Goal: Task Accomplishment & Management: Manage account settings

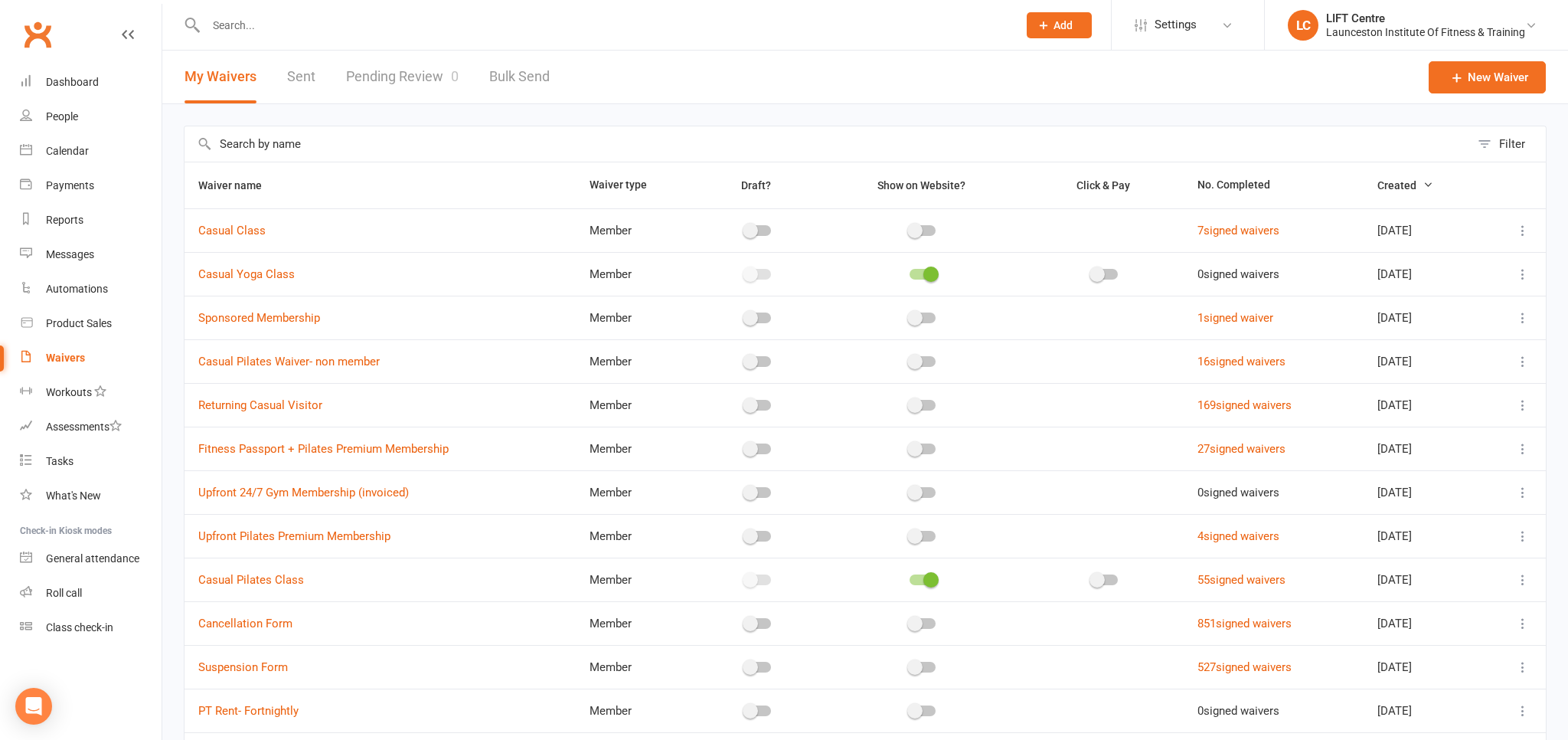
select select "50"
click at [390, 74] on link "Pending Review 0" at bounding box center [403, 77] width 113 height 53
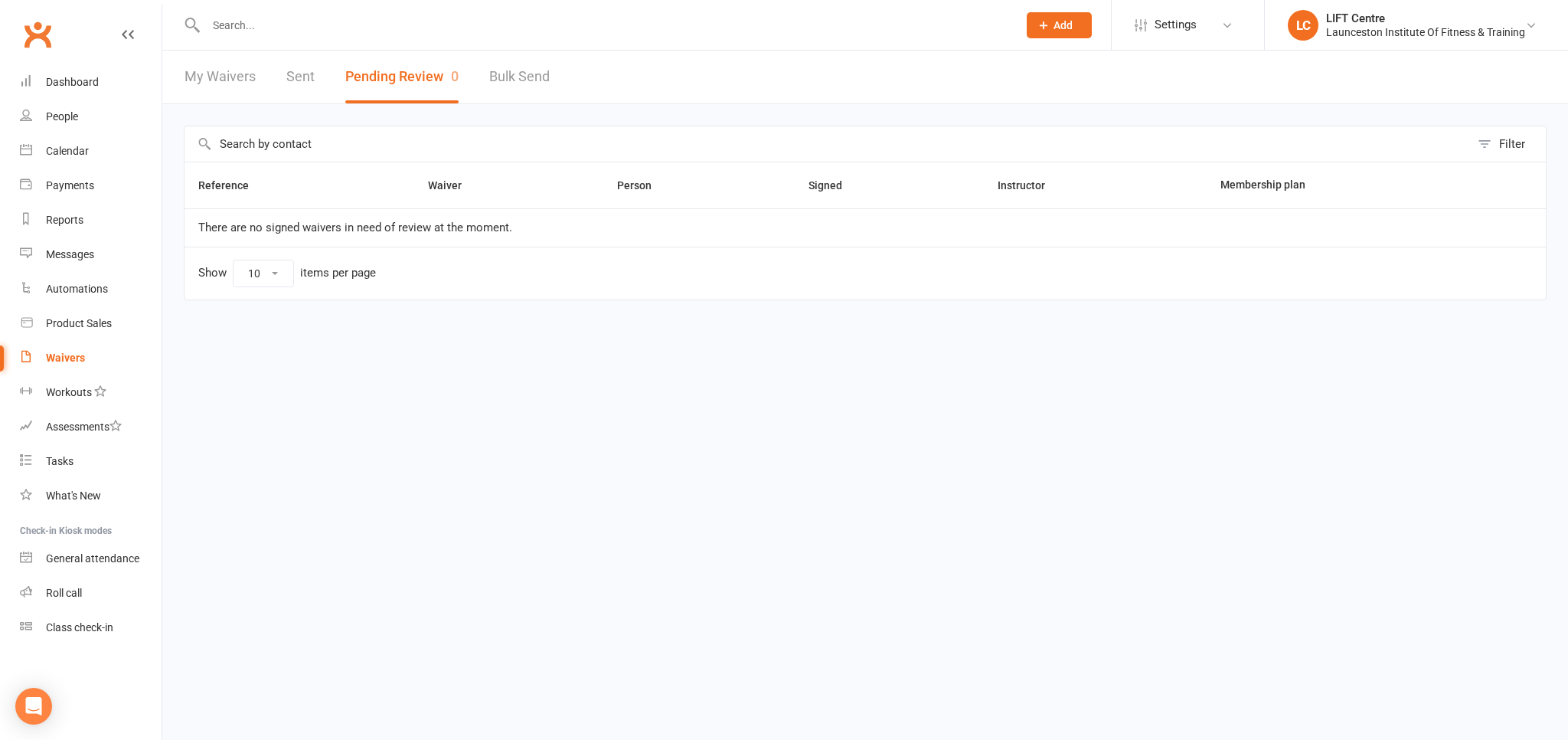
click at [236, 70] on link "My Waivers" at bounding box center [220, 77] width 71 height 53
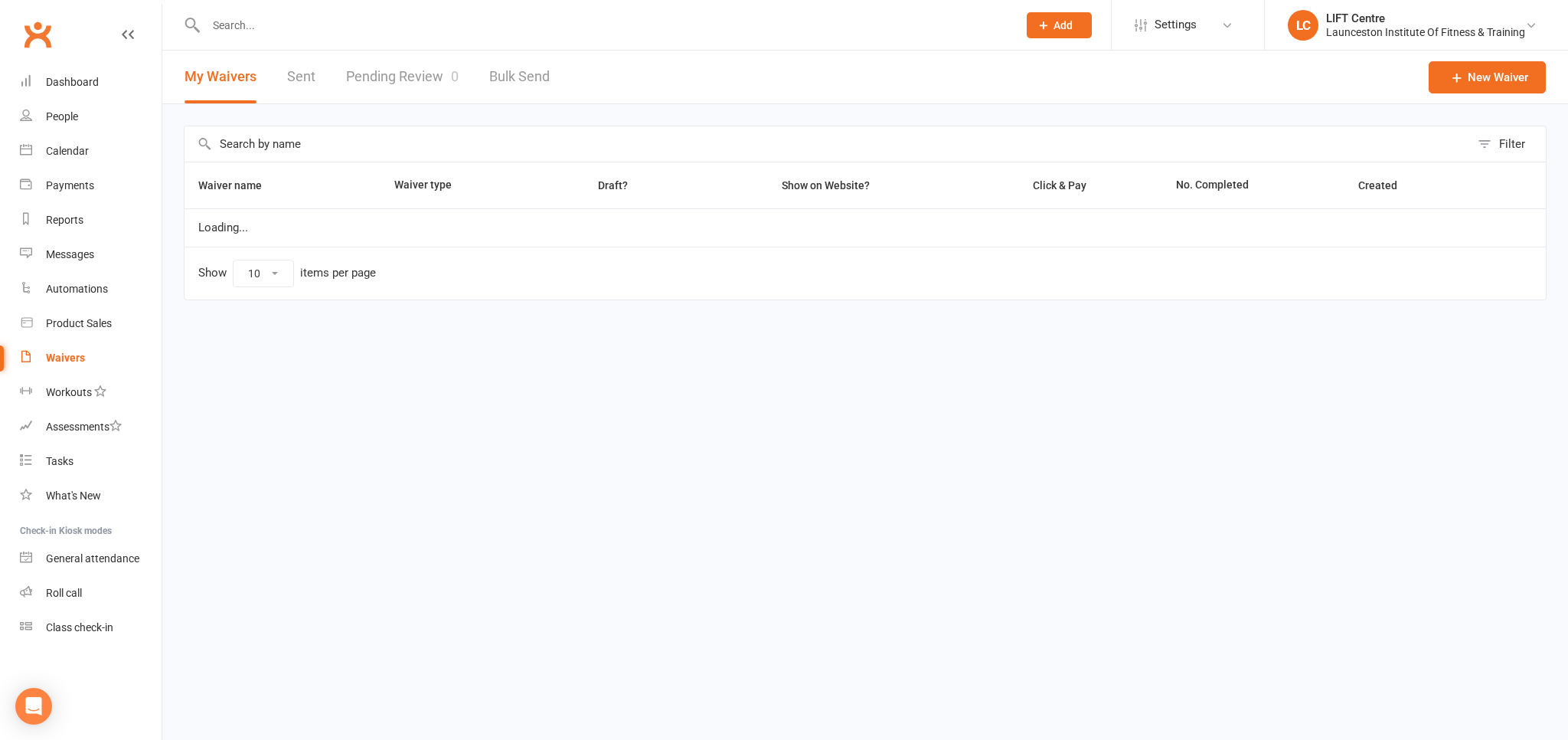
select select "50"
click at [350, 70] on div "My Waivers Sent Pending Review 0 Bulk Send" at bounding box center [368, 77] width 410 height 53
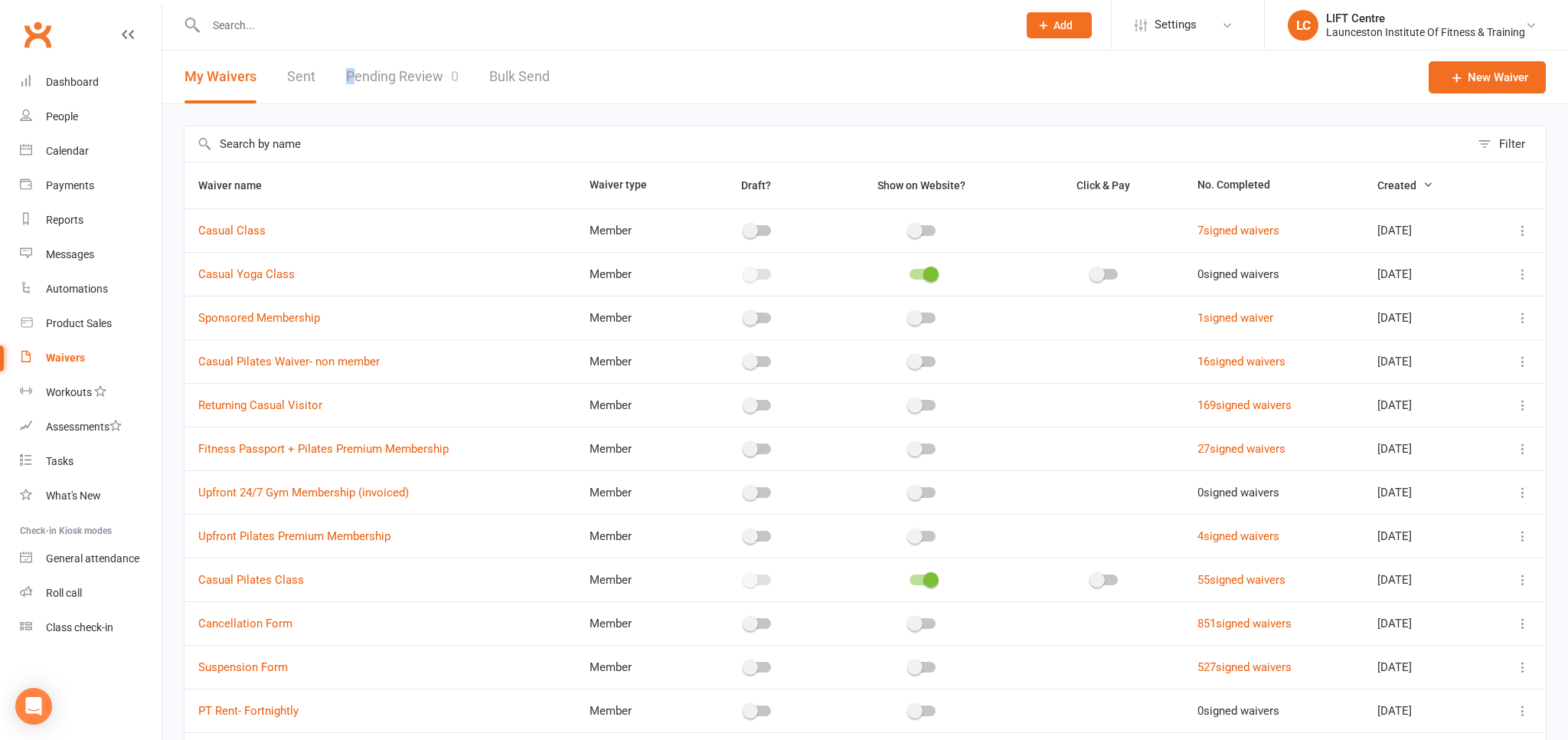
click at [360, 69] on link "Pending Review 0" at bounding box center [403, 77] width 113 height 53
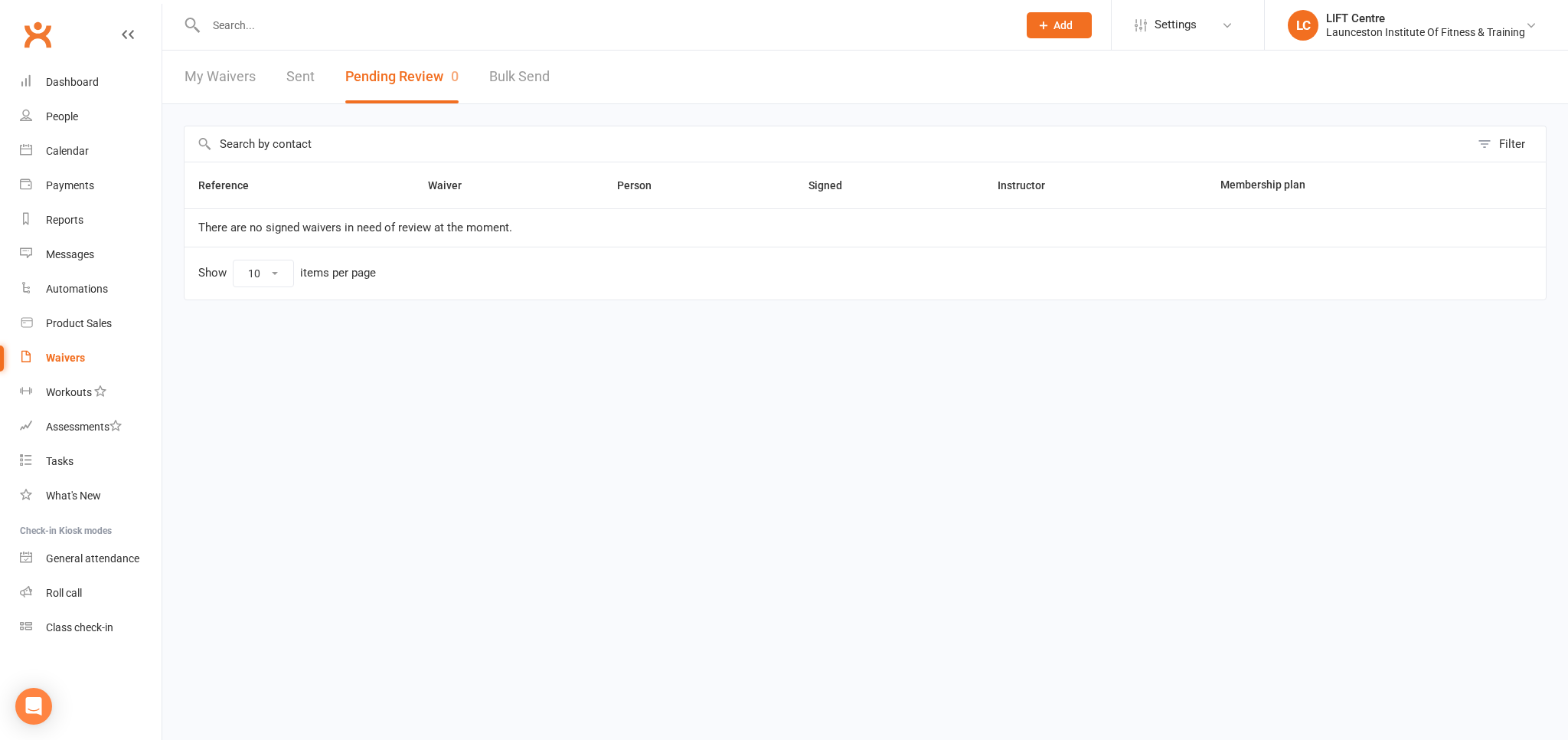
click at [212, 85] on link "My Waivers" at bounding box center [220, 77] width 71 height 53
select select "50"
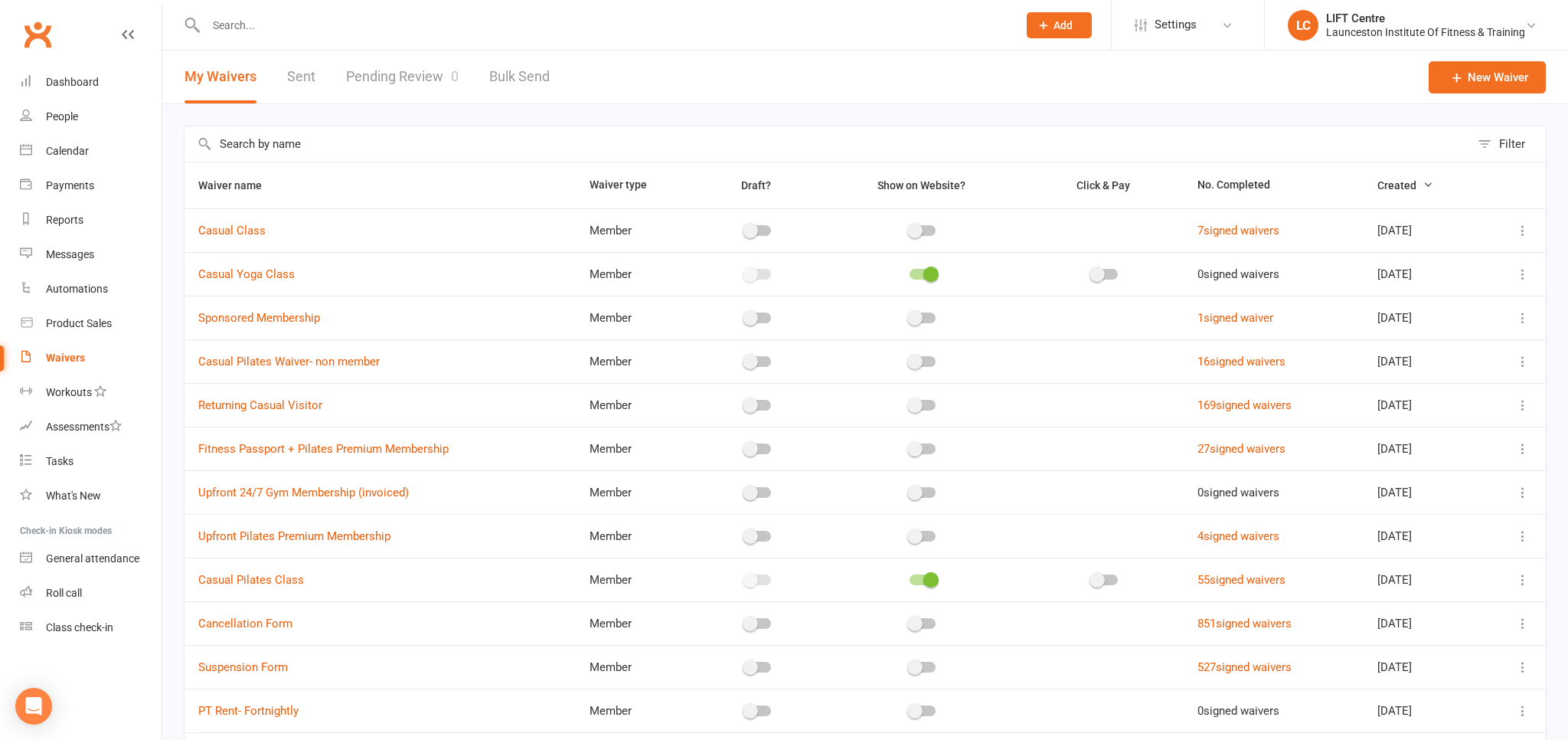
click at [386, 78] on link "Pending Review 0" at bounding box center [403, 77] width 113 height 53
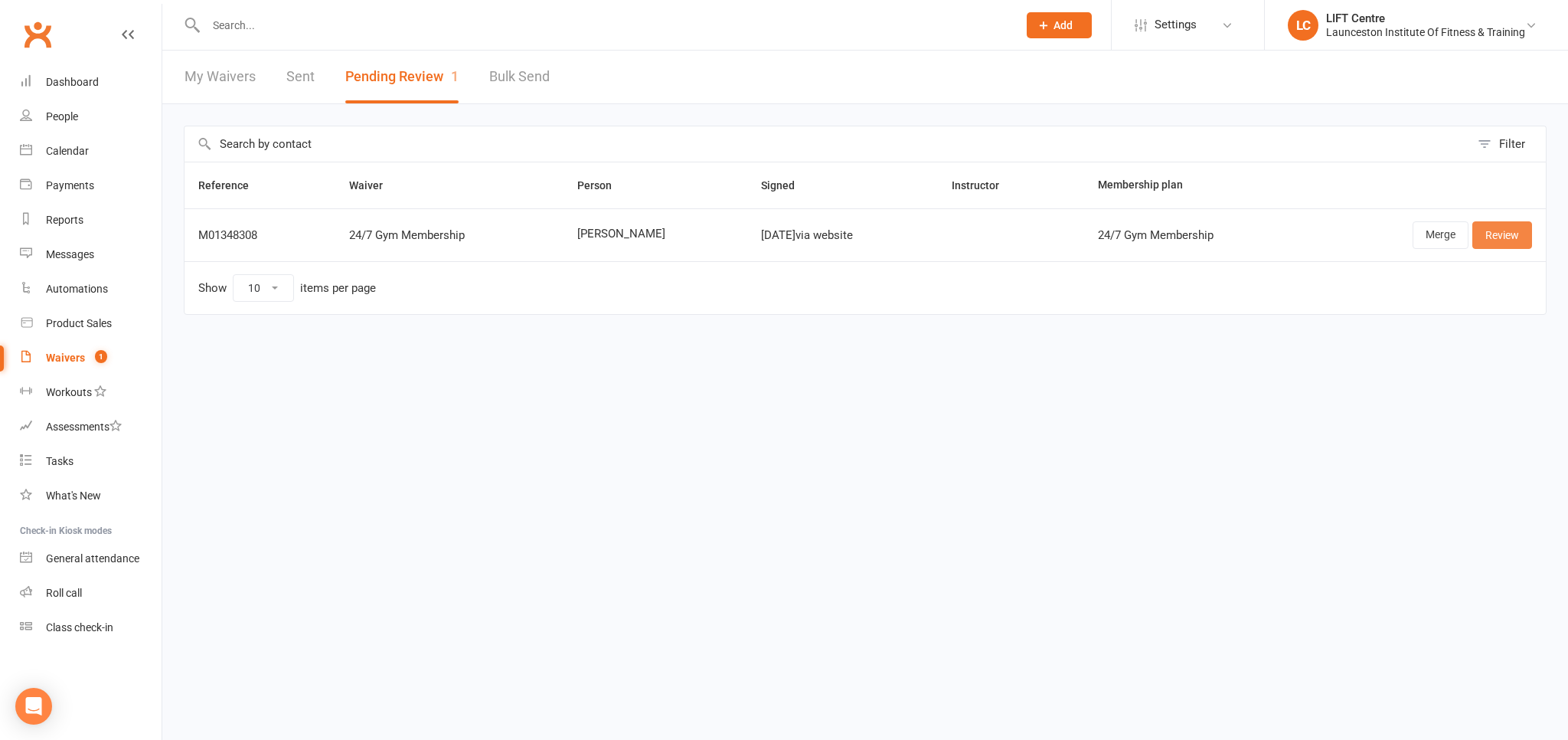
click at [1505, 237] on link "Review" at bounding box center [1502, 235] width 60 height 28
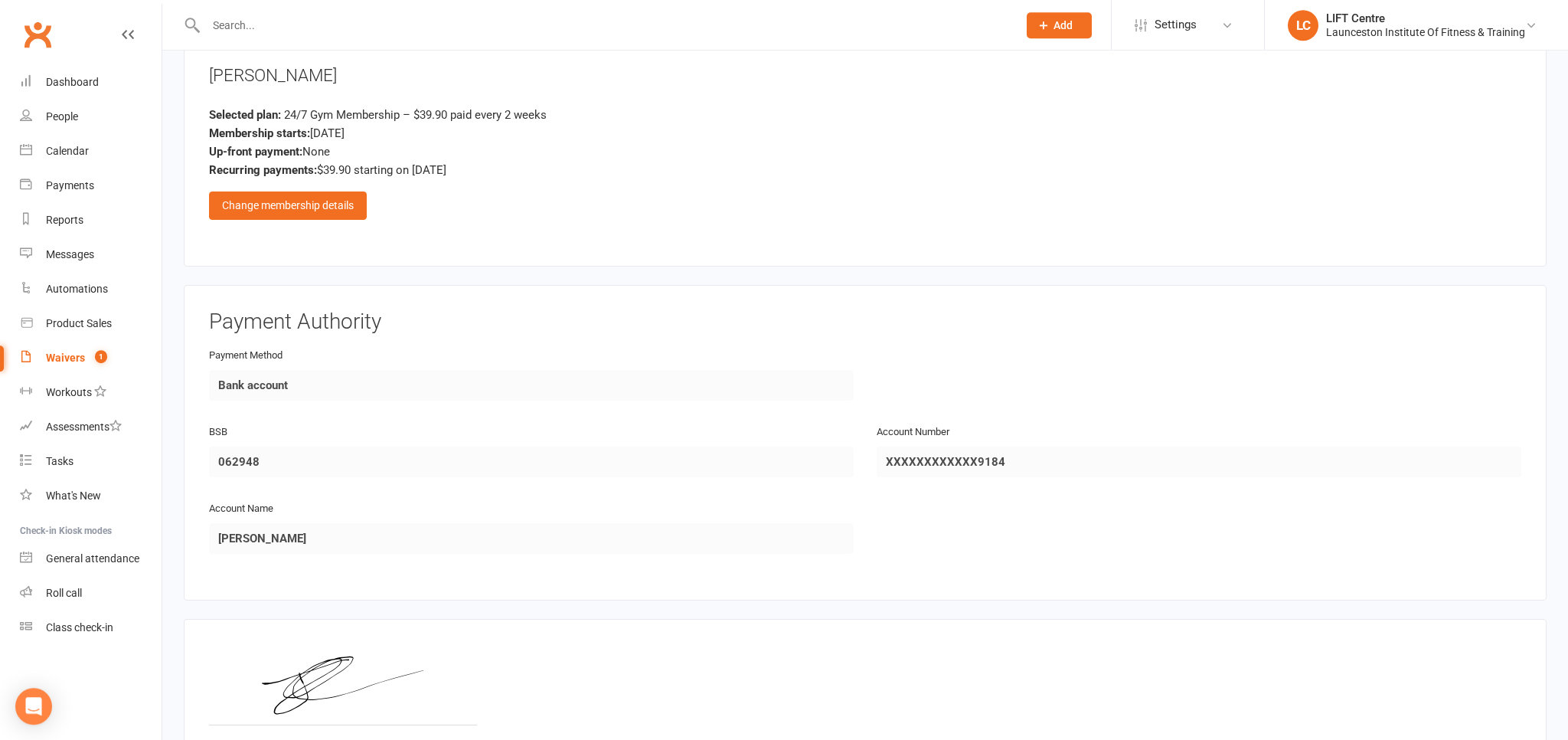
scroll to position [889, 0]
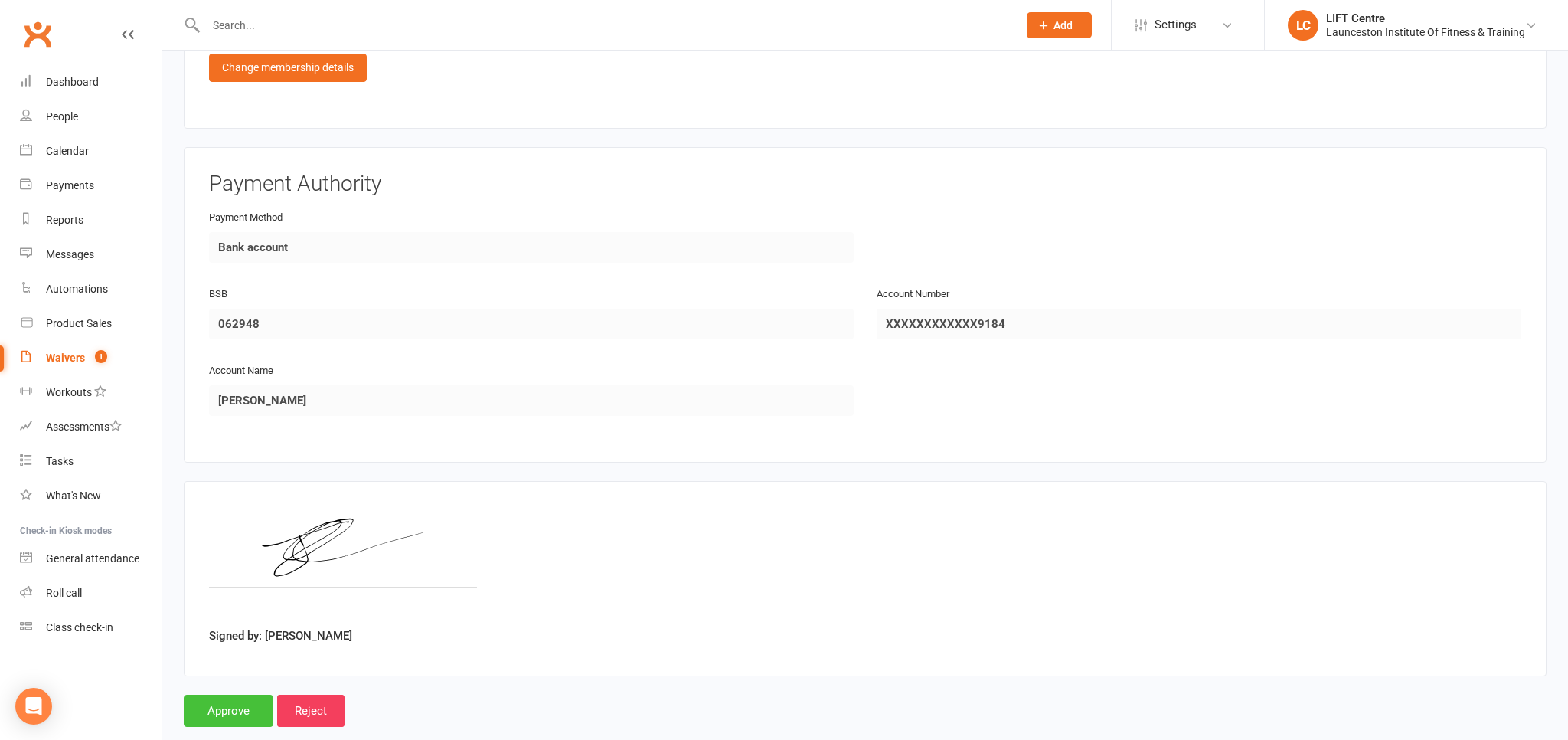
click at [203, 694] on input "Approve" at bounding box center [229, 710] width 90 height 32
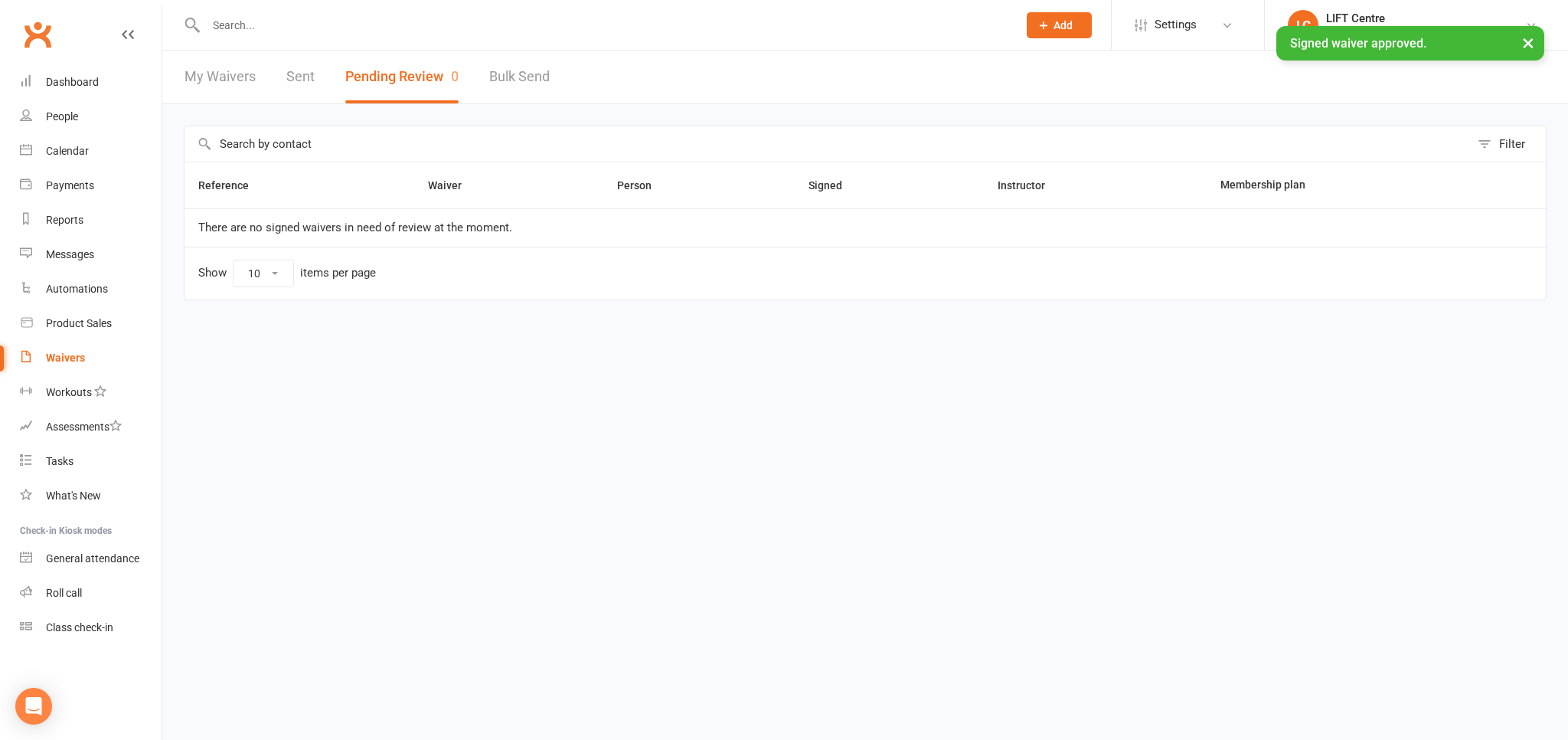
click at [271, 16] on input "text" at bounding box center [604, 25] width 805 height 21
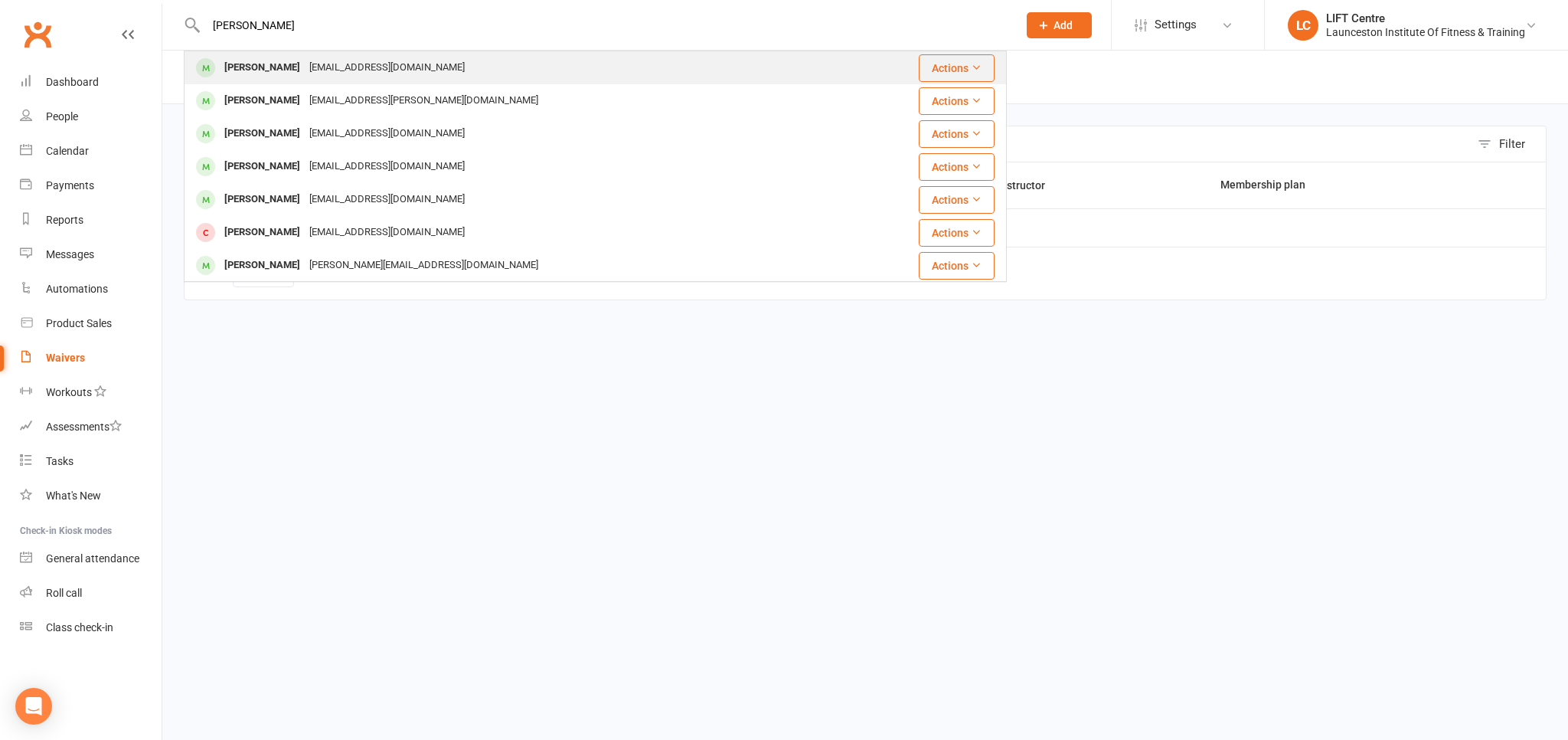
type input "[PERSON_NAME]"
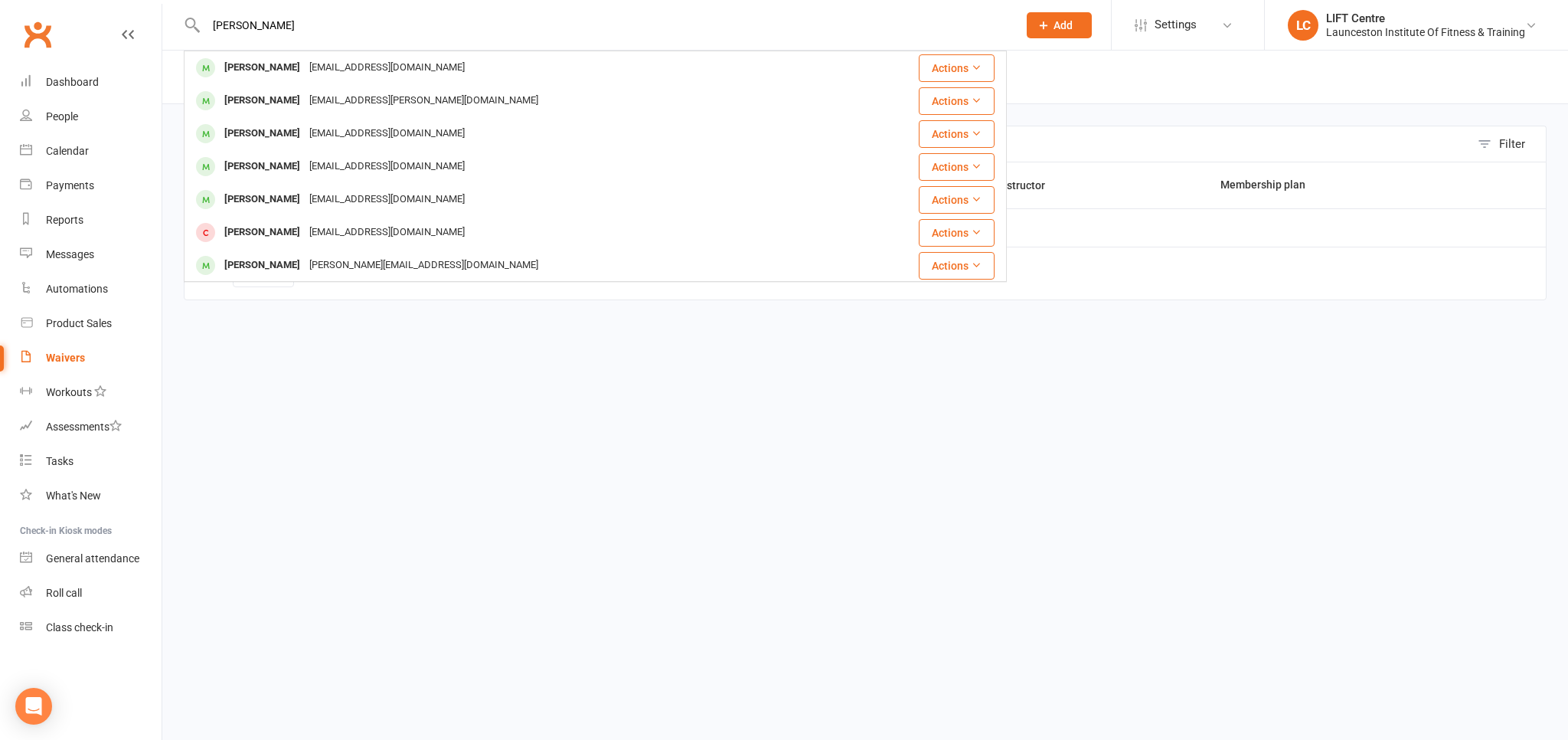
click at [330, 61] on div "[EMAIL_ADDRESS][DOMAIN_NAME]" at bounding box center [387, 67] width 165 height 22
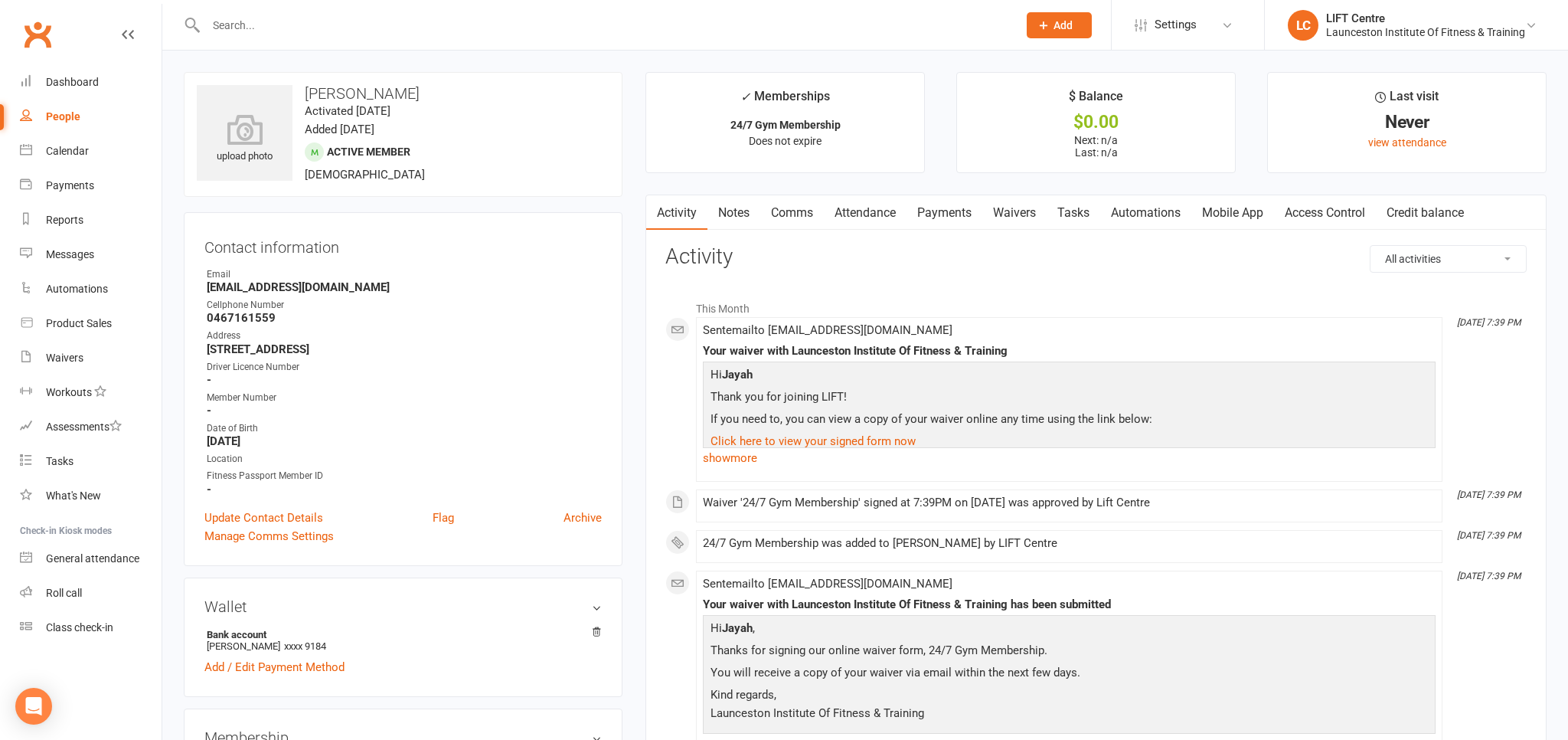
click at [1312, 219] on link "Access Control" at bounding box center [1325, 212] width 102 height 35
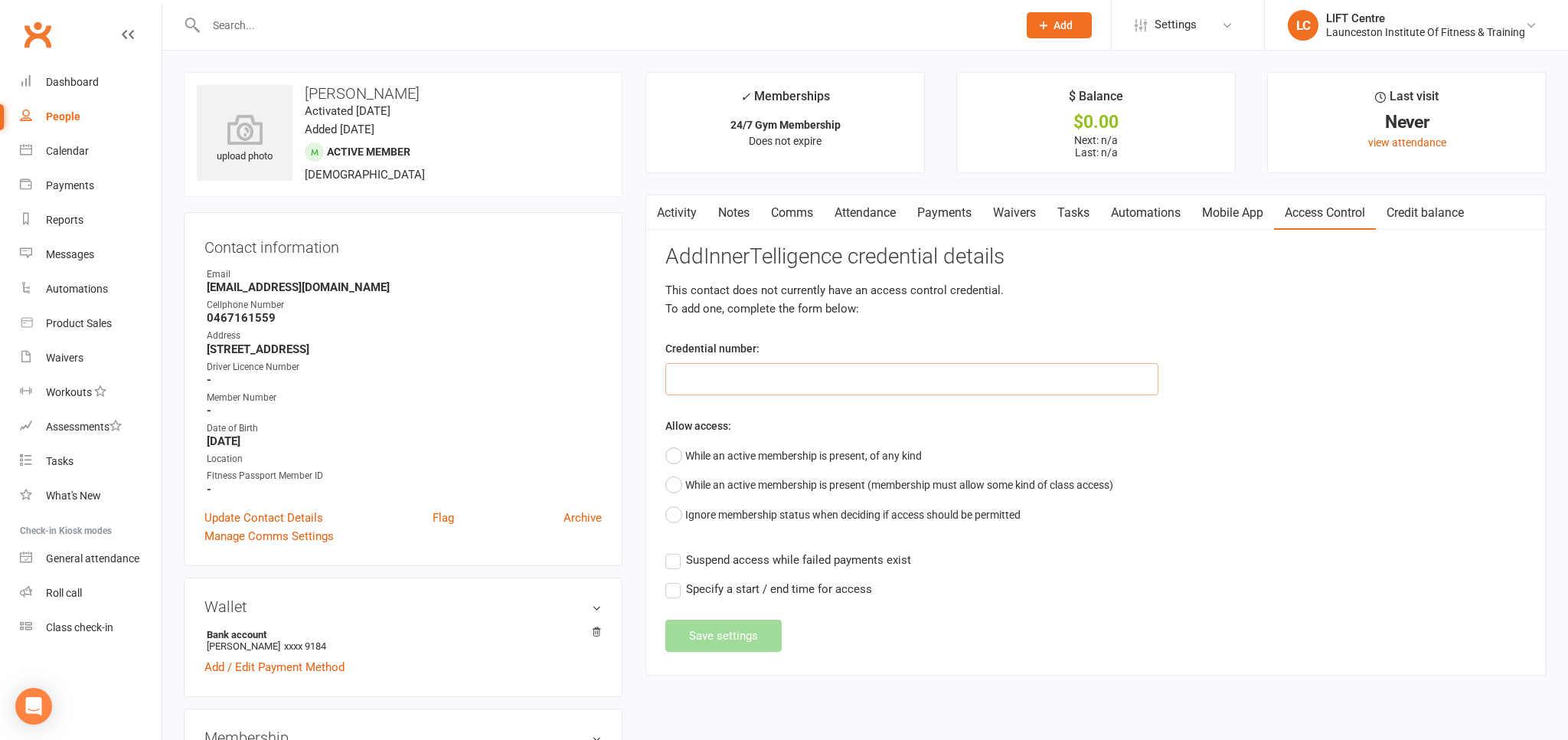
click at [719, 370] on input "text" at bounding box center [912, 378] width 493 height 32
paste input "20000000000000004C795B5E"
type input "20000000000000004C795B5E"
drag, startPoint x: 674, startPoint y: 449, endPoint x: 682, endPoint y: 492, distance: 43.7
click at [675, 451] on button "While an active membership is present, of any kind" at bounding box center [794, 456] width 256 height 29
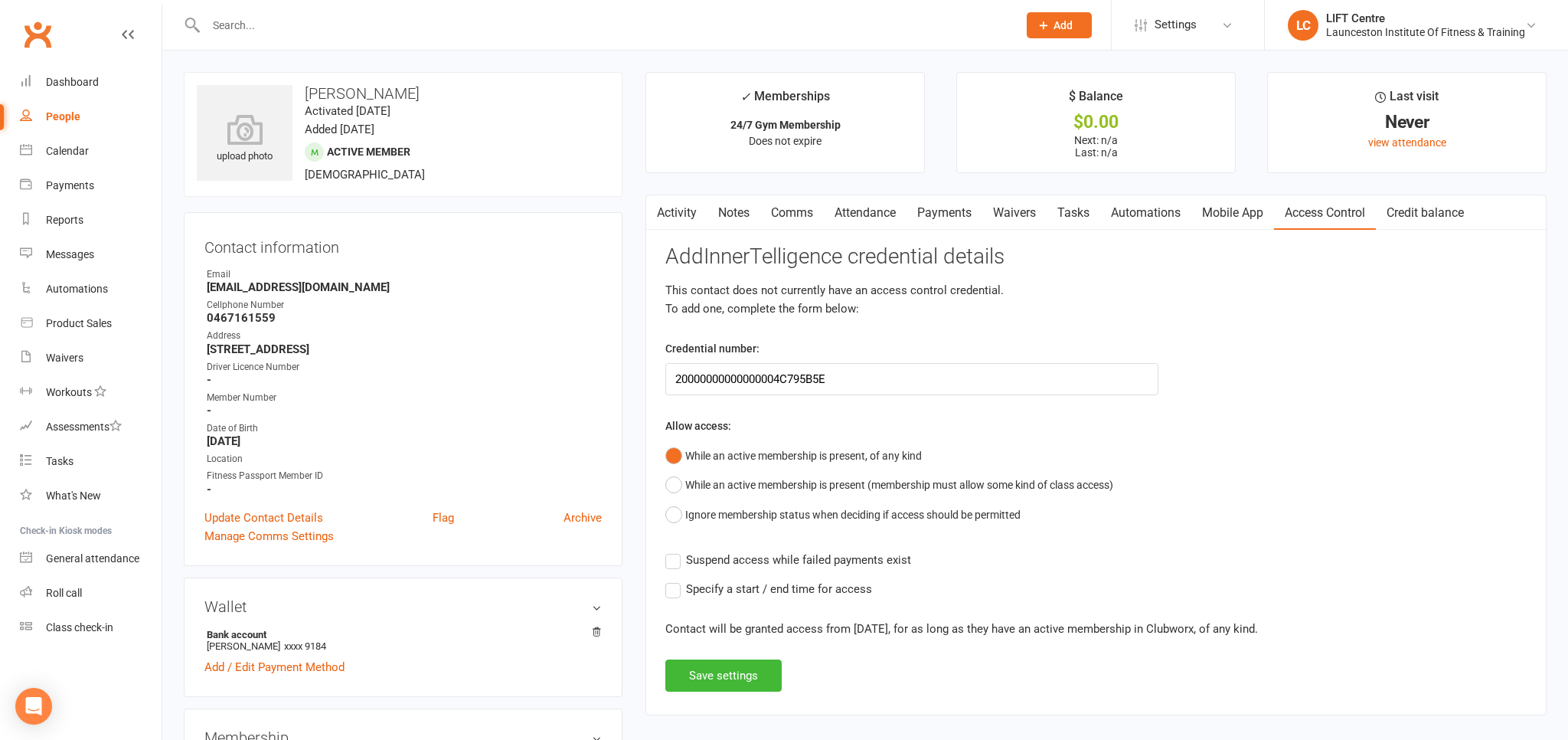
click at [679, 571] on div "Add InnerTelligence credential details This contact does not currently have an …" at bounding box center [1096, 468] width 862 height 447
click at [680, 567] on div "Add InnerTelligence credential details This contact does not currently have an …" at bounding box center [1096, 468] width 862 height 447
click at [672, 567] on label "Suspend access while failed payments exist" at bounding box center [788, 559] width 246 height 19
click at [672, 551] on input "Suspend access while failed payments exist" at bounding box center [788, 551] width 246 height 0
click at [703, 670] on button "Save settings" at bounding box center [724, 675] width 117 height 32
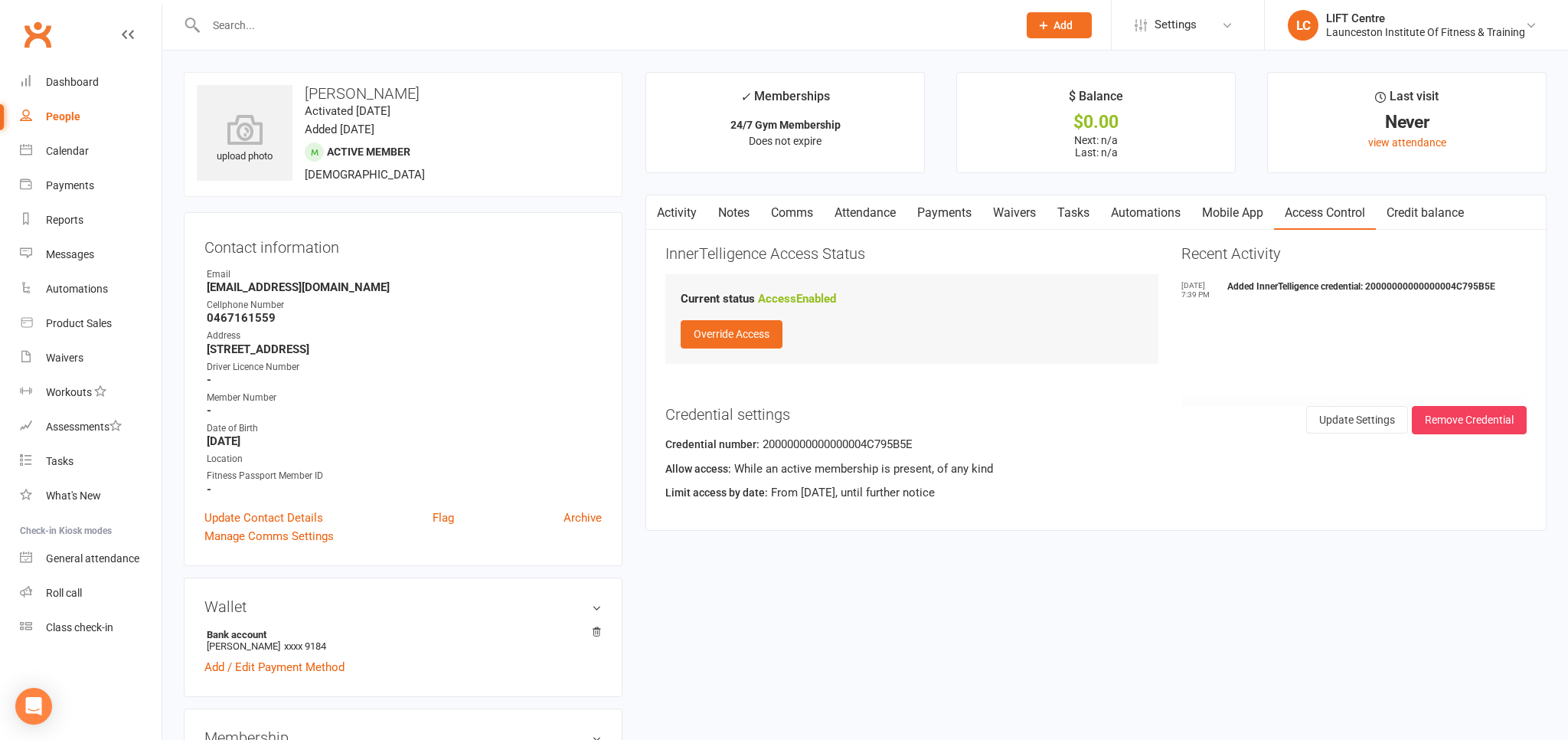
click at [939, 212] on link "Payments" at bounding box center [944, 212] width 76 height 35
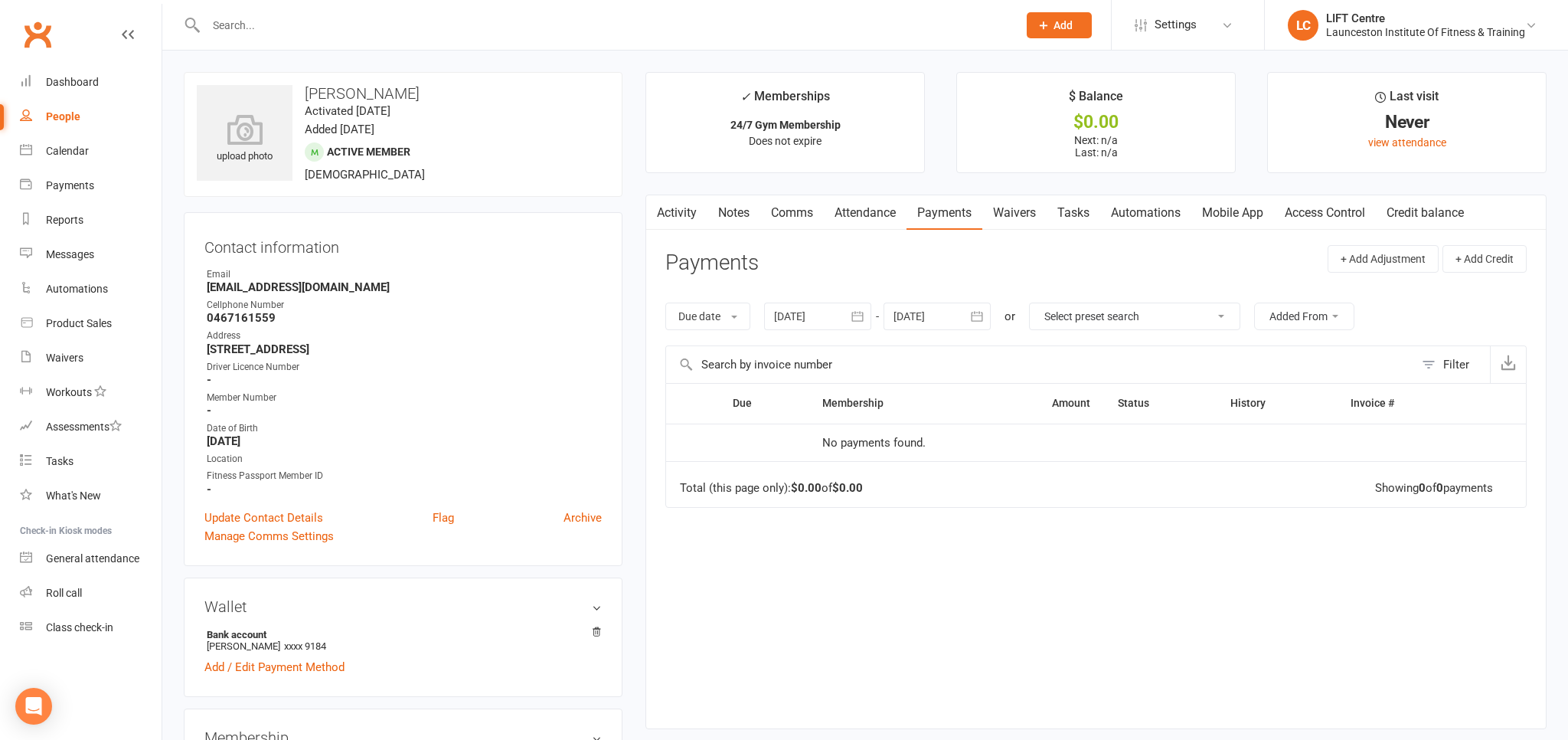
click at [1331, 210] on link "Access Control" at bounding box center [1325, 212] width 102 height 35
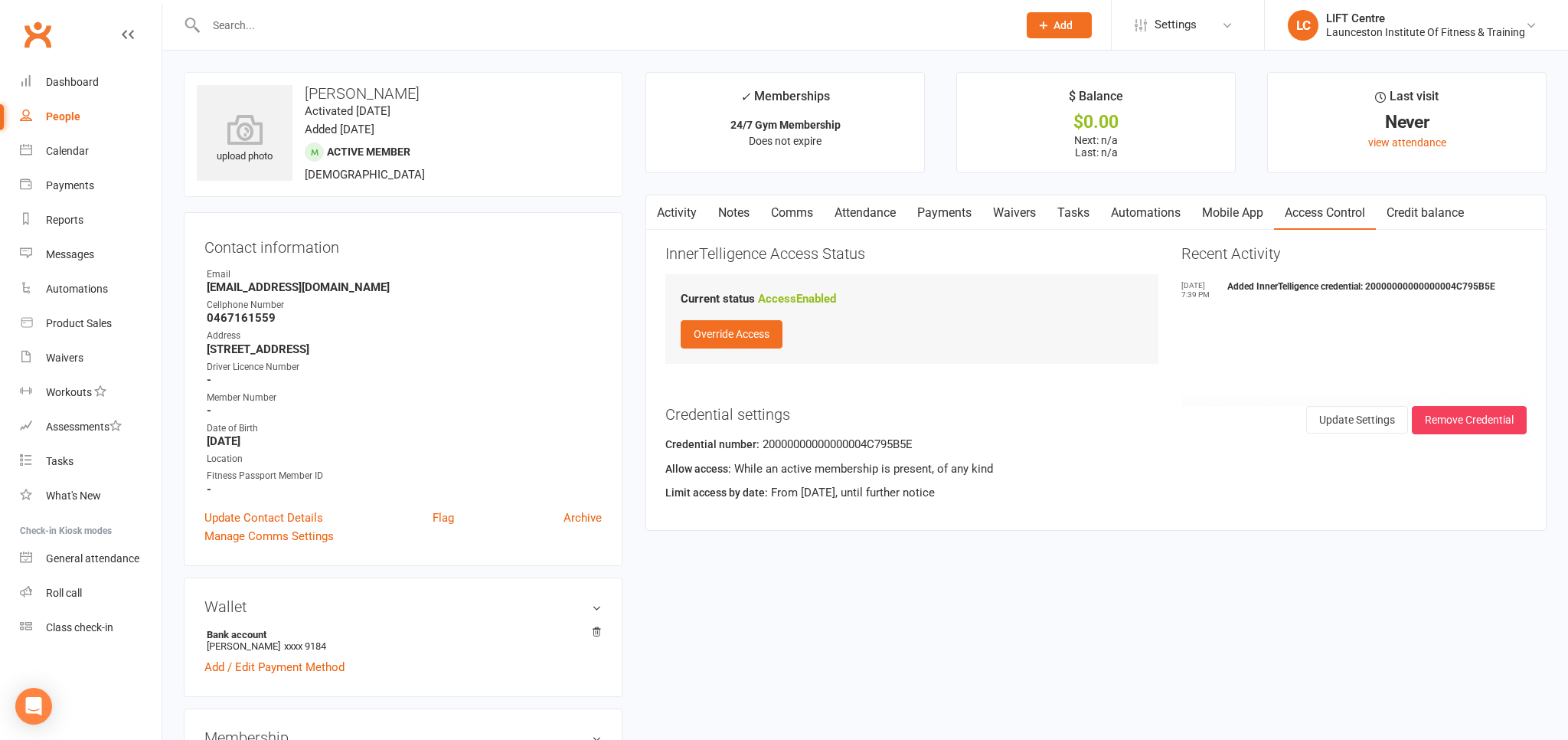
click at [92, 157] on link "Calendar" at bounding box center [90, 151] width 141 height 34
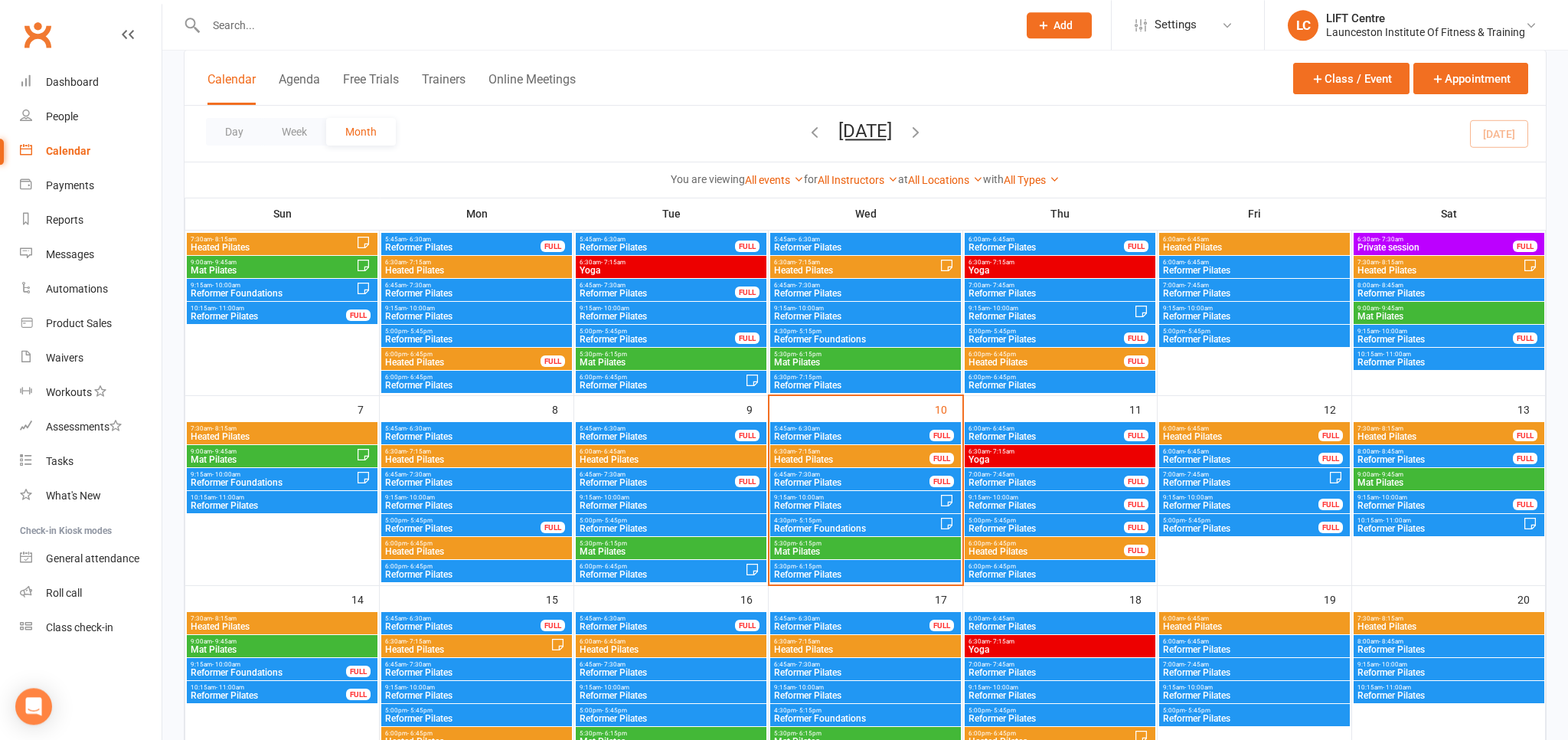
scroll to position [80, 0]
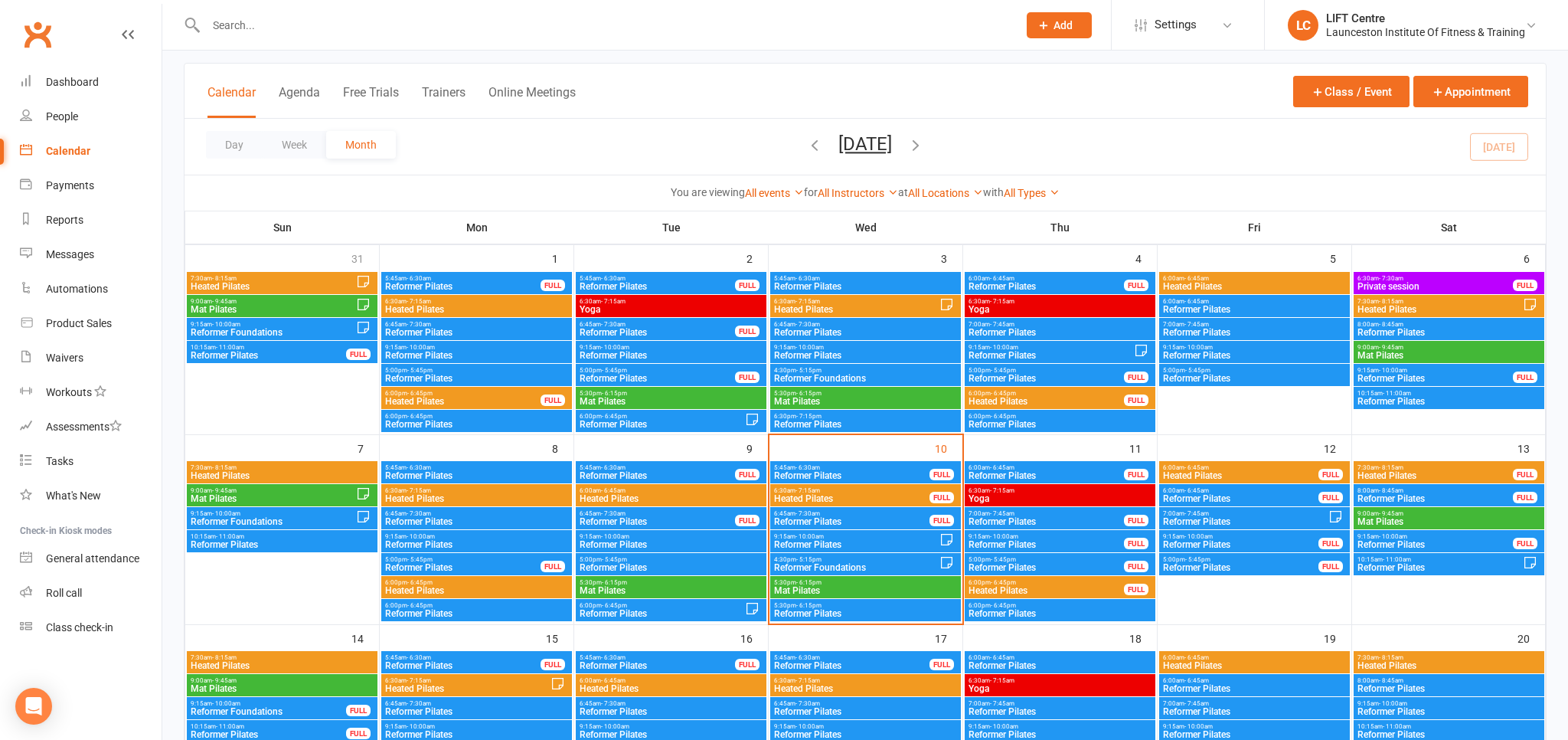
click at [1043, 495] on span "Yoga" at bounding box center [1060, 498] width 185 height 9
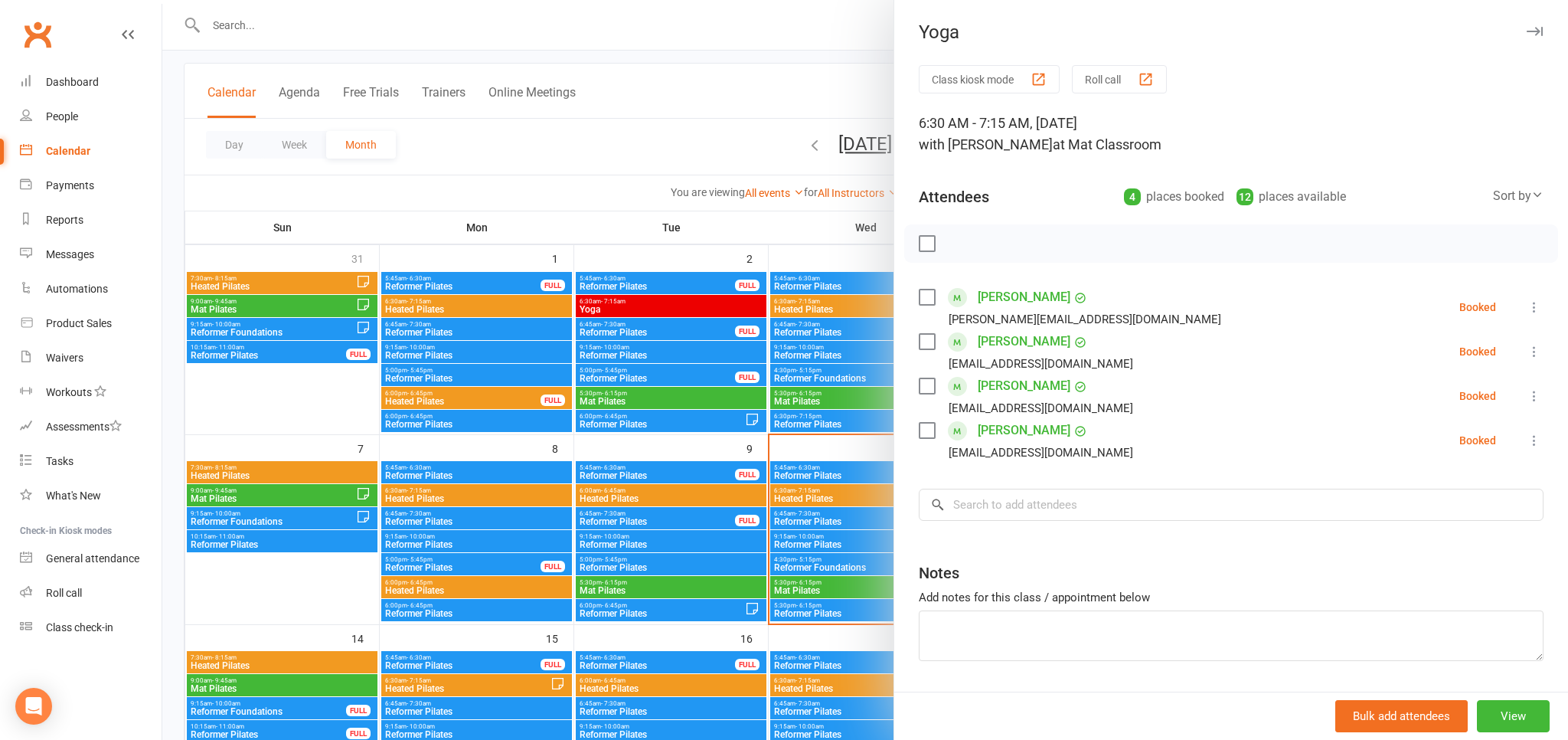
click at [994, 292] on link "[PERSON_NAME]" at bounding box center [1023, 297] width 92 height 25
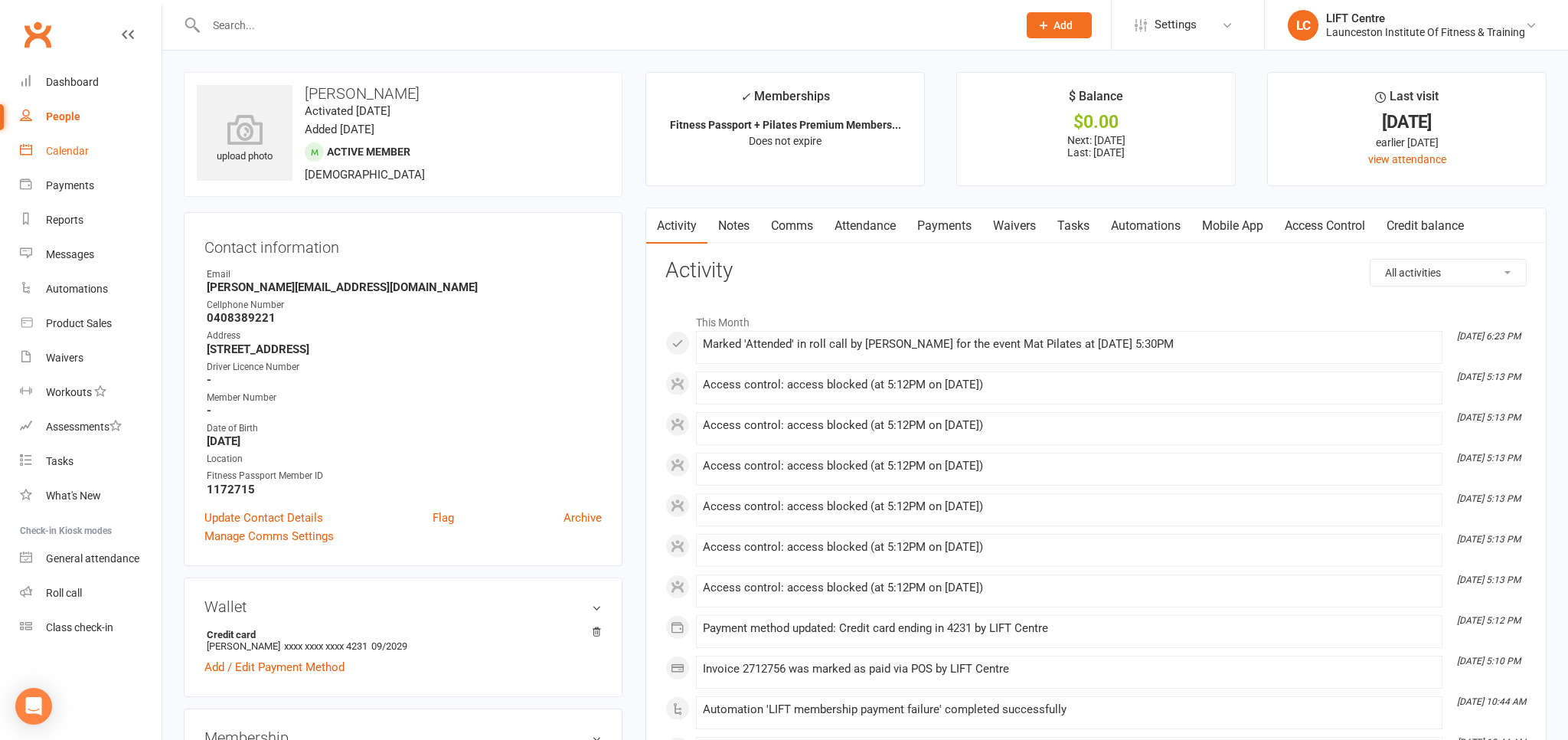
click at [91, 148] on link "Calendar" at bounding box center [90, 151] width 141 height 34
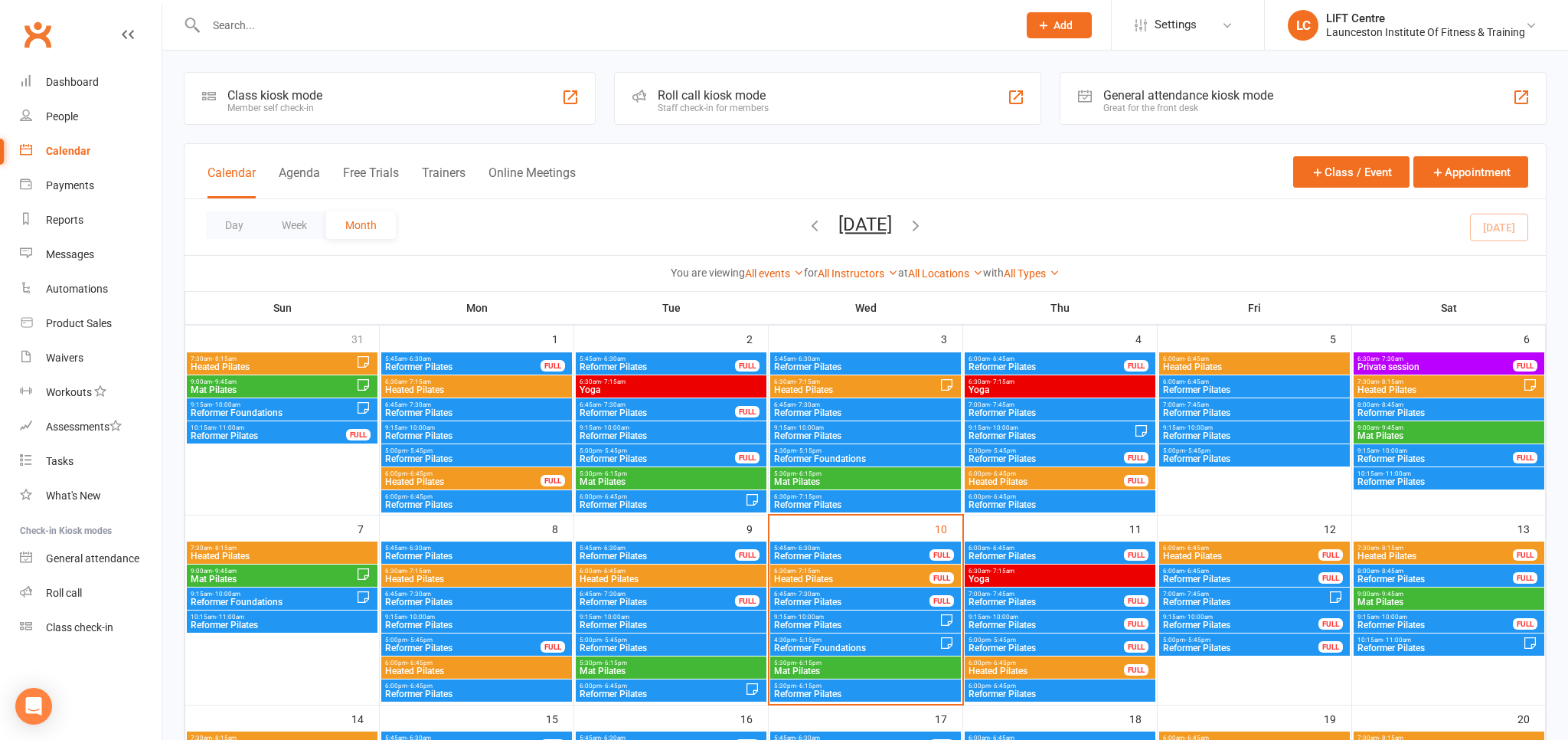
click at [1067, 568] on span "6:30am - 7:15am" at bounding box center [1060, 571] width 185 height 7
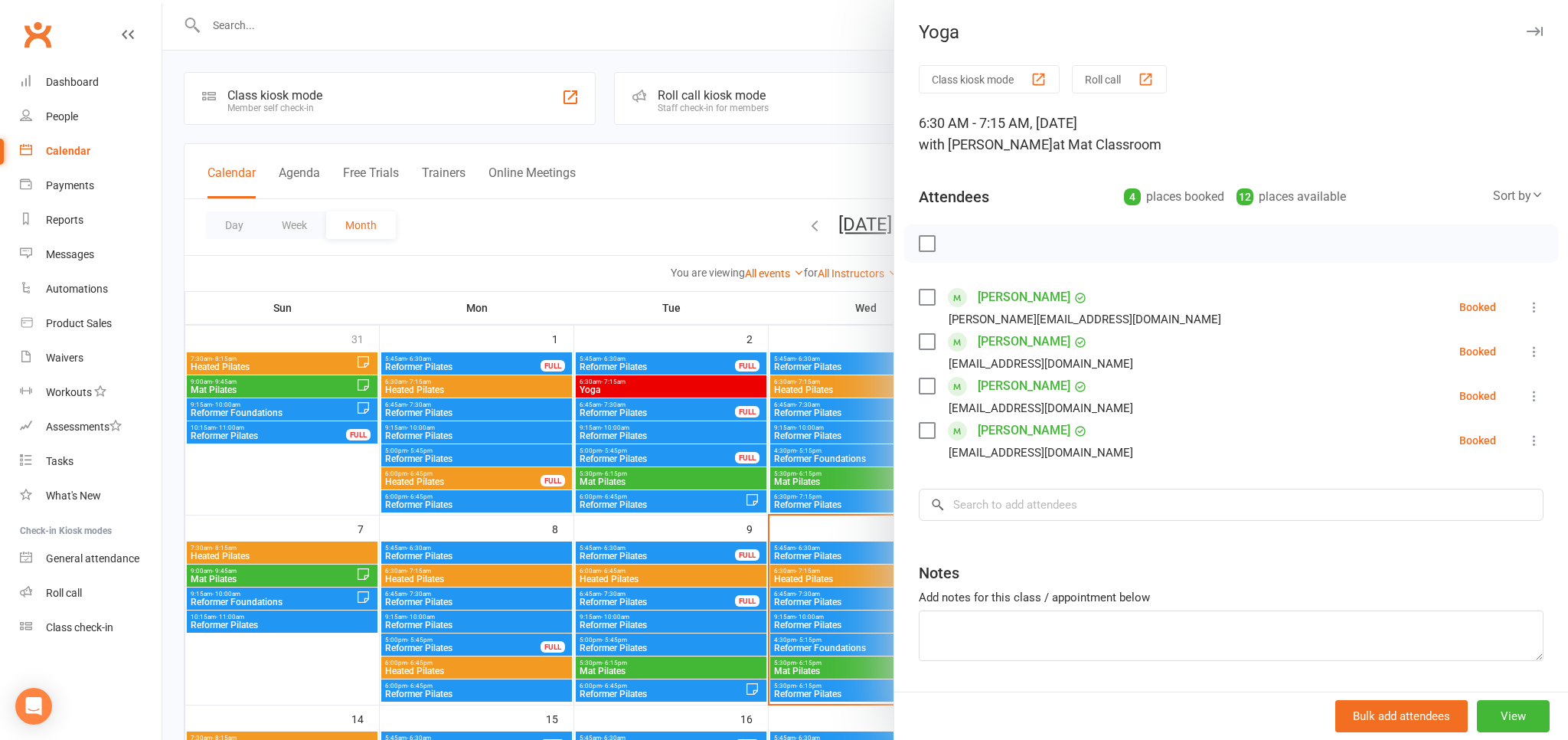
click at [1009, 341] on link "[PERSON_NAME]" at bounding box center [1023, 341] width 92 height 25
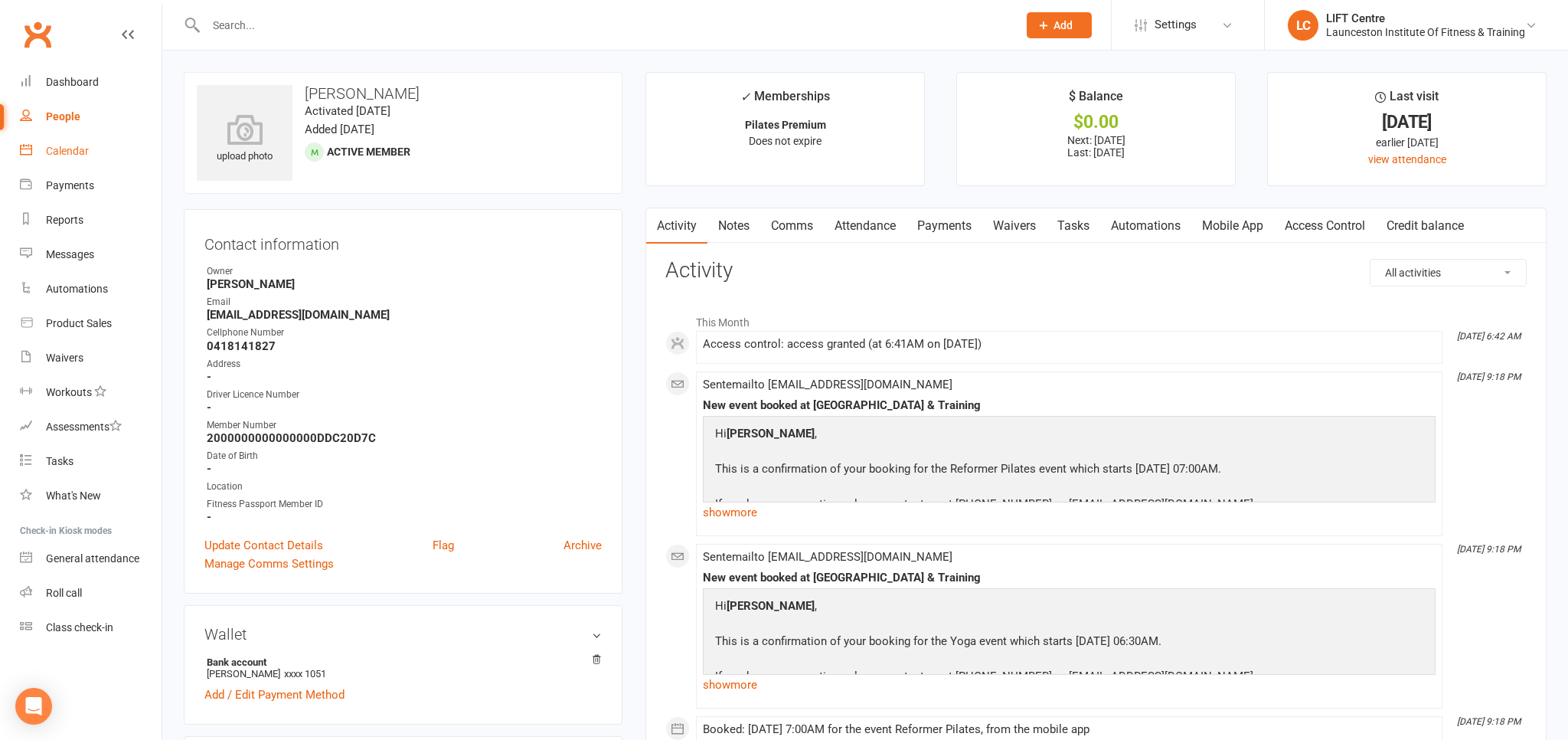
click at [105, 149] on link "Calendar" at bounding box center [90, 151] width 141 height 34
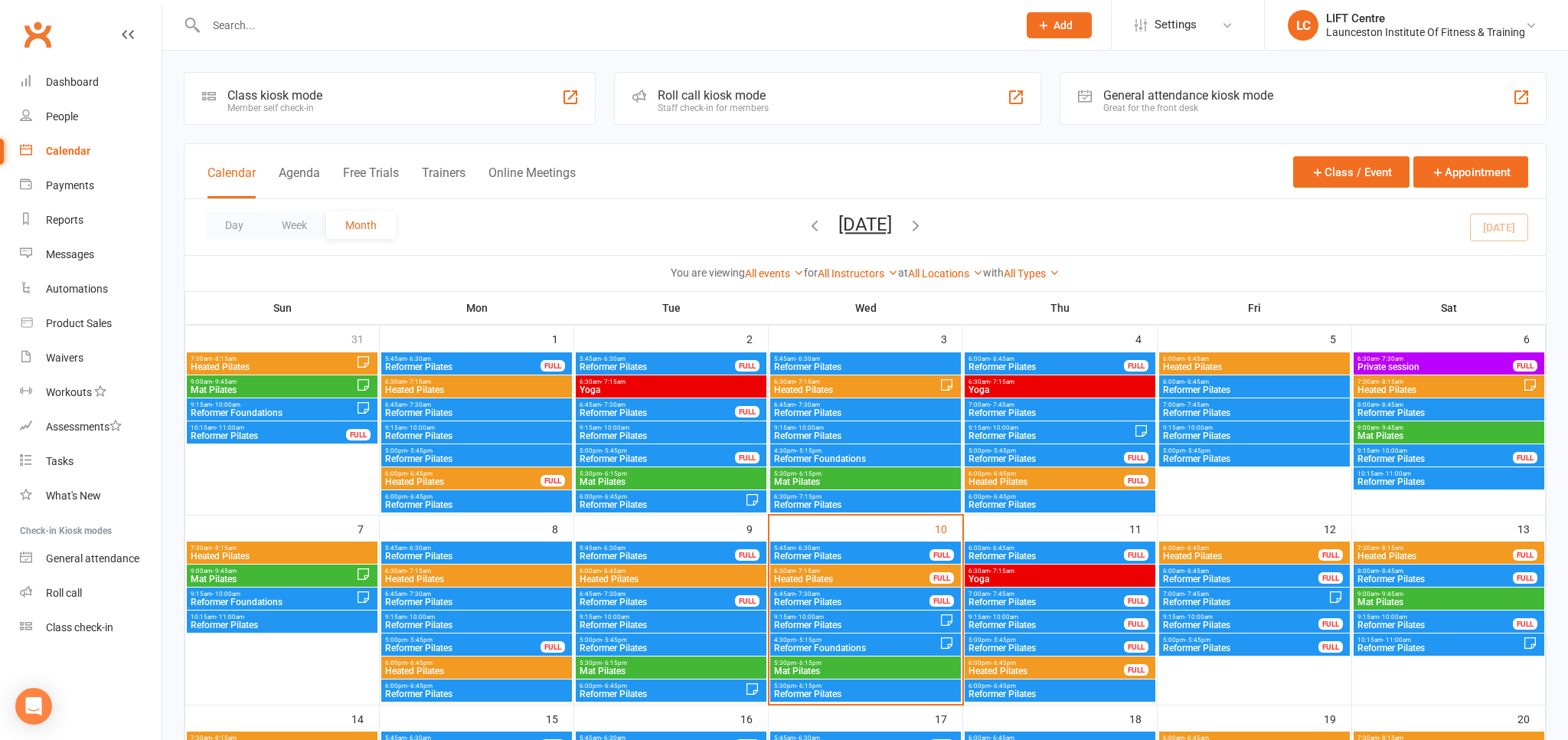
click at [1044, 573] on span "6:30am - 7:15am" at bounding box center [1060, 571] width 185 height 7
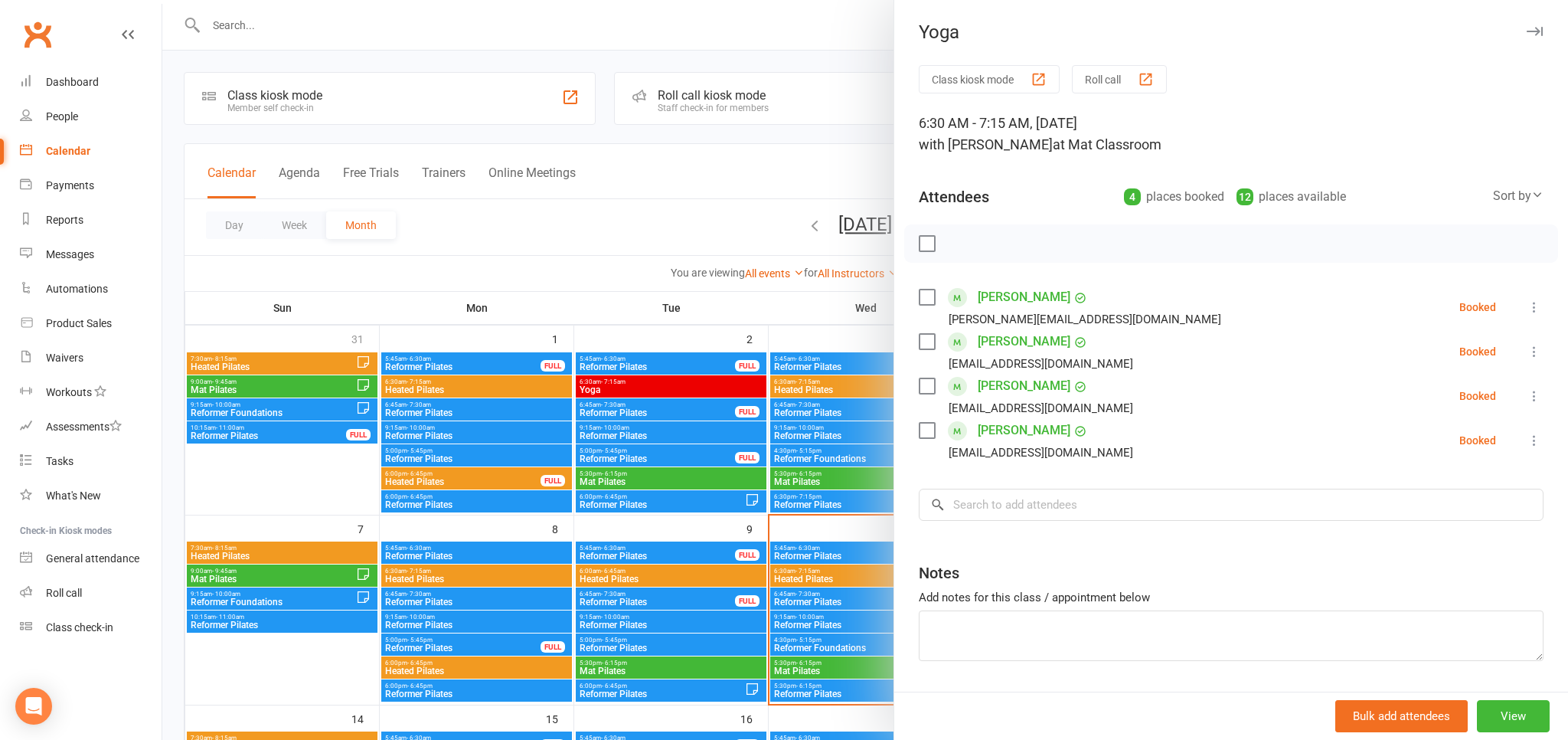
click at [1040, 387] on link "[PERSON_NAME]" at bounding box center [1023, 386] width 92 height 25
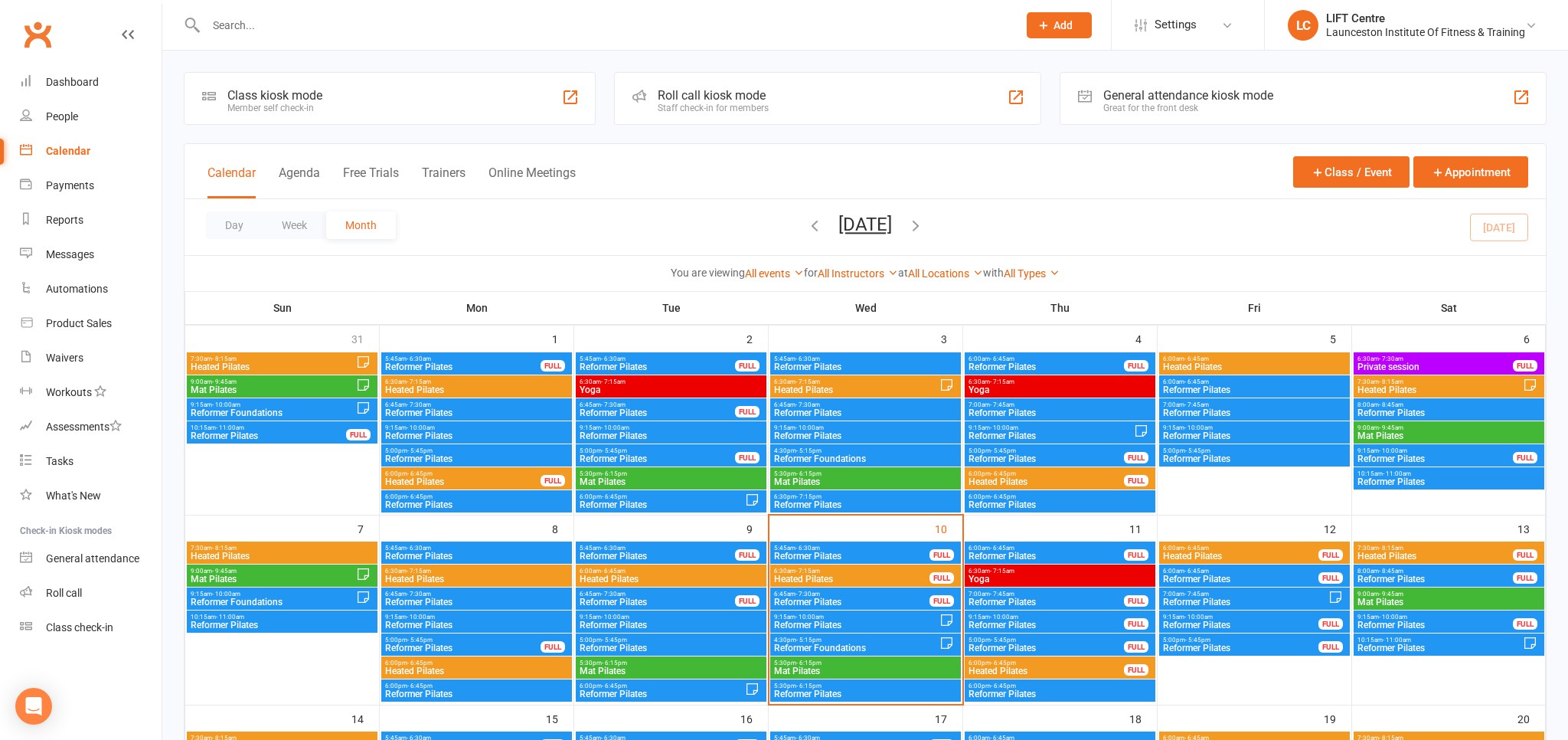
click at [1009, 566] on div "6:30am - 7:15am Yoga" at bounding box center [1059, 575] width 190 height 22
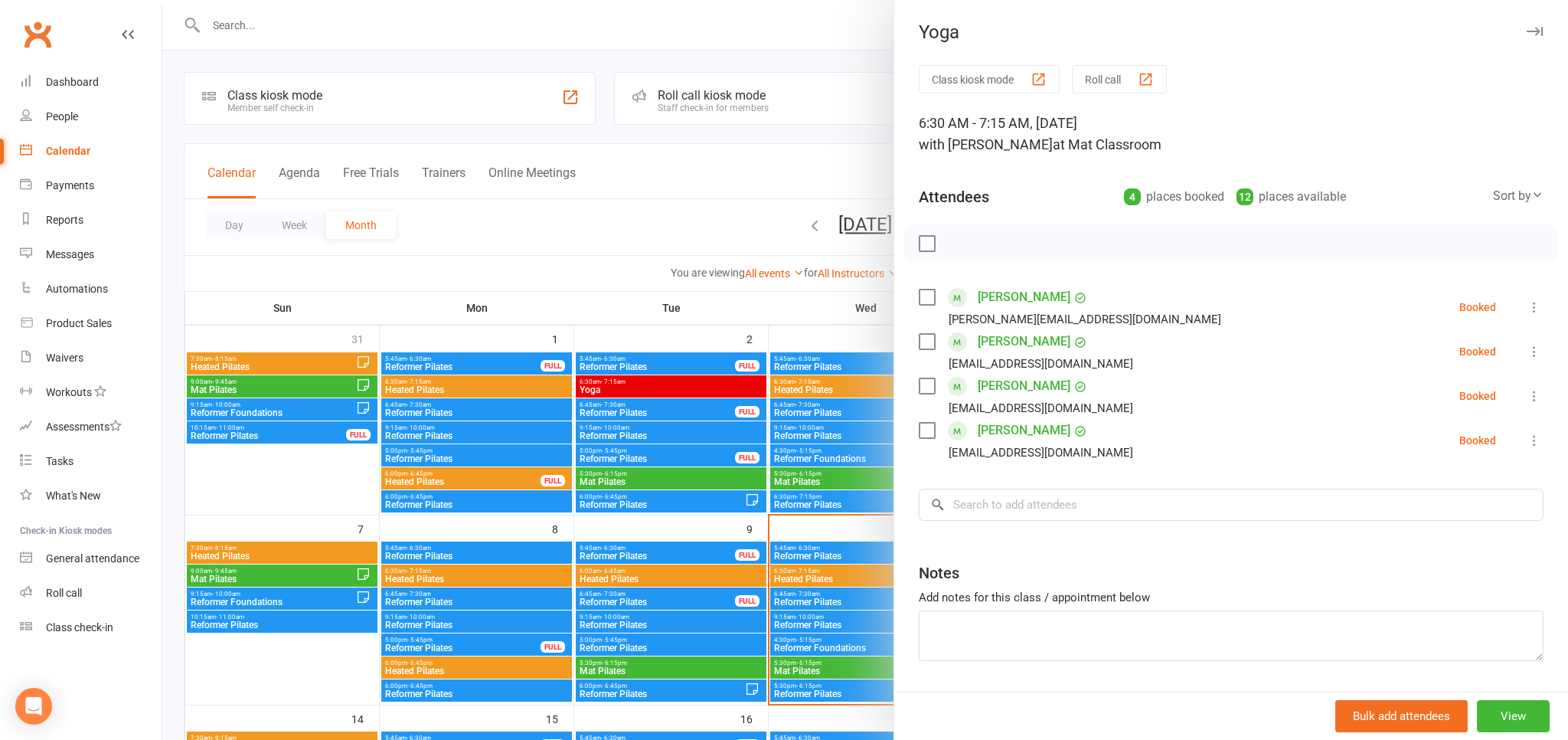
click at [1031, 430] on link "[PERSON_NAME]" at bounding box center [1023, 430] width 92 height 25
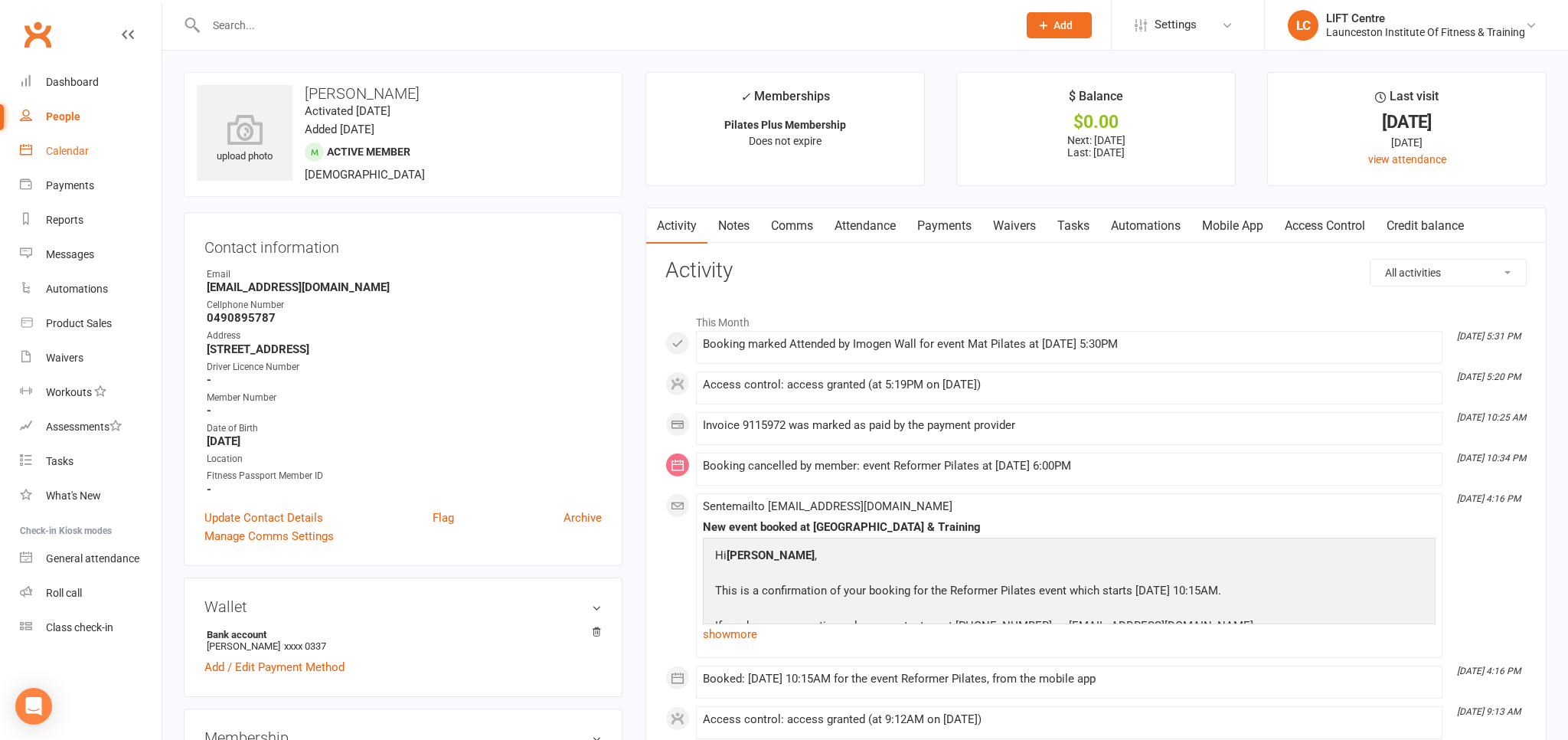
click at [94, 145] on link "Calendar" at bounding box center [90, 151] width 141 height 34
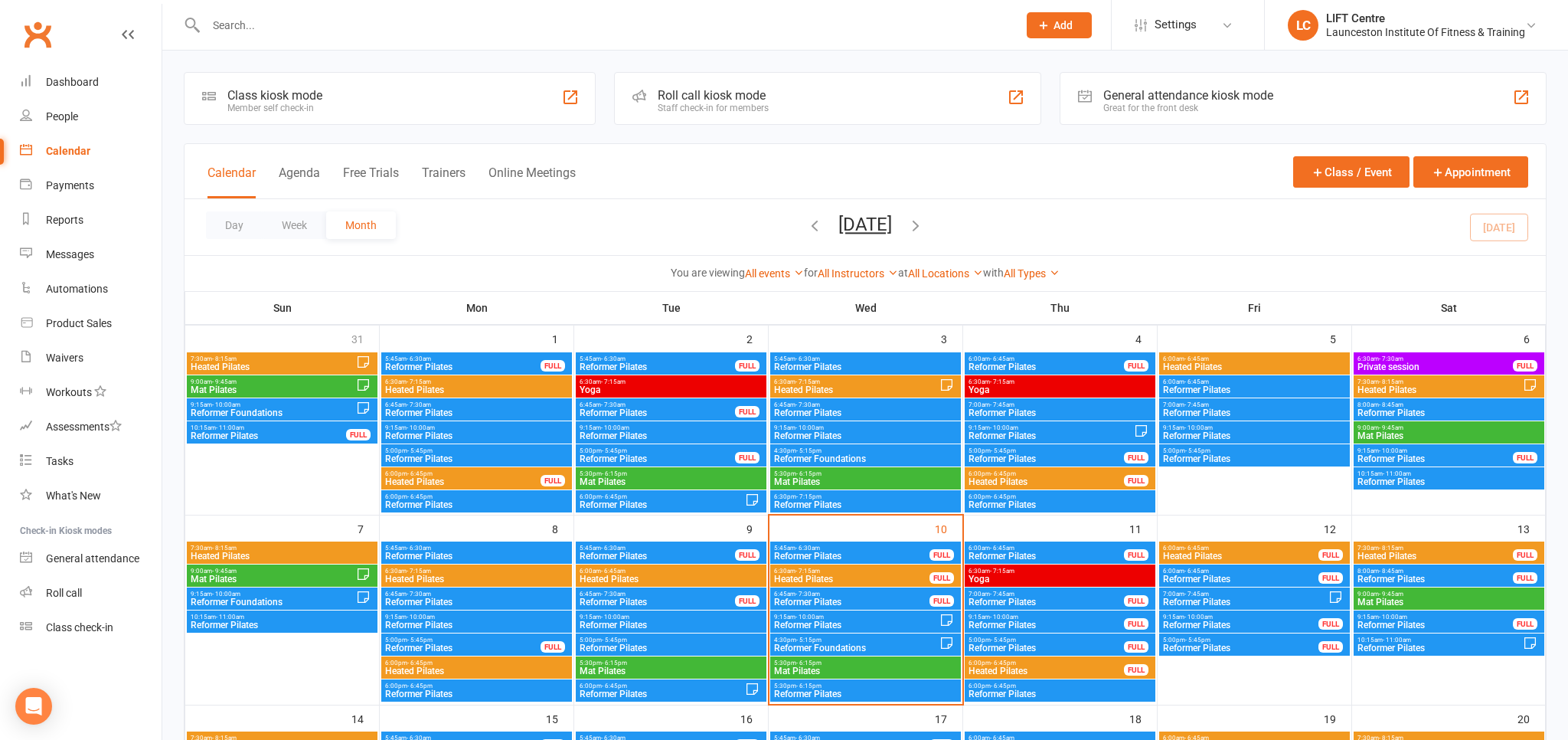
click at [1036, 566] on div "6:30am - 7:15am Yoga" at bounding box center [1059, 575] width 190 height 22
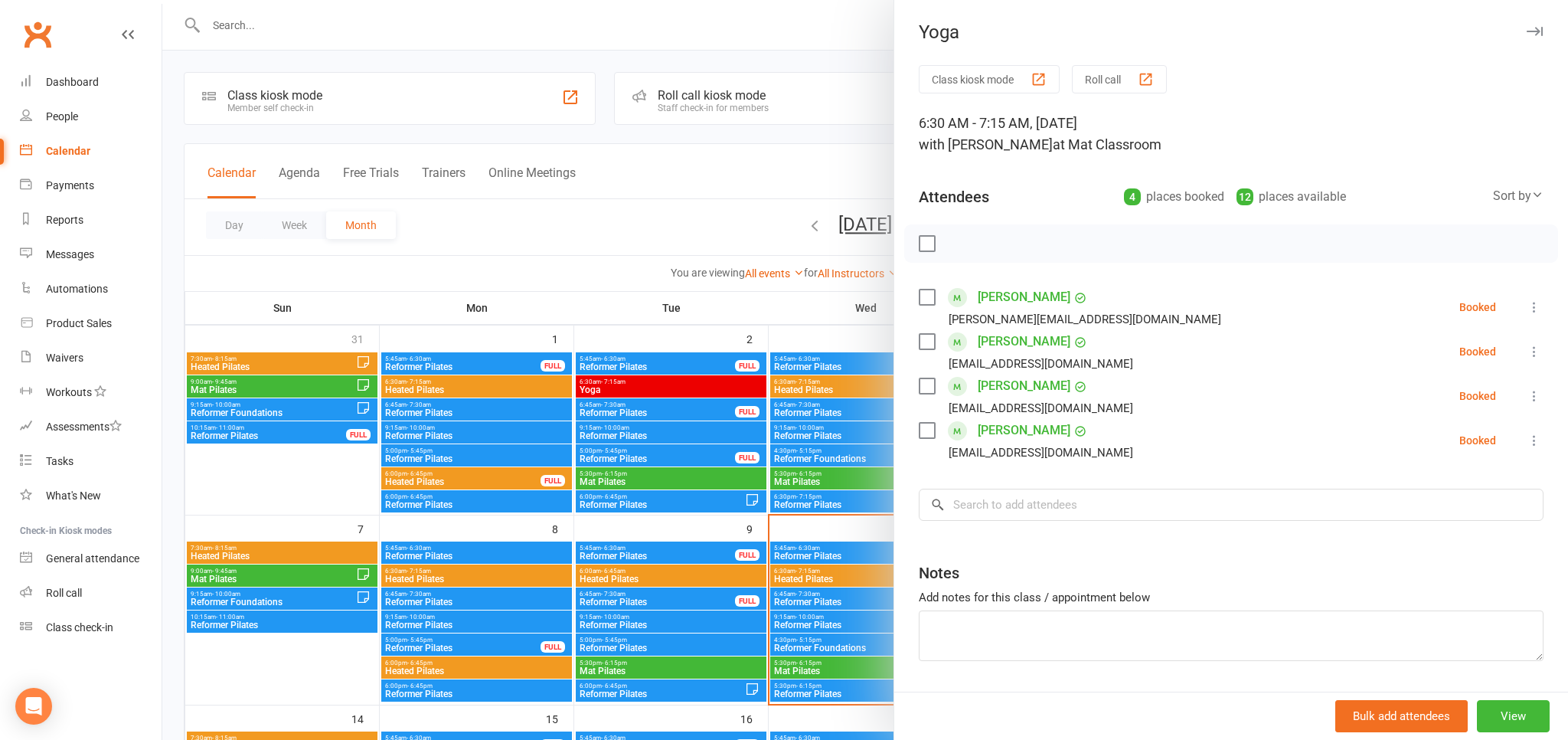
click at [678, 473] on div at bounding box center [866, 370] width 1406 height 740
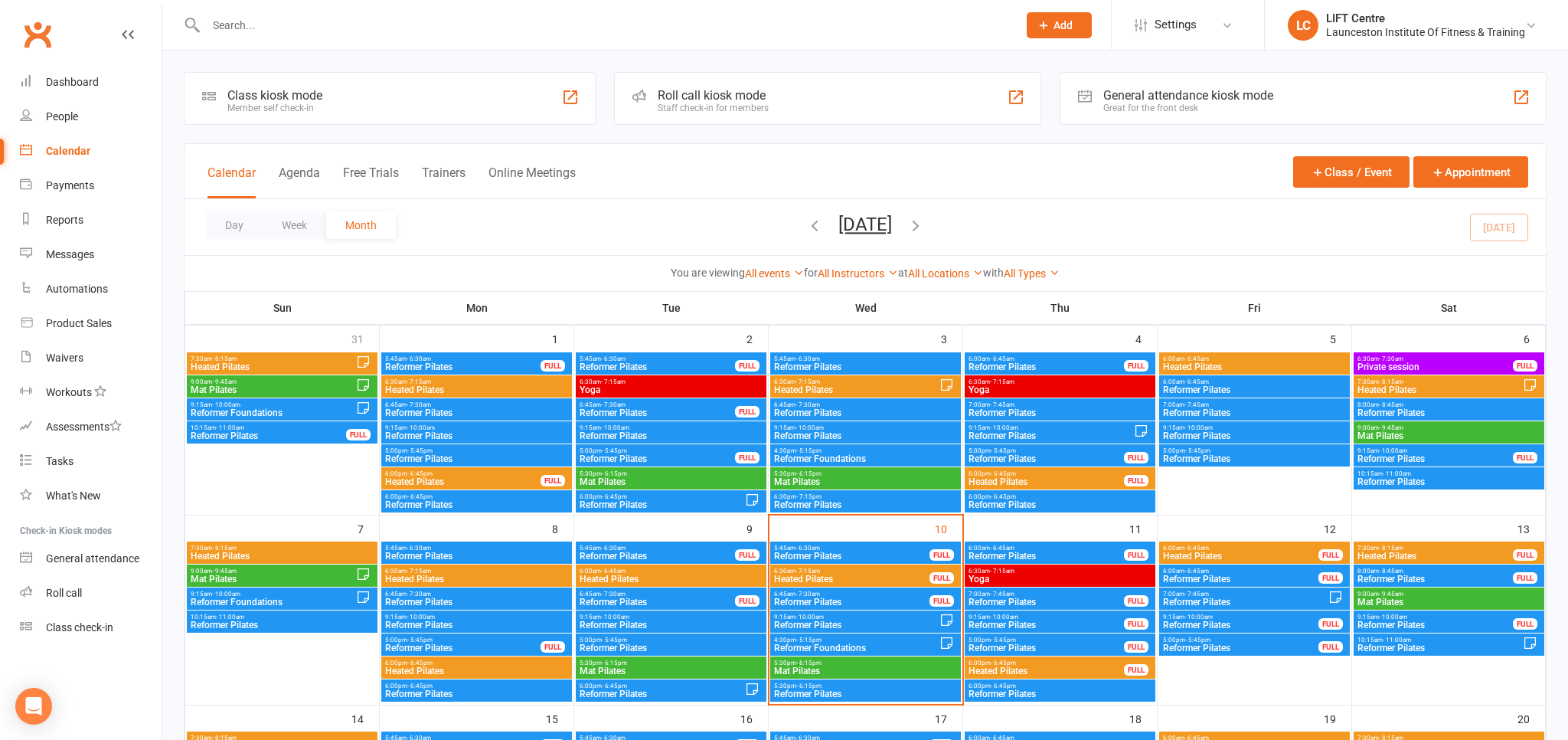
click at [993, 580] on span "Yoga" at bounding box center [1060, 578] width 185 height 9
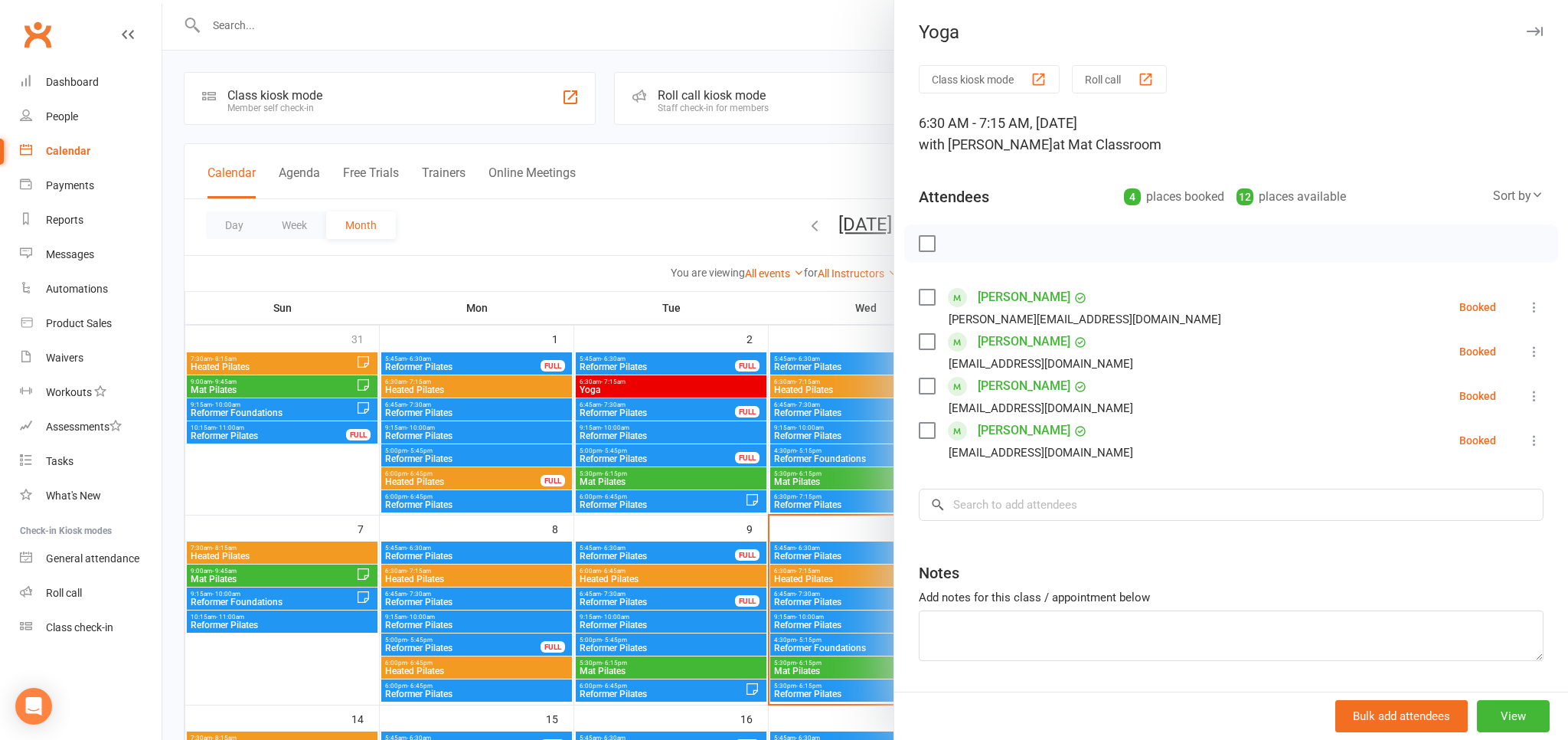
scroll to position [46, 0]
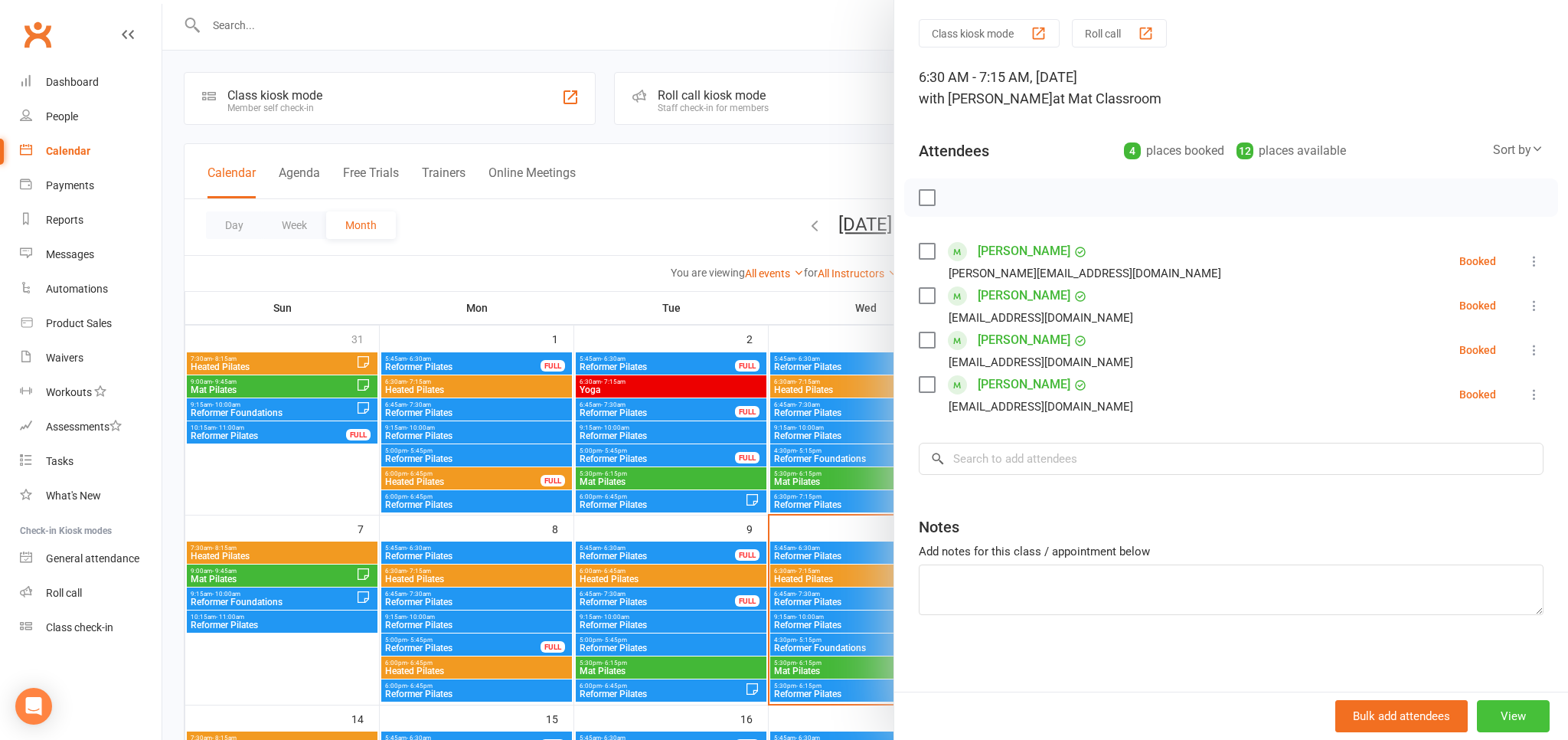
click at [1519, 712] on button "View" at bounding box center [1513, 715] width 73 height 32
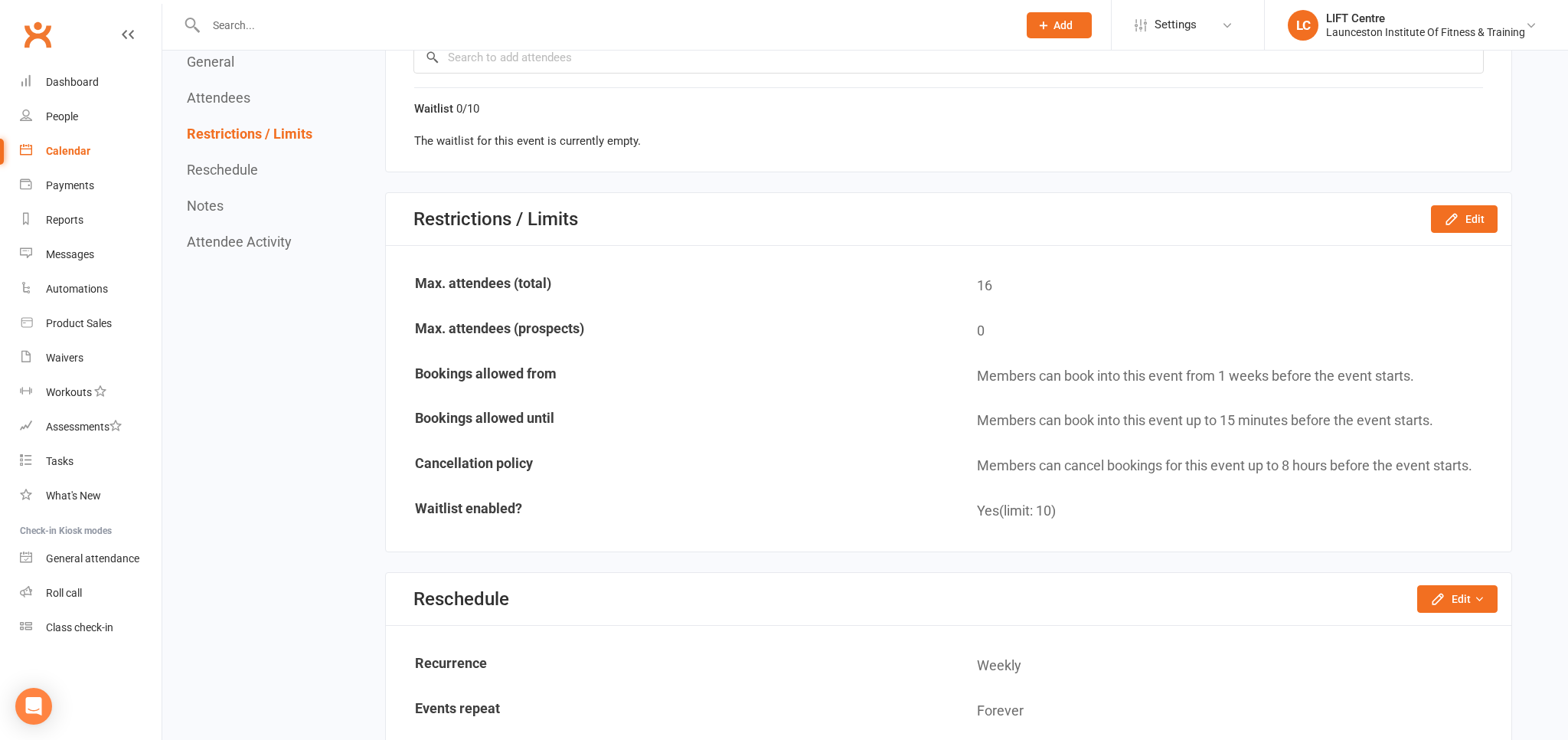
scroll to position [1536, 0]
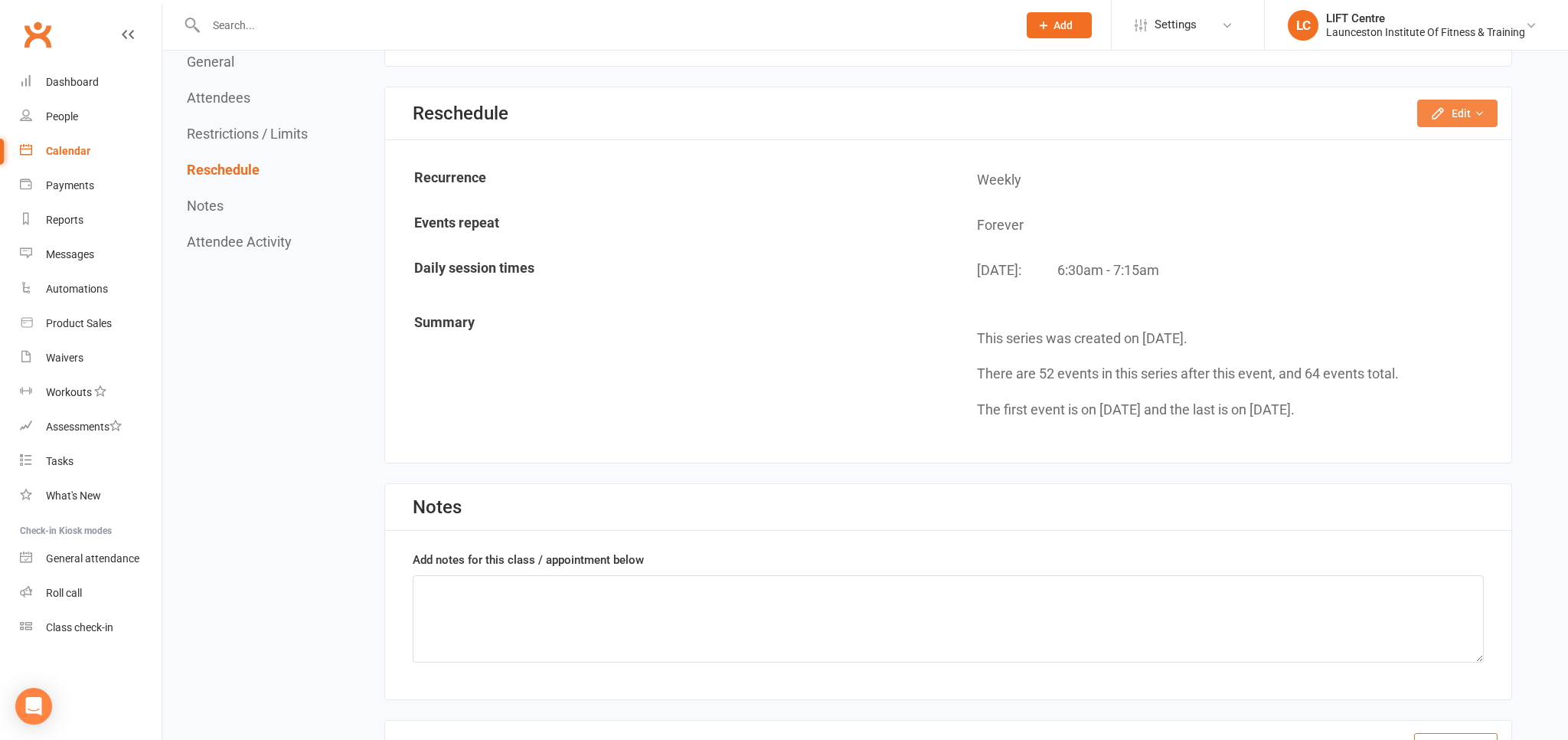
click at [1494, 100] on button "Edit" at bounding box center [1458, 114] width 80 height 28
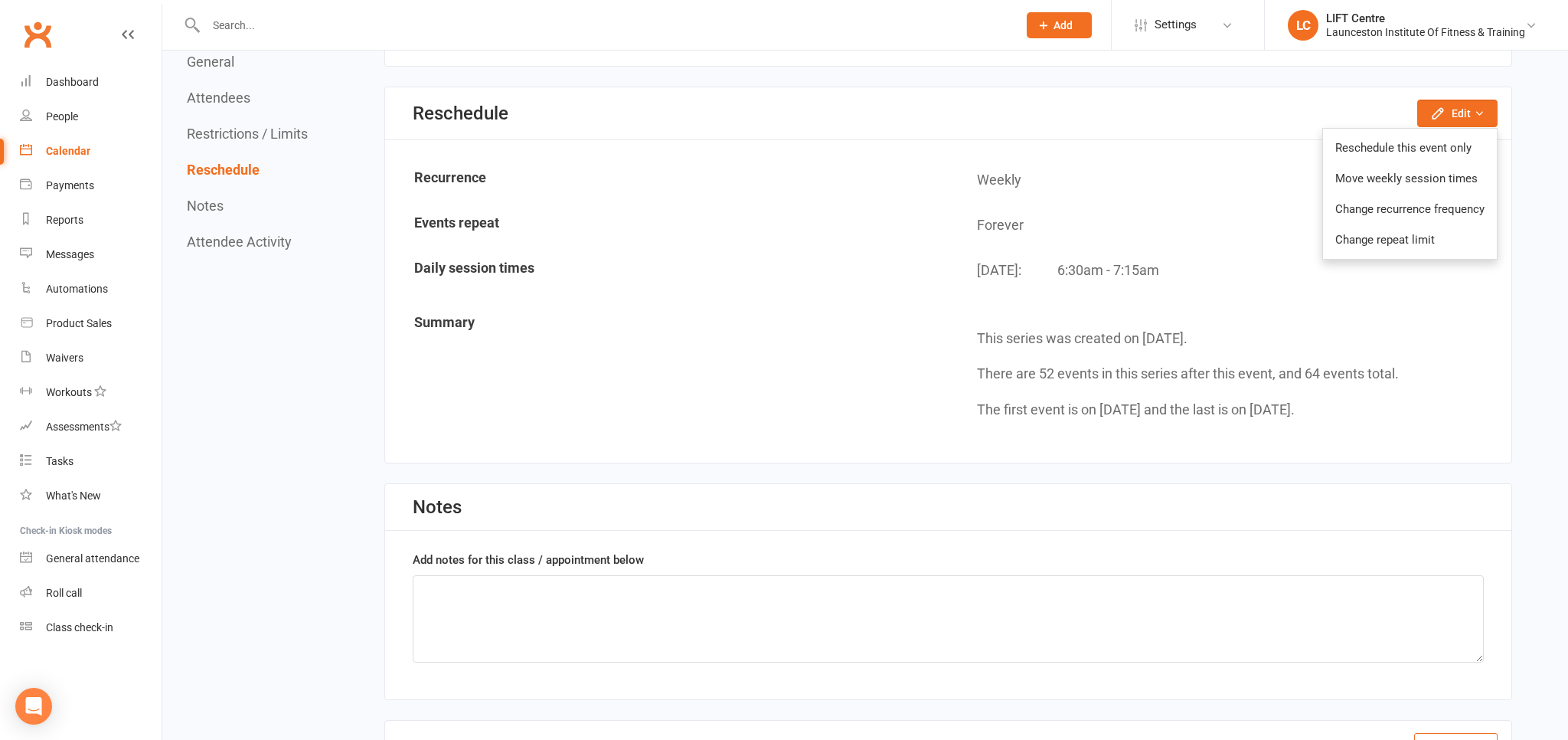
click at [1218, 187] on td "Weekly" at bounding box center [1230, 180] width 561 height 43
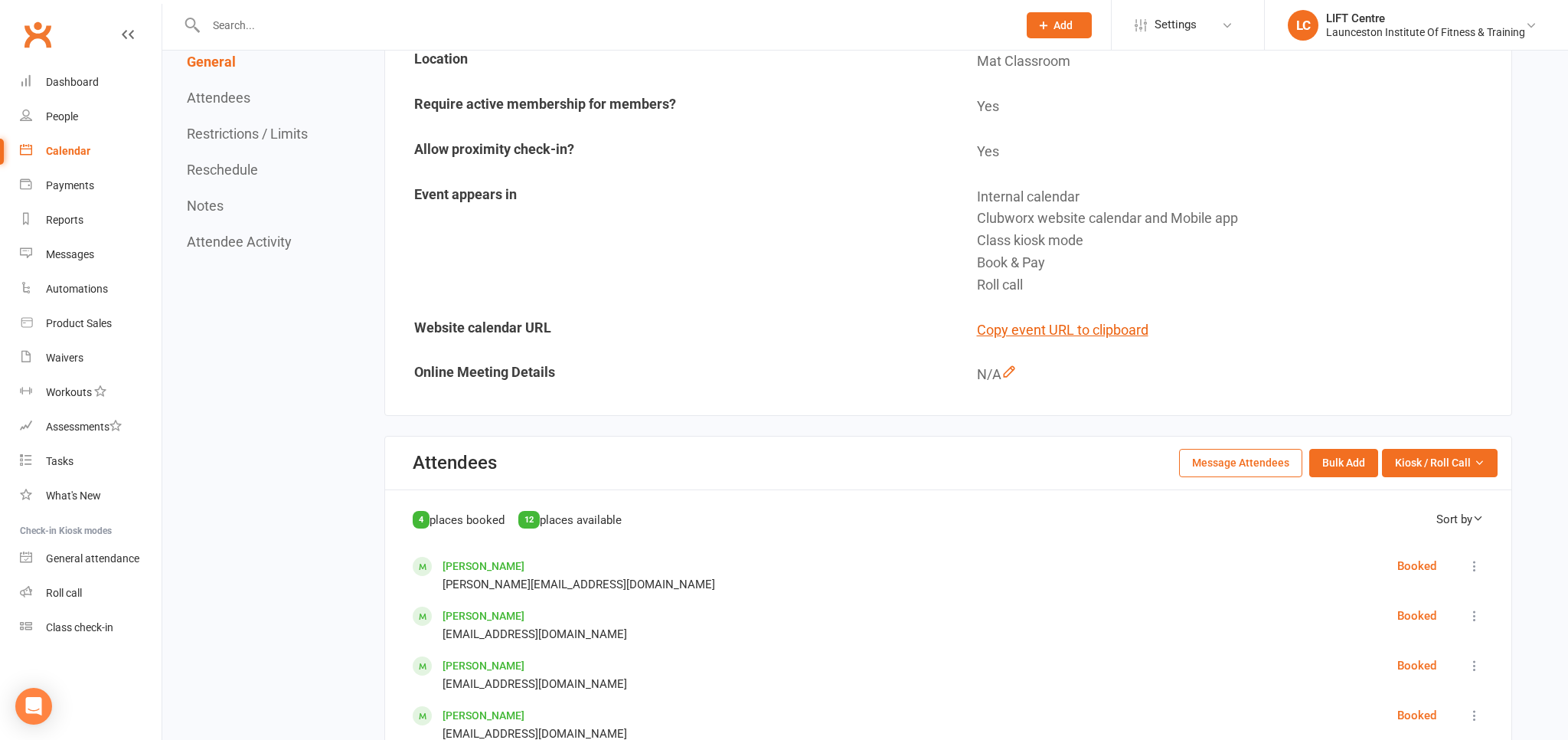
scroll to position [0, 0]
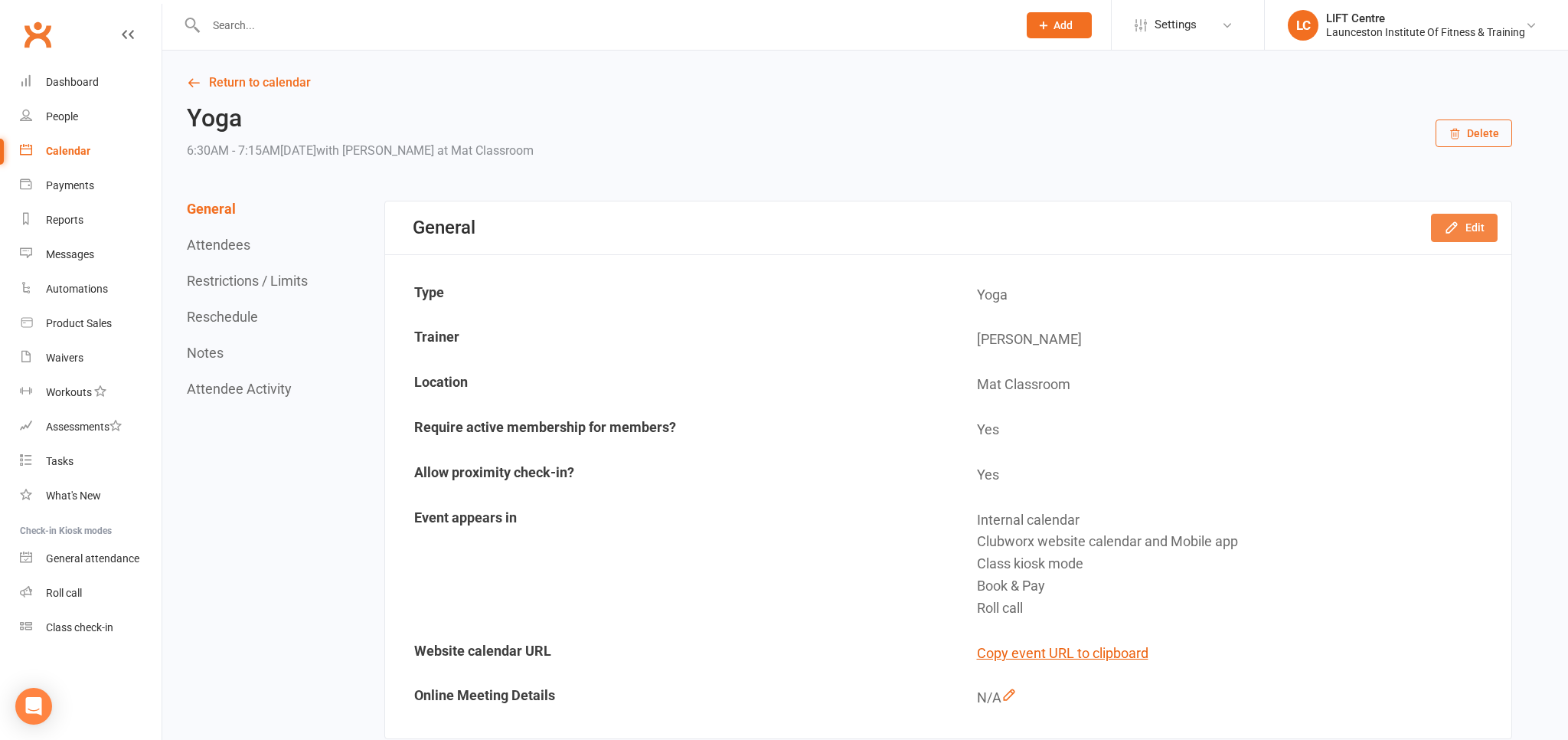
click at [1442, 230] on button "Edit" at bounding box center [1464, 228] width 67 height 28
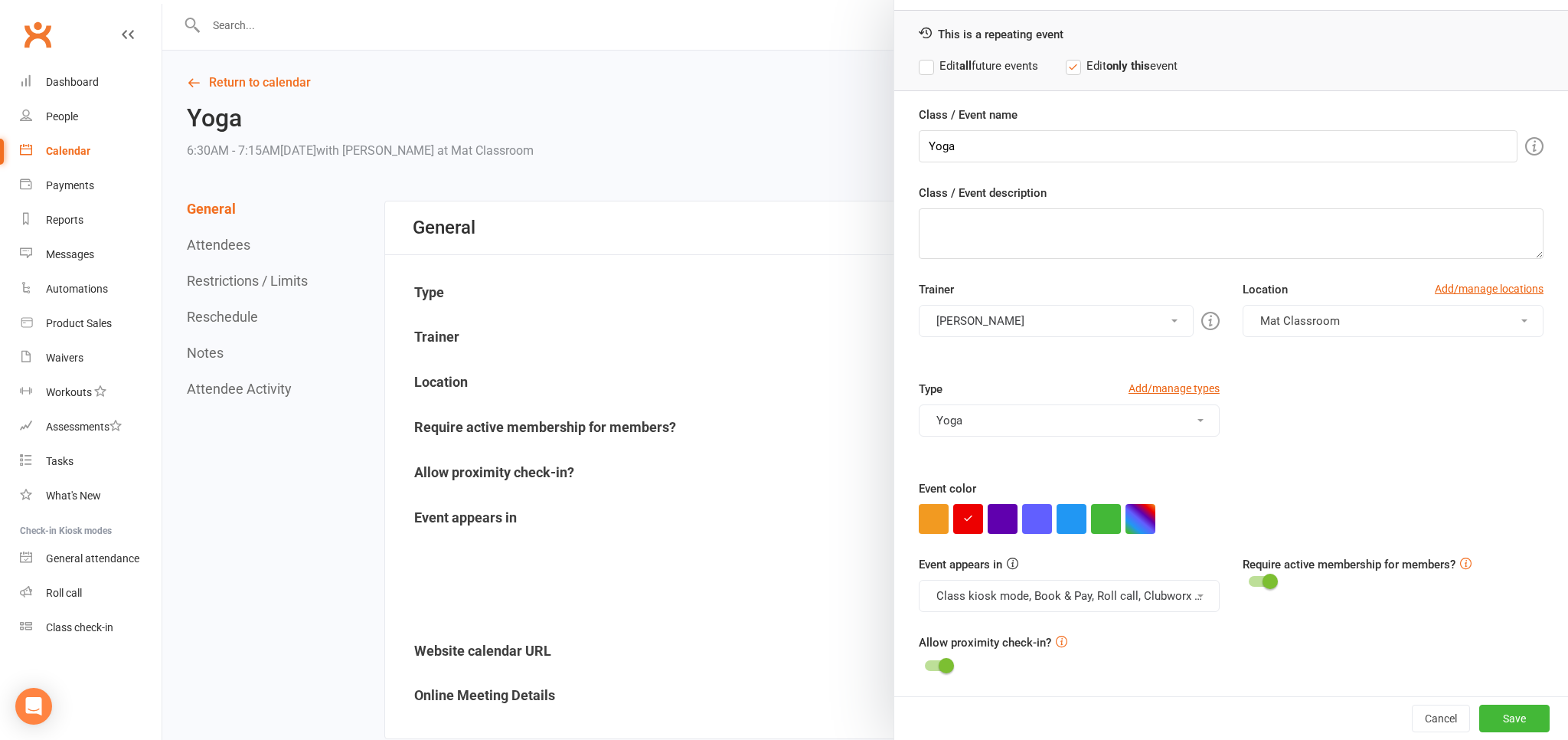
click at [658, 165] on div at bounding box center [866, 370] width 1406 height 740
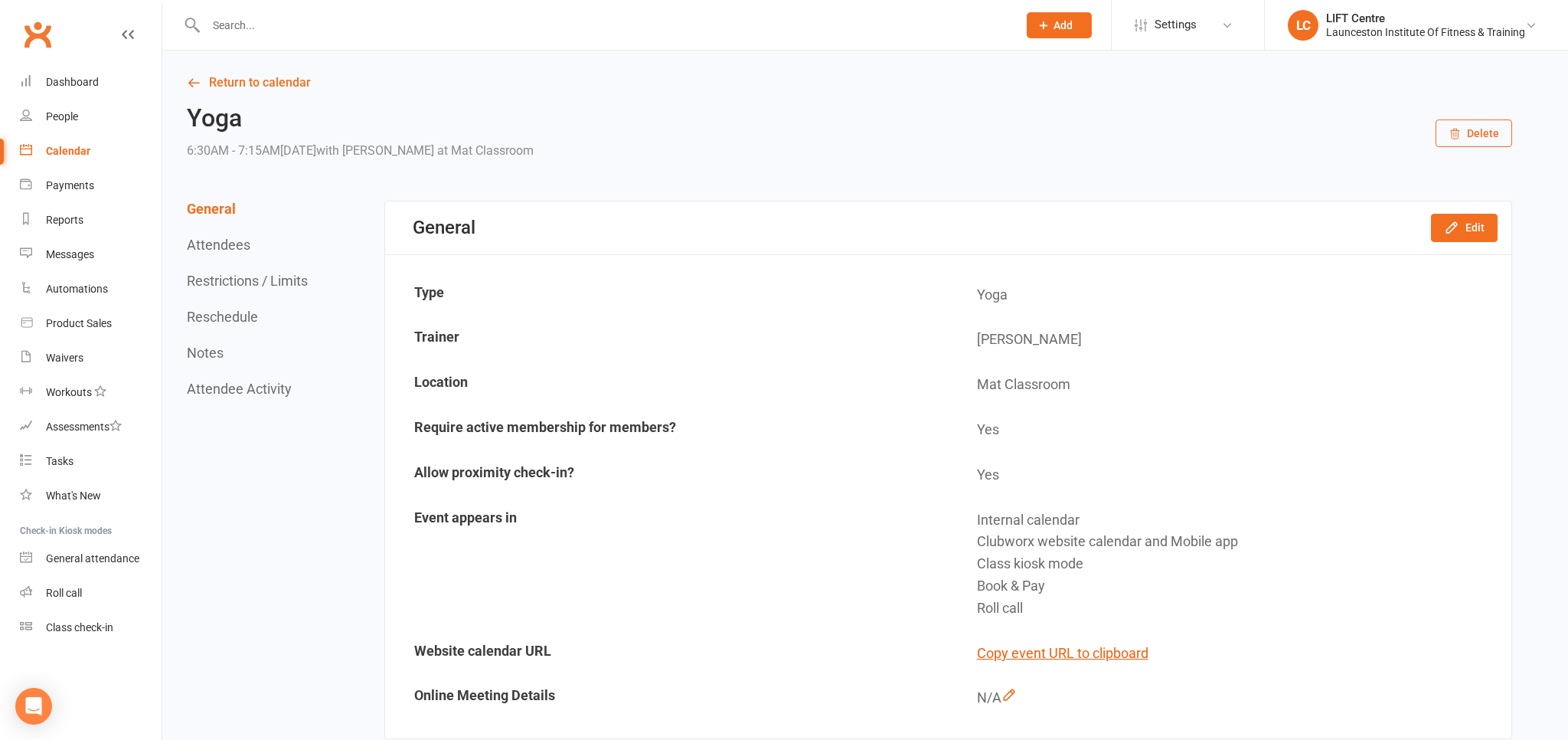
click at [1493, 133] on button "Delete" at bounding box center [1474, 133] width 77 height 28
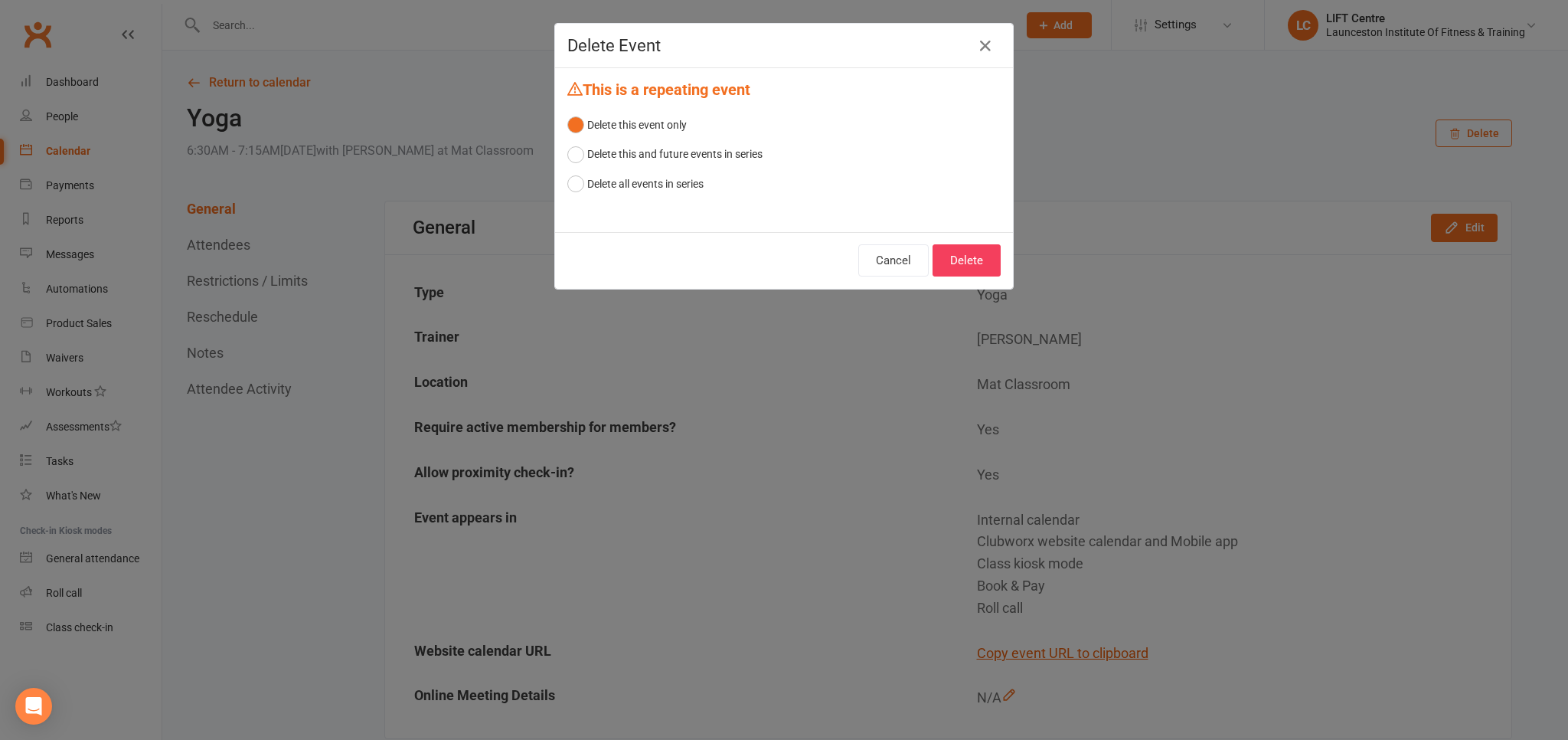
click at [336, 360] on div "Delete Event This is a repeating event Delete this event only Delete this and f…" at bounding box center [784, 370] width 1568 height 740
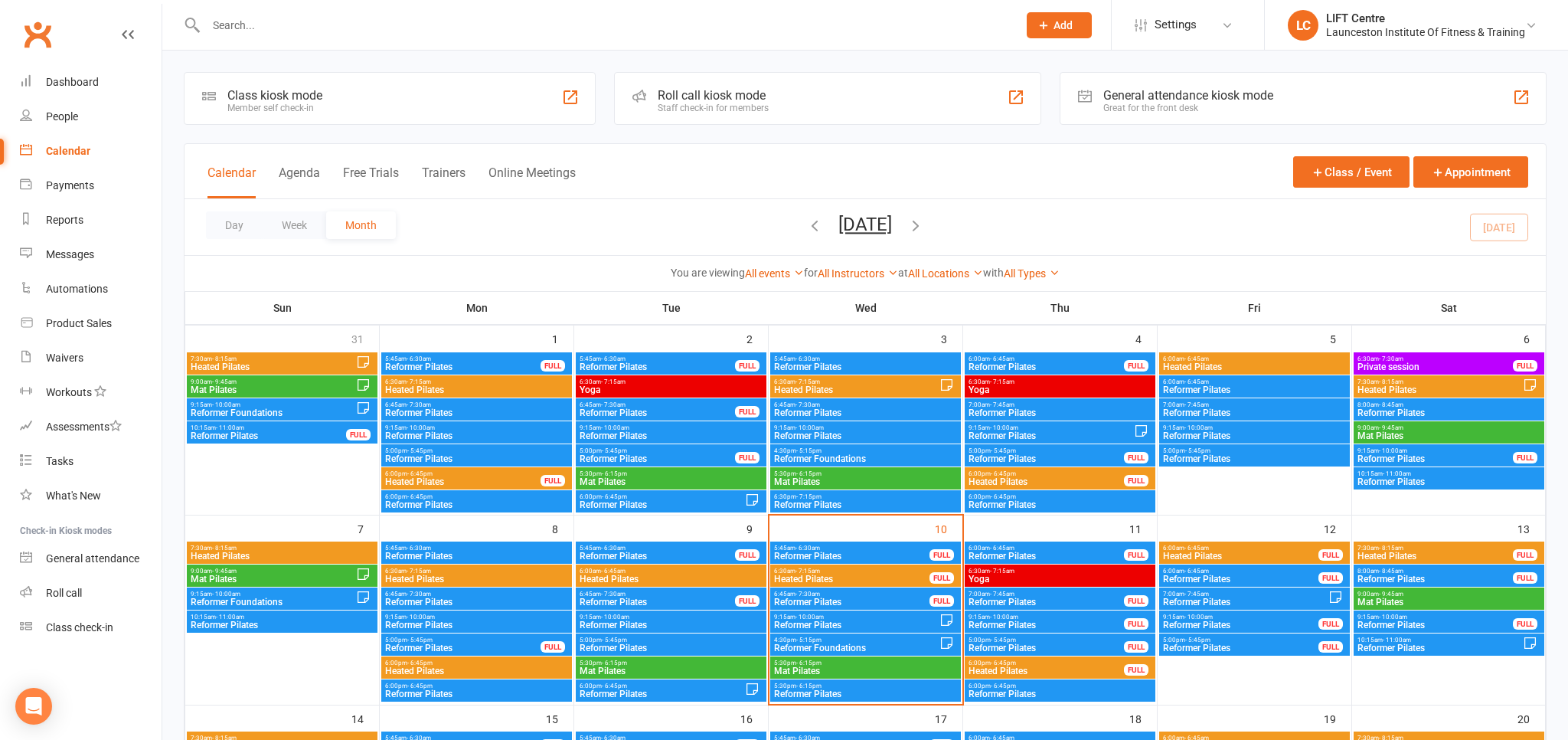
click at [990, 570] on span "- 7:15am" at bounding box center [1002, 571] width 24 height 7
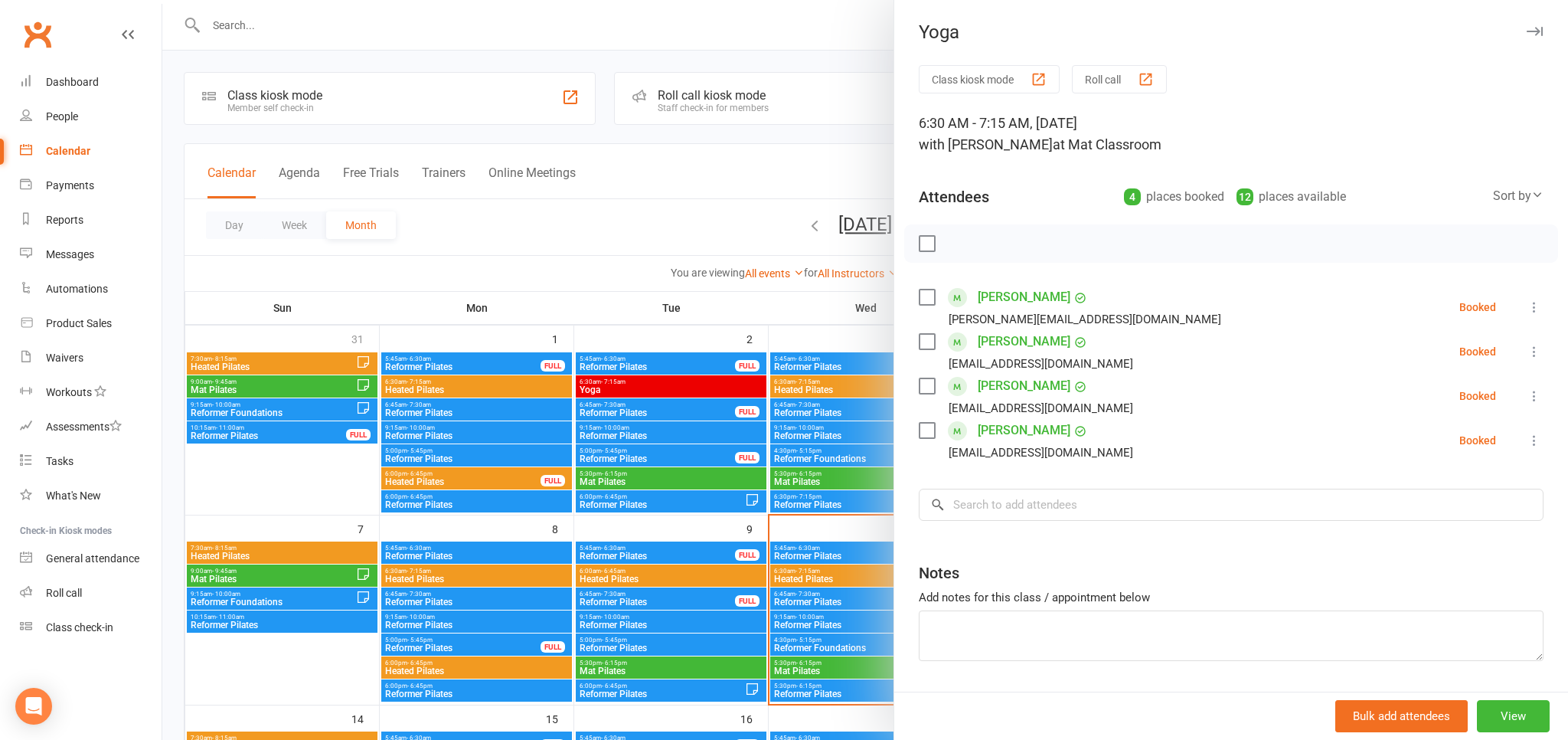
scroll to position [46, 0]
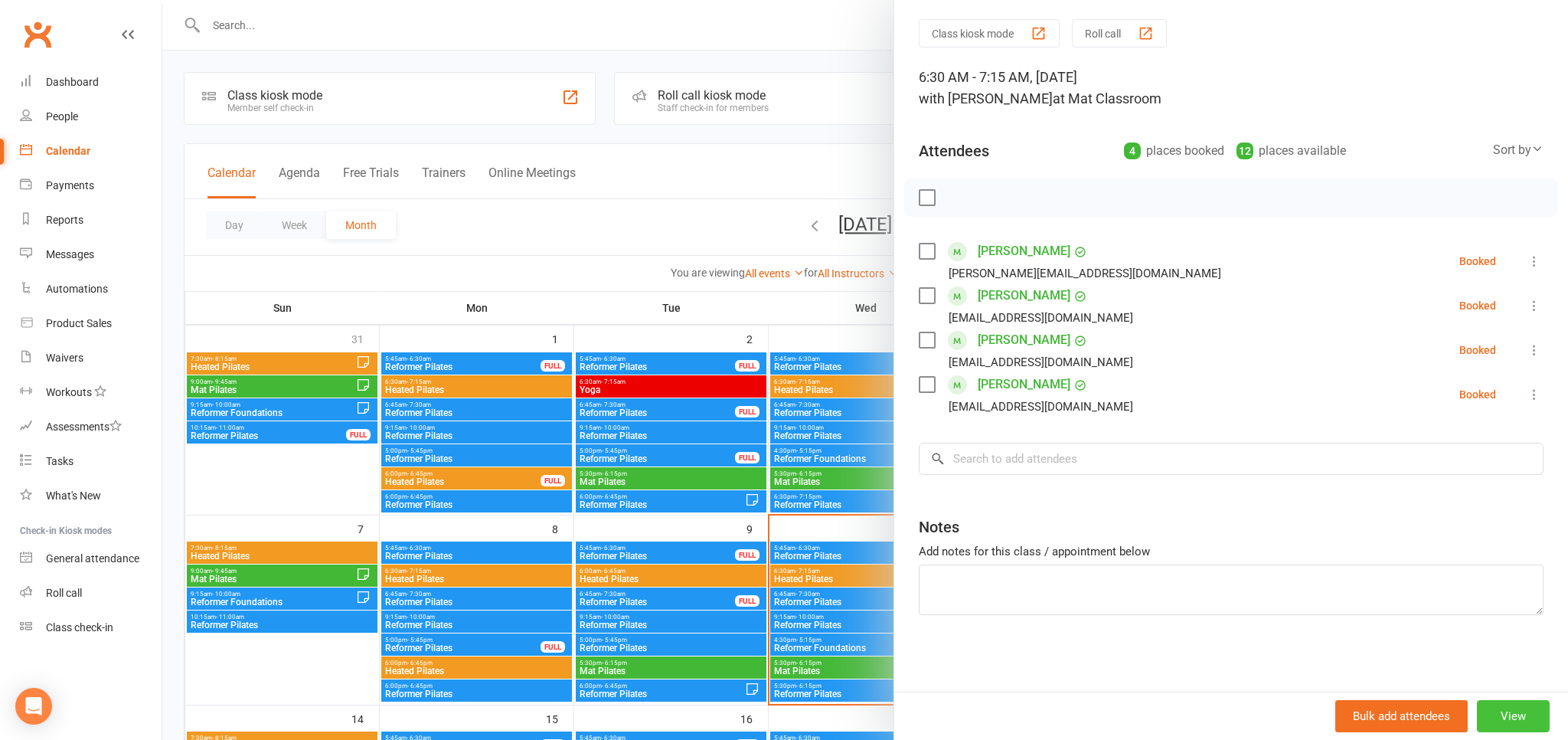
click at [1521, 711] on button "View" at bounding box center [1513, 715] width 73 height 32
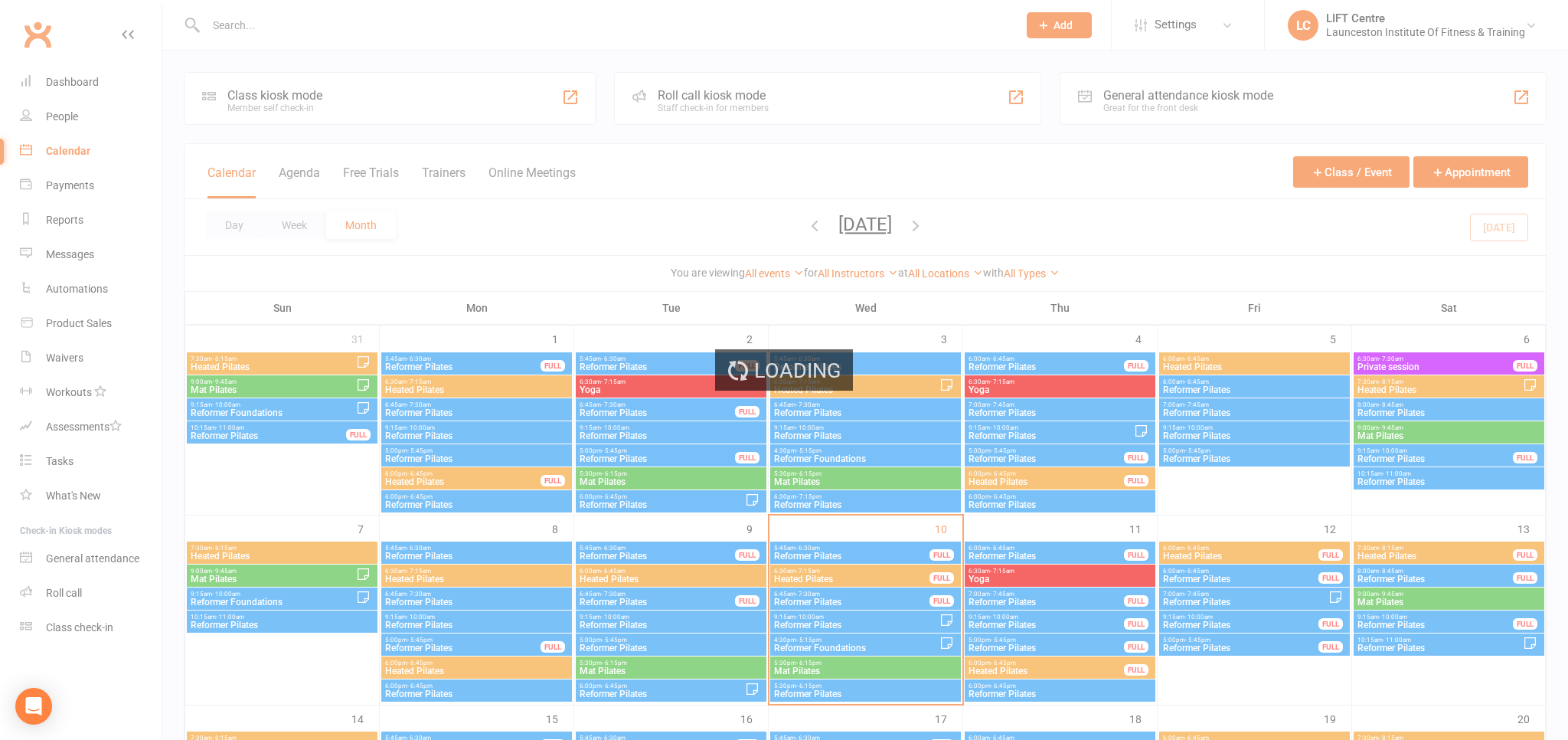
scroll to position [0, 0]
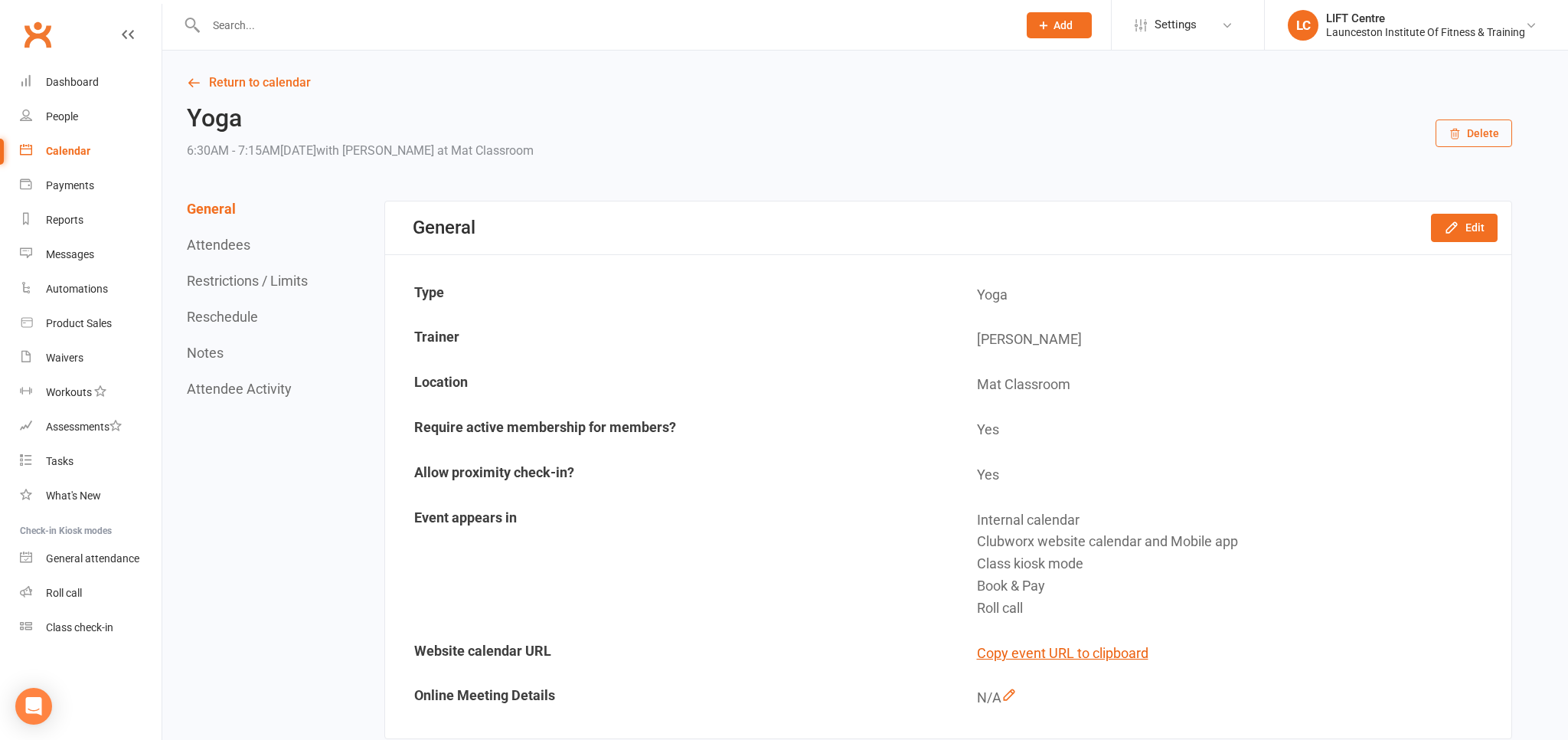
click at [1473, 139] on button "Delete" at bounding box center [1474, 133] width 77 height 28
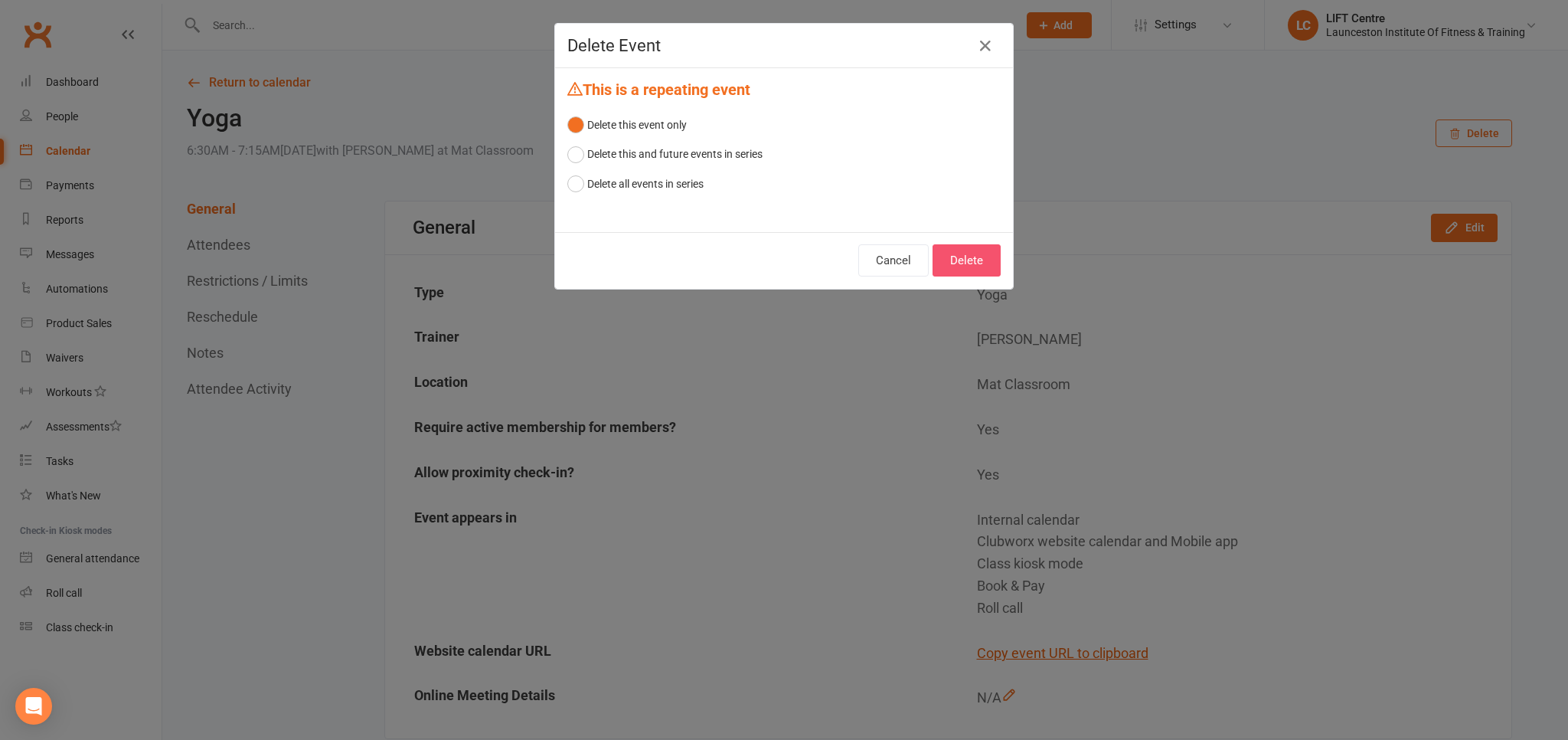
click at [969, 259] on button "Delete" at bounding box center [966, 260] width 68 height 32
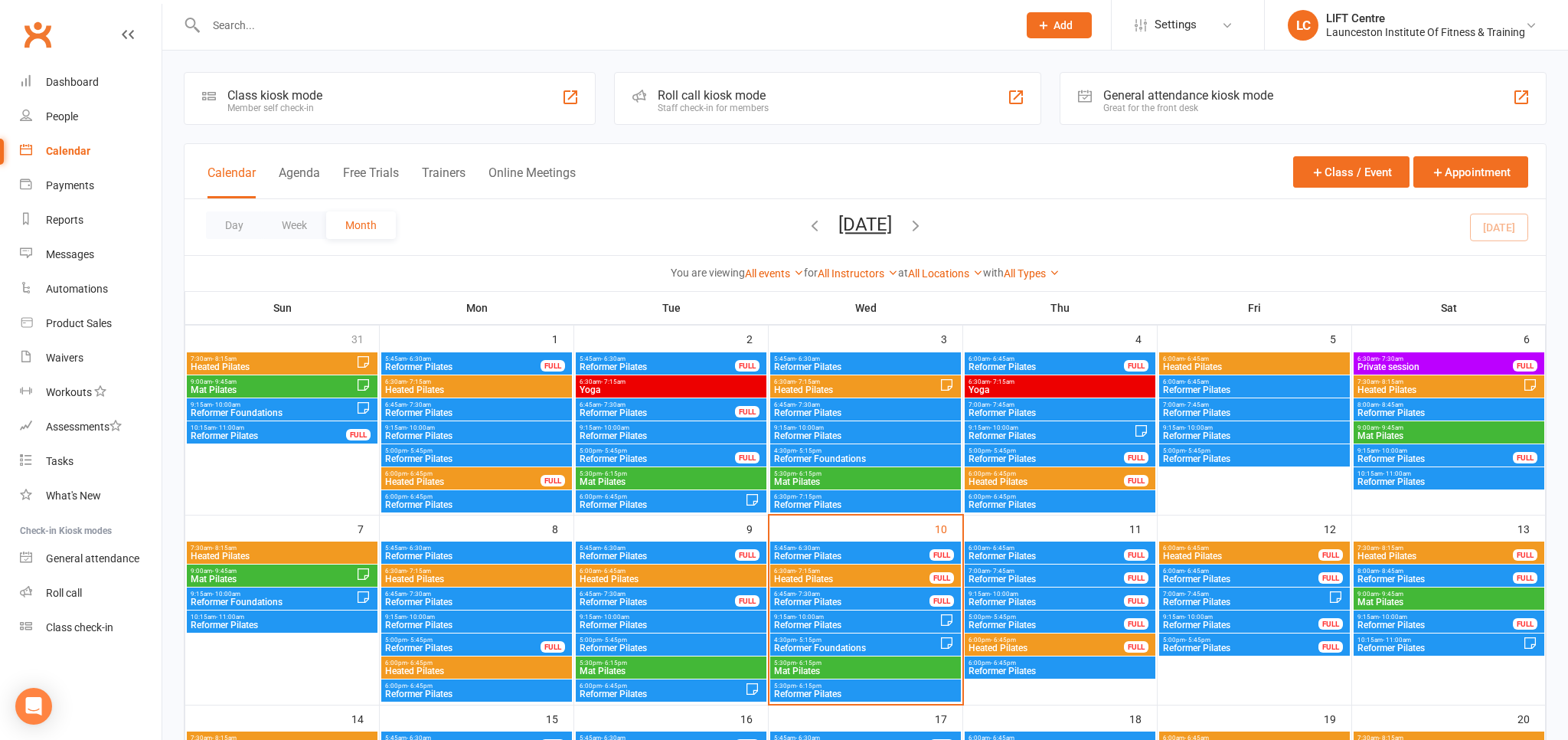
drag, startPoint x: 632, startPoint y: 337, endPoint x: 599, endPoint y: 404, distance: 74.7
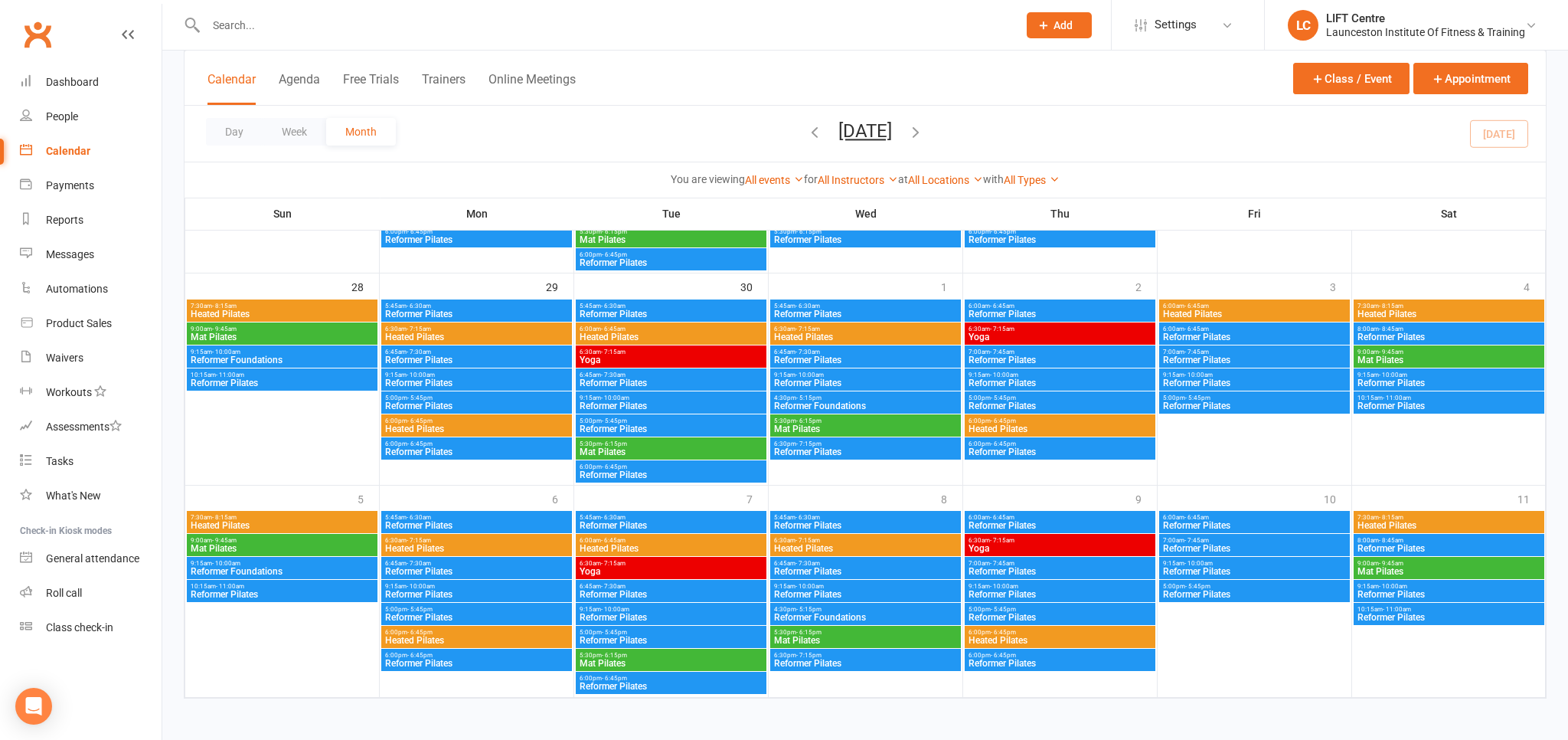
click at [379, 33] on input "text" at bounding box center [604, 25] width 805 height 21
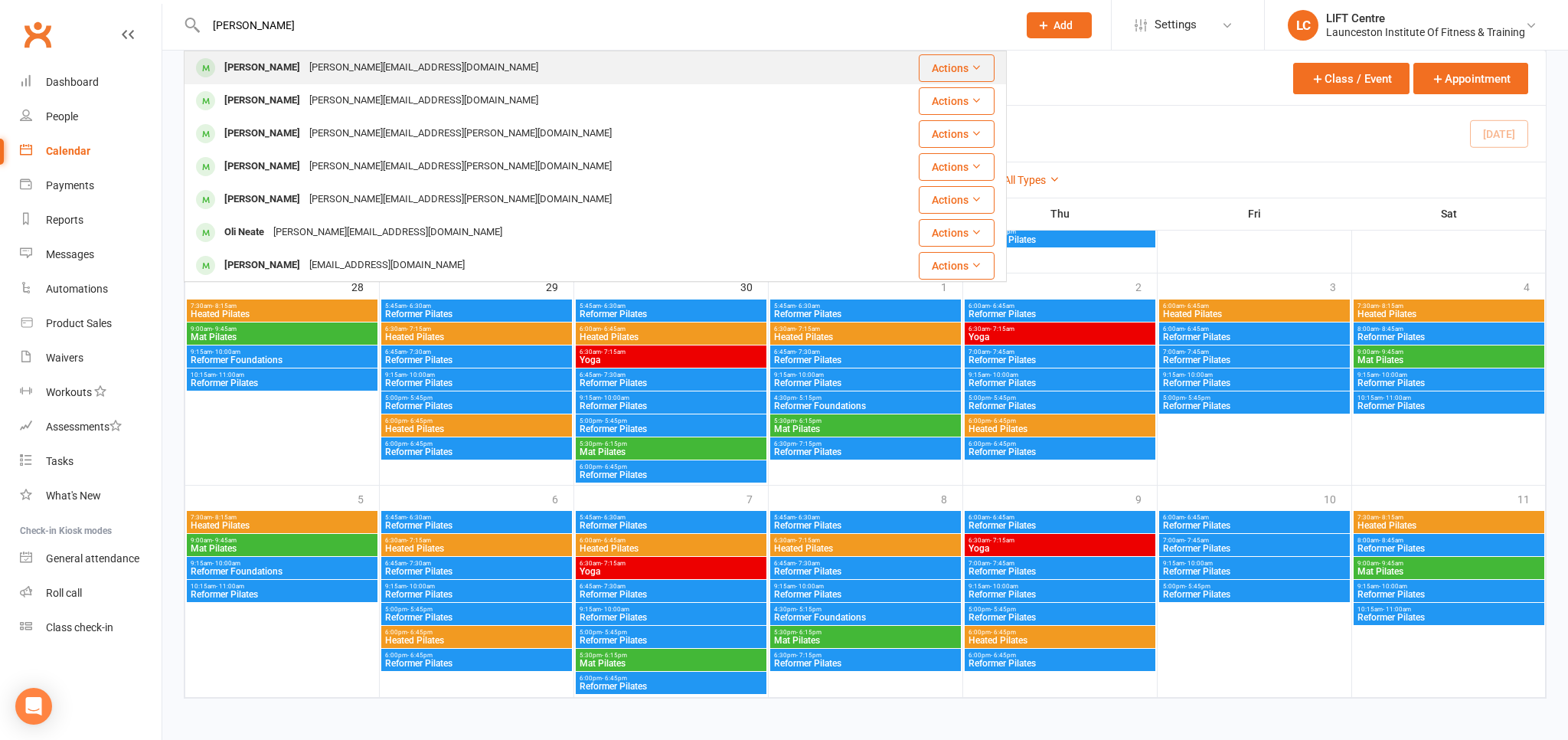
type input "[PERSON_NAME]"
click at [452, 60] on div "[PERSON_NAME] [PERSON_NAME][EMAIL_ADDRESS][DOMAIN_NAME]" at bounding box center [527, 68] width 683 height 31
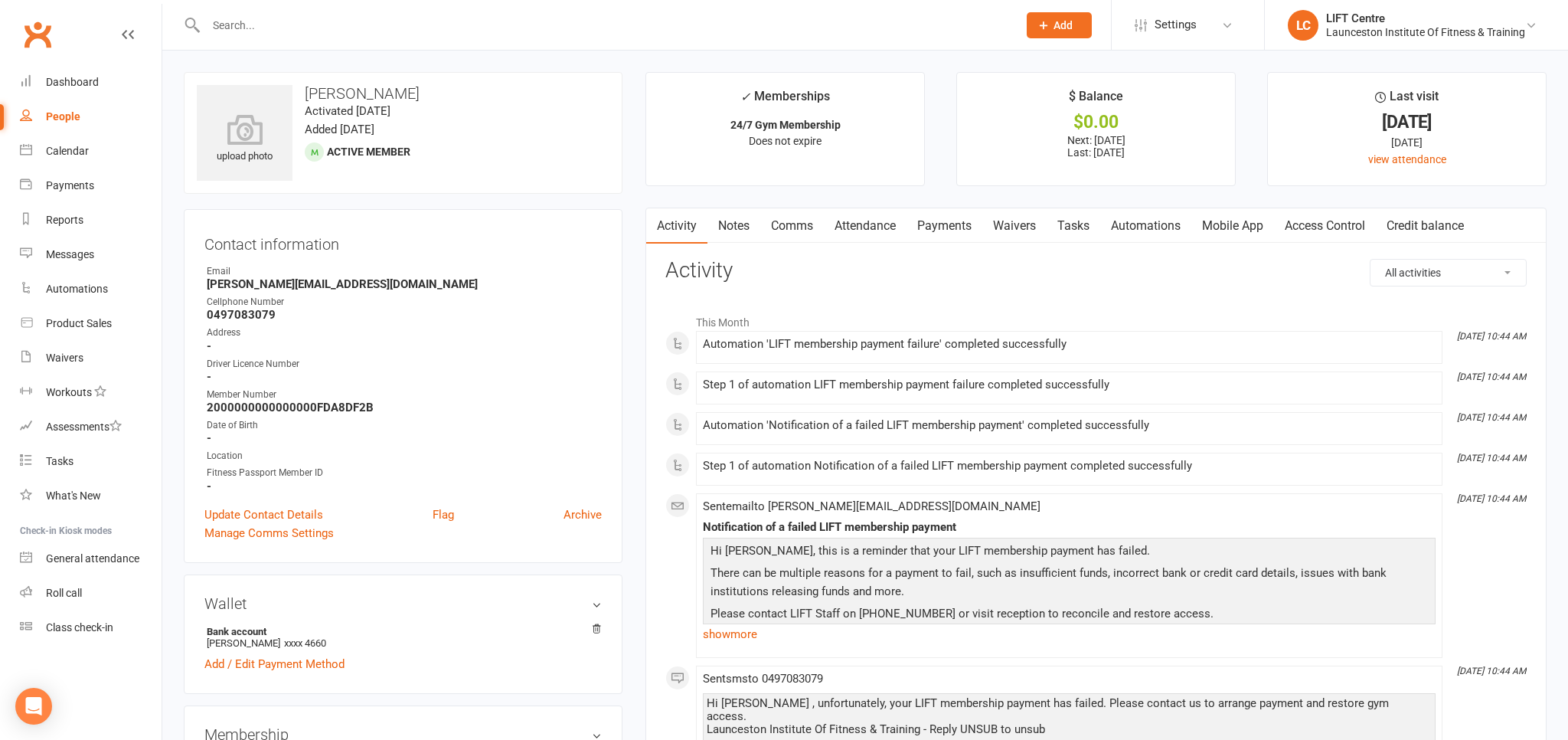
click at [945, 225] on link "Payments" at bounding box center [944, 225] width 76 height 35
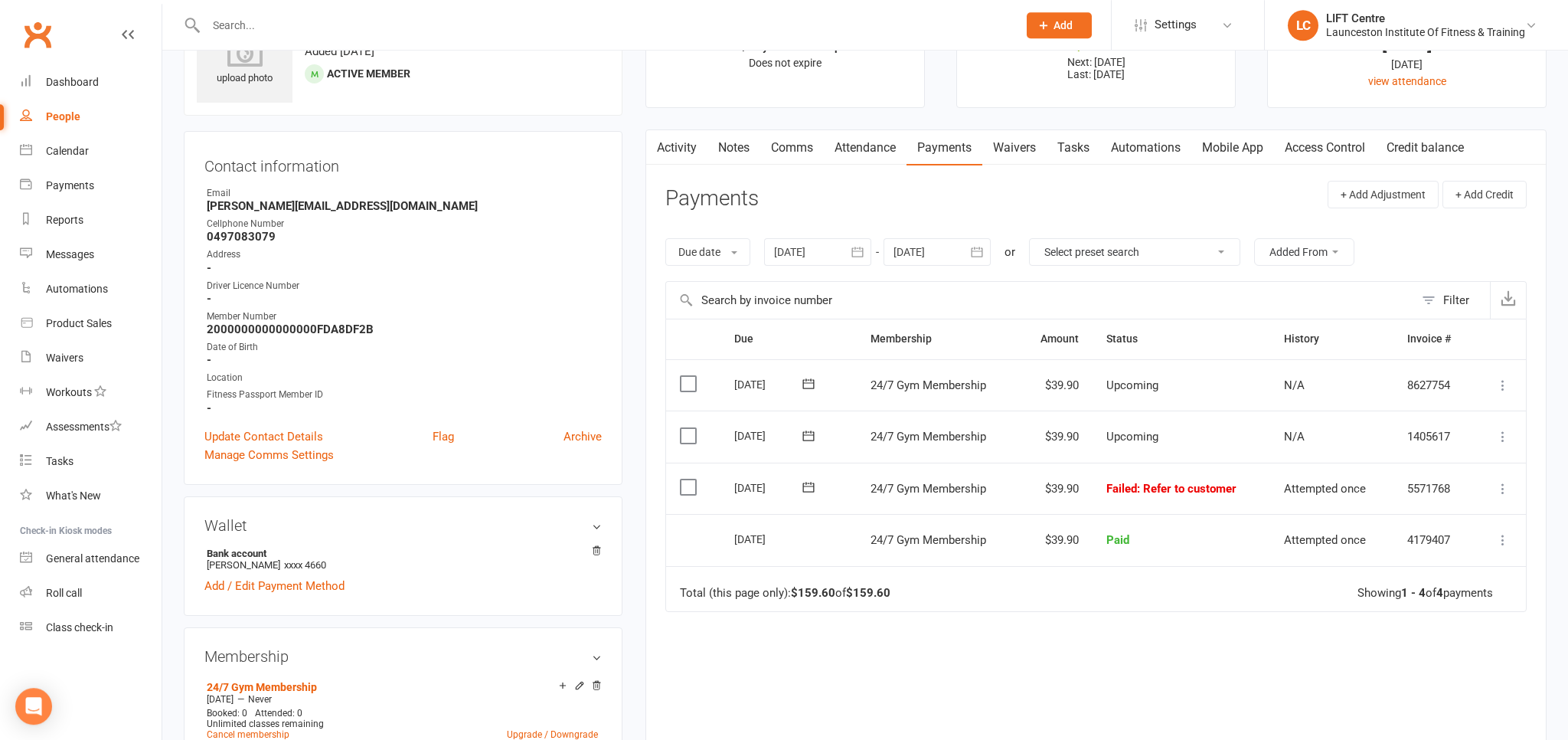
scroll to position [80, 0]
click at [1504, 479] on icon at bounding box center [1503, 486] width 16 height 16
click at [1437, 636] on link "Retry now" at bounding box center [1436, 639] width 152 height 31
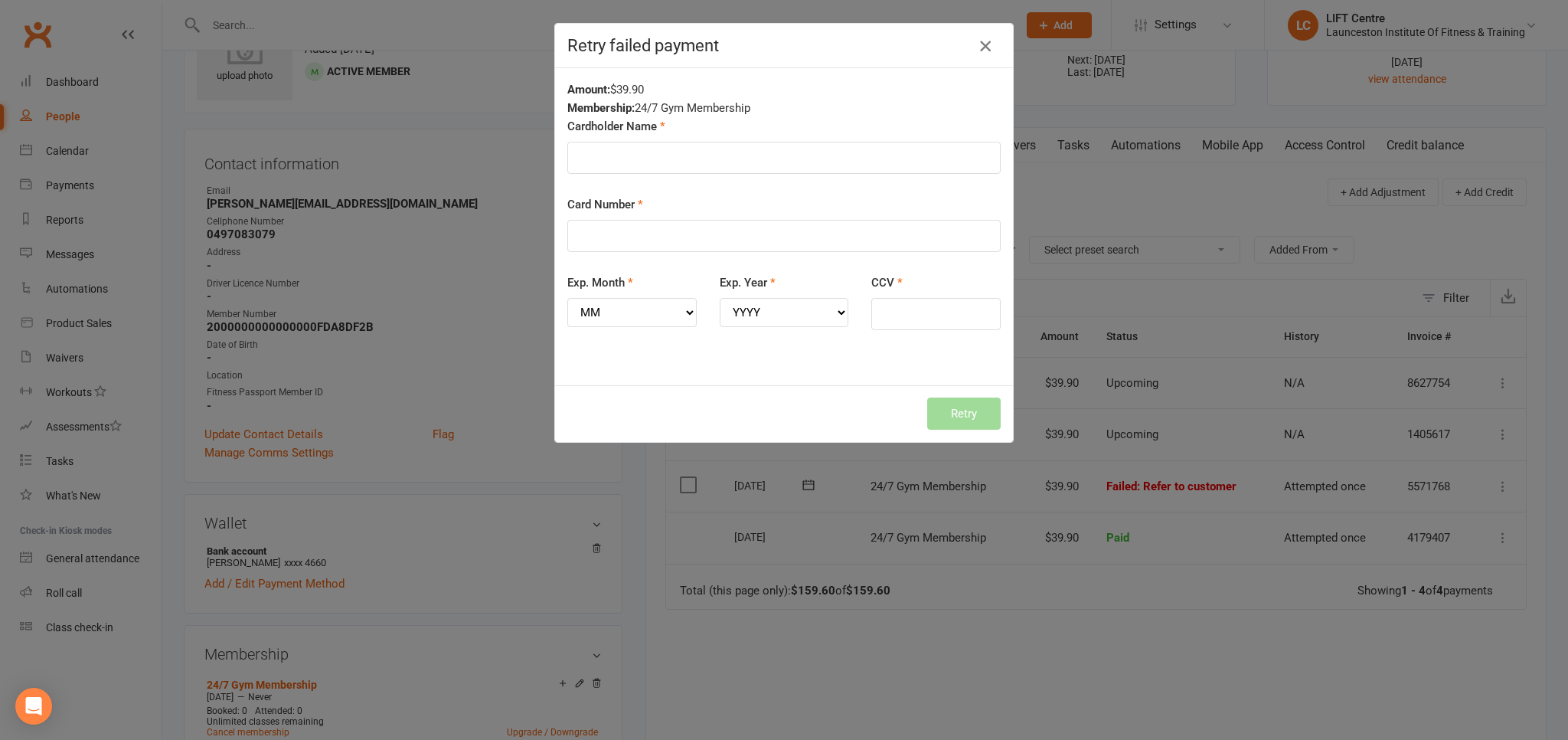
click at [989, 36] on button "button" at bounding box center [986, 46] width 24 height 25
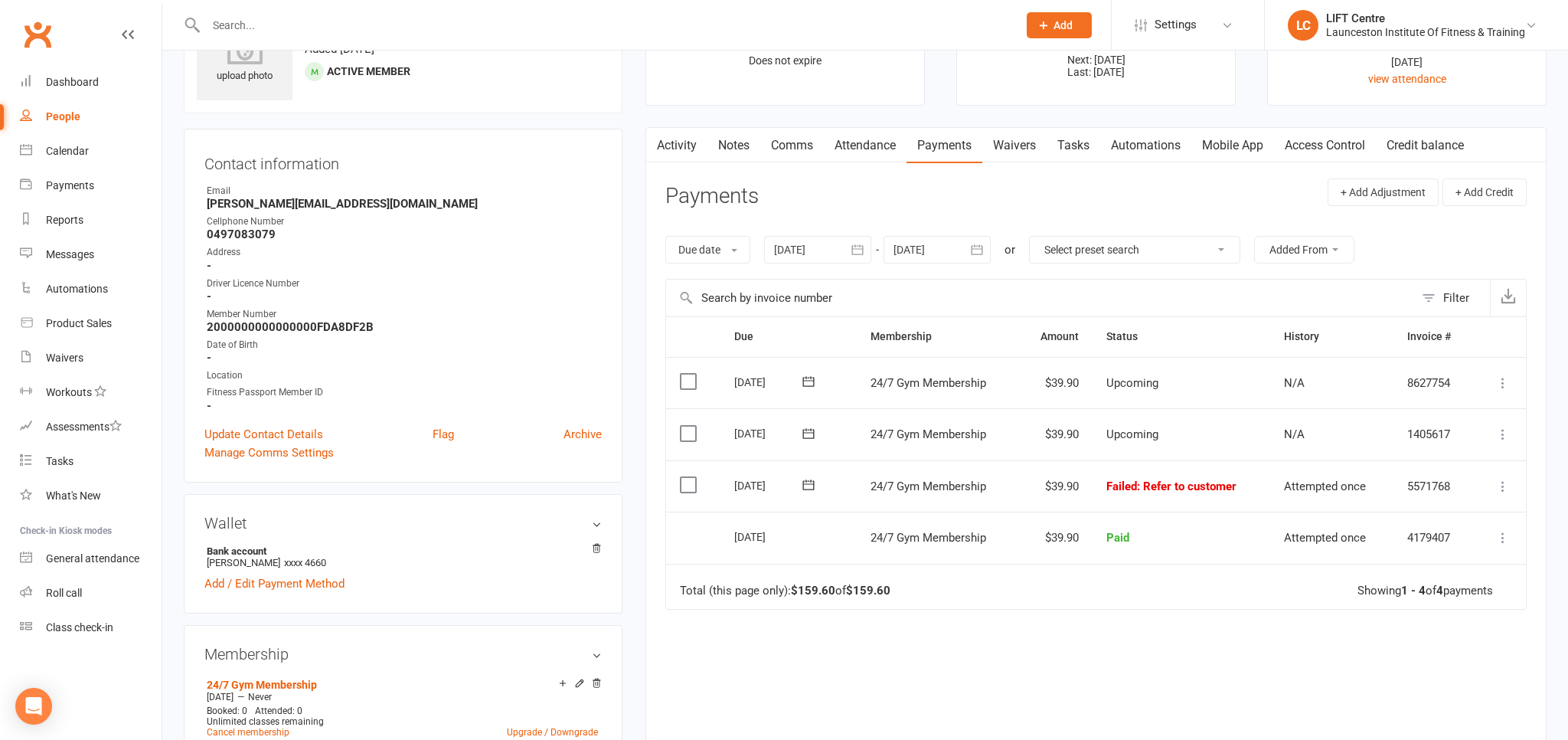
click at [1481, 492] on td "Mark as Paid (Cash) Mark as Paid (POS) Mark as Paid (Other) Skip Retry now More…" at bounding box center [1500, 487] width 52 height 52
click at [1487, 487] on td "Mark as Paid (Cash) Mark as Paid (POS) Mark as Paid (Other) Skip Retry now More…" at bounding box center [1500, 487] width 52 height 52
click at [1503, 473] on td "Mark as Paid (Cash) Mark as Paid (POS) Mark as Paid (Other) Skip Retry now More…" at bounding box center [1500, 487] width 52 height 52
click at [1501, 479] on icon at bounding box center [1503, 486] width 16 height 16
click at [1427, 644] on link "Retry now" at bounding box center [1436, 639] width 152 height 31
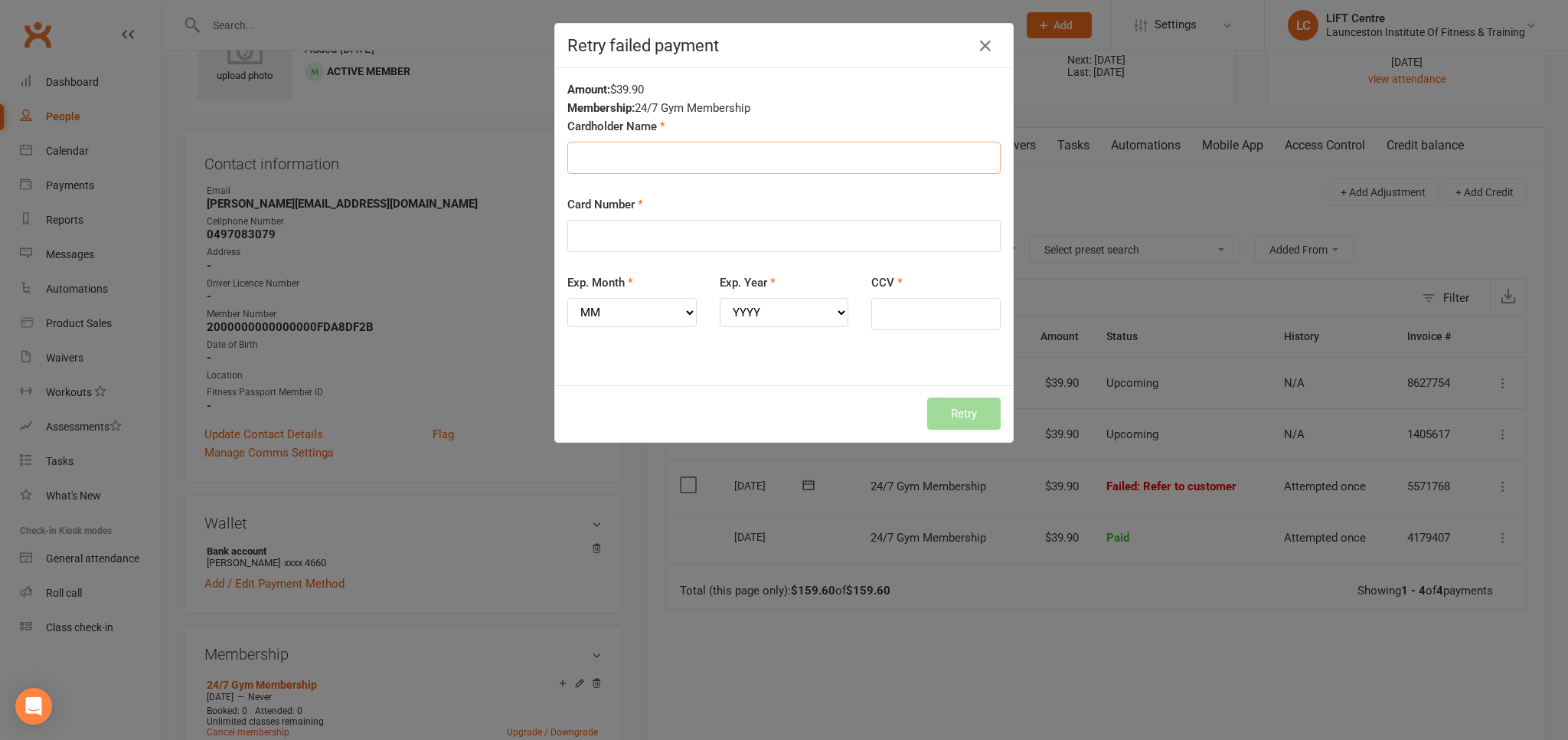
click at [597, 144] on input "Cardholder Name" at bounding box center [784, 157] width 434 height 32
click at [756, 154] on input "Cardholder Name" at bounding box center [784, 157] width 434 height 32
click at [990, 51] on icon "button" at bounding box center [986, 46] width 19 height 19
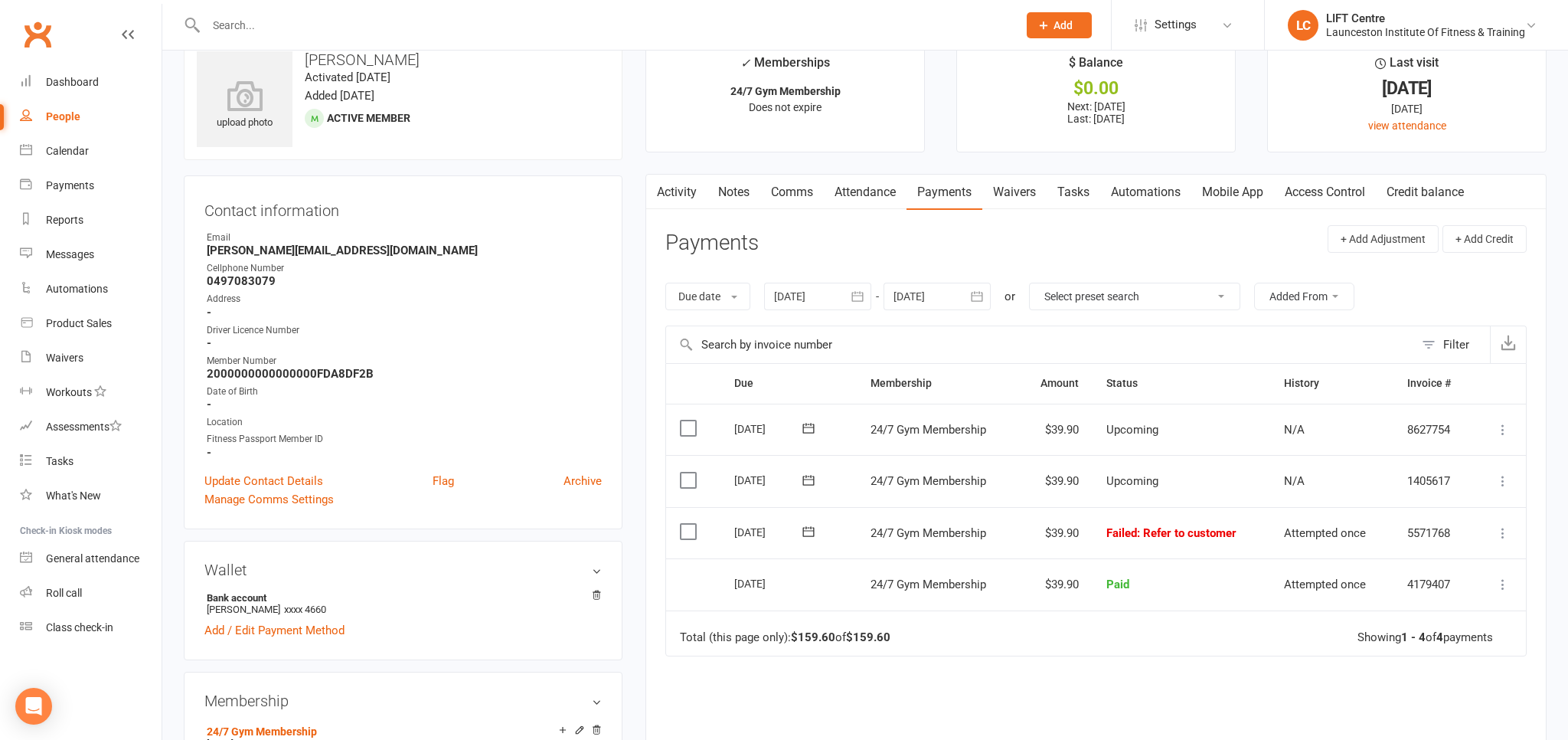
scroll to position [0, 0]
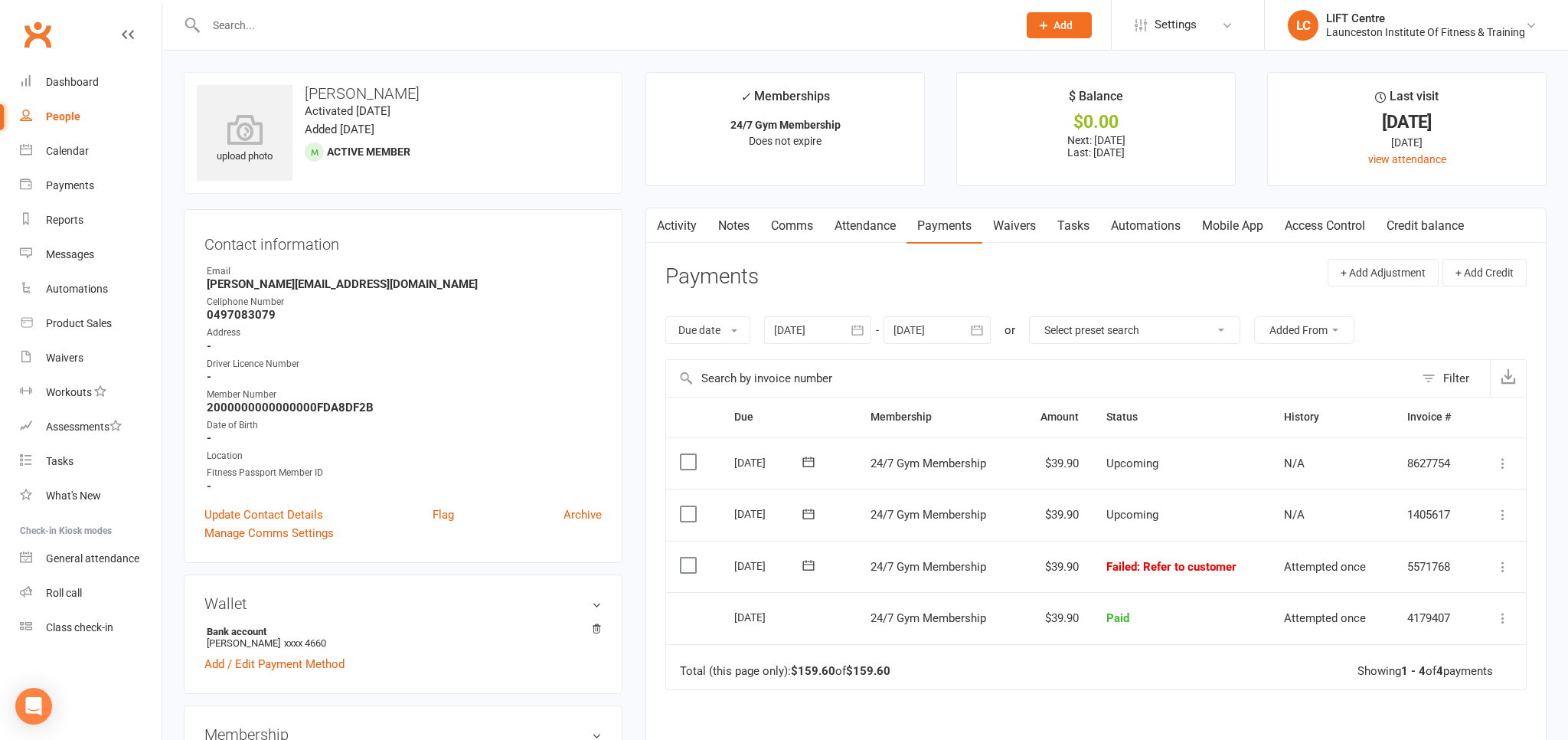
click at [1490, 559] on td "Mark as Paid (Cash) Mark as Paid (POS) Mark as Paid (Other) Skip Retry now More…" at bounding box center [1500, 567] width 52 height 52
click at [1508, 558] on button at bounding box center [1503, 567] width 19 height 19
click at [1466, 628] on link "Mark as Paid (POS)" at bounding box center [1436, 627] width 152 height 31
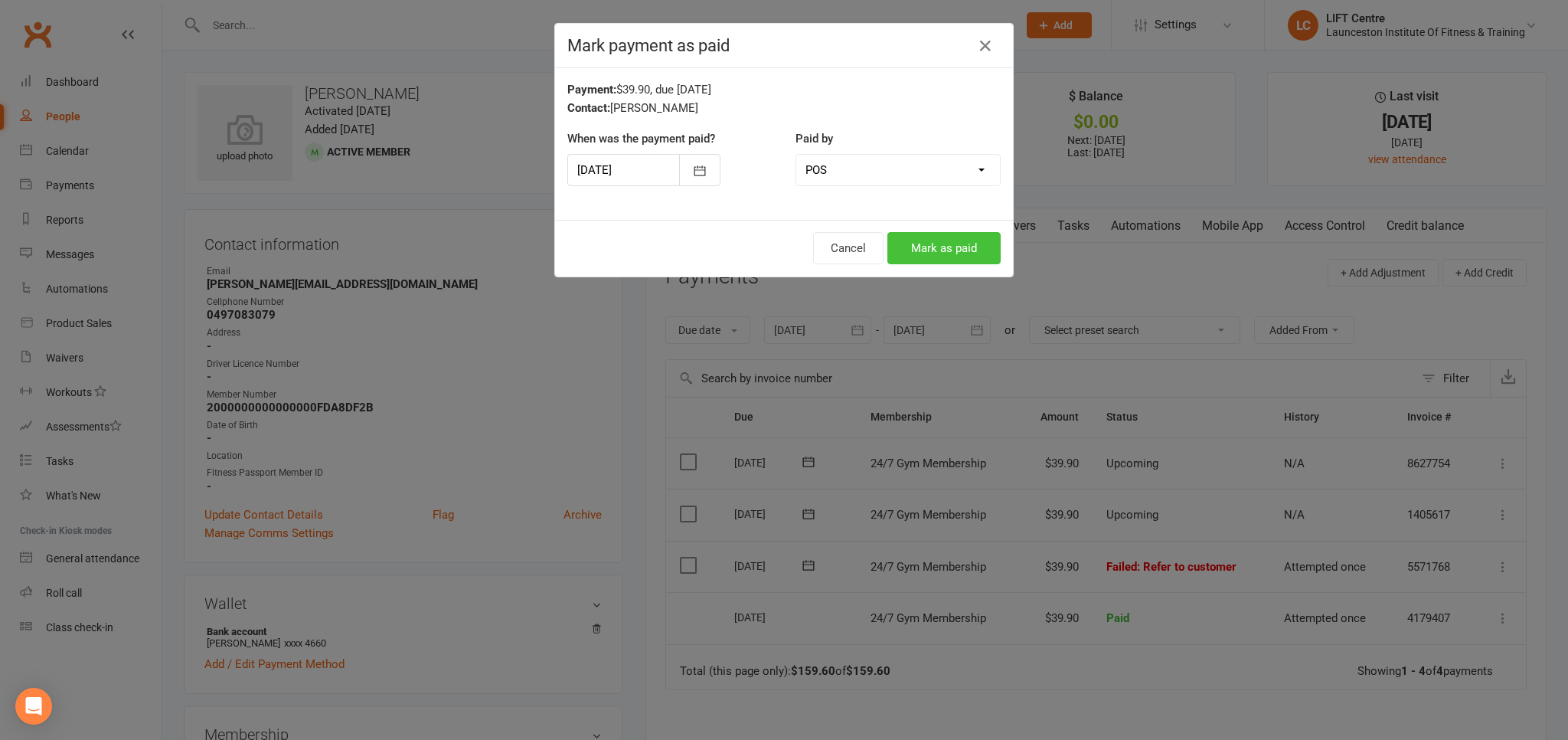
click at [929, 253] on button "Mark as paid" at bounding box center [944, 247] width 114 height 32
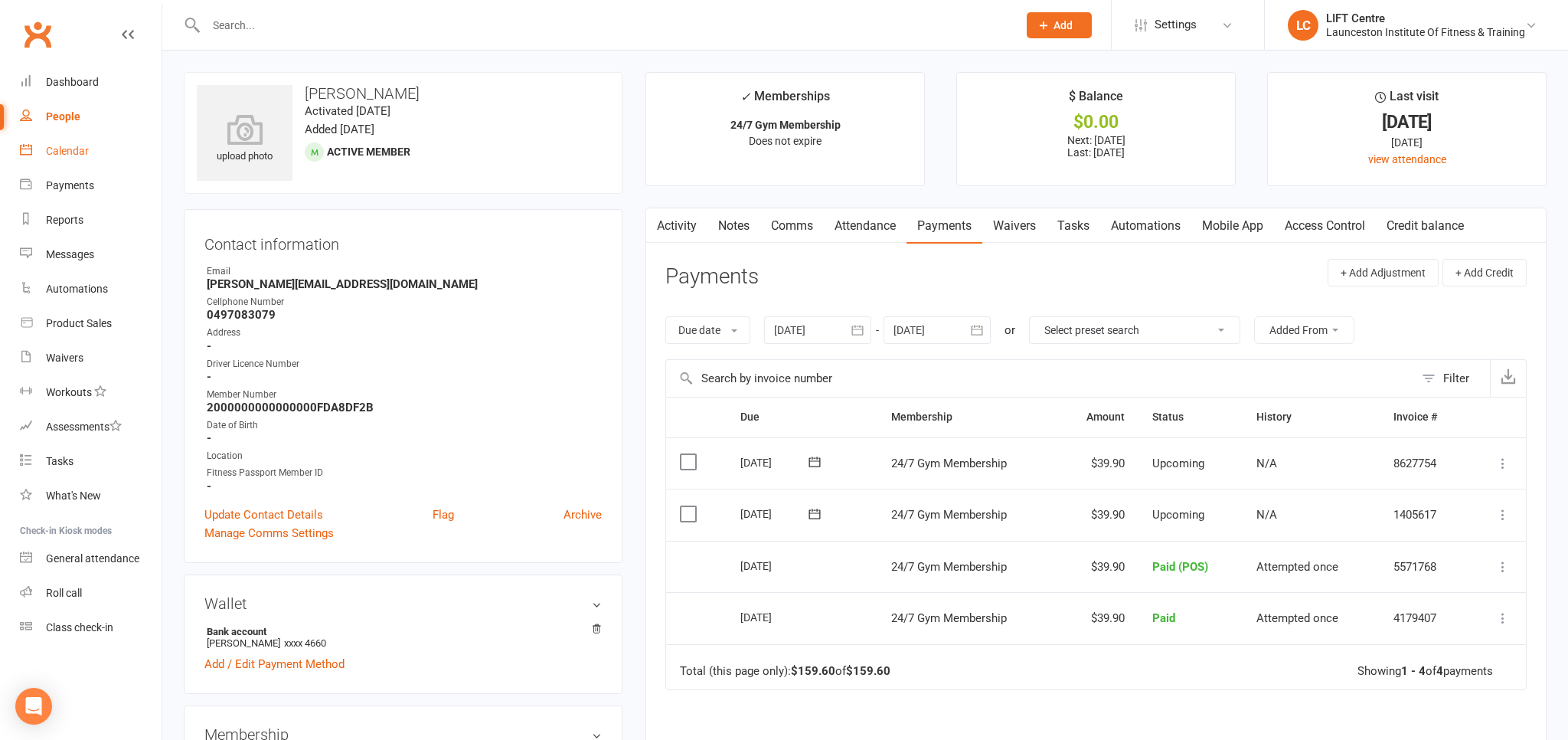
click at [60, 163] on link "Calendar" at bounding box center [90, 151] width 141 height 34
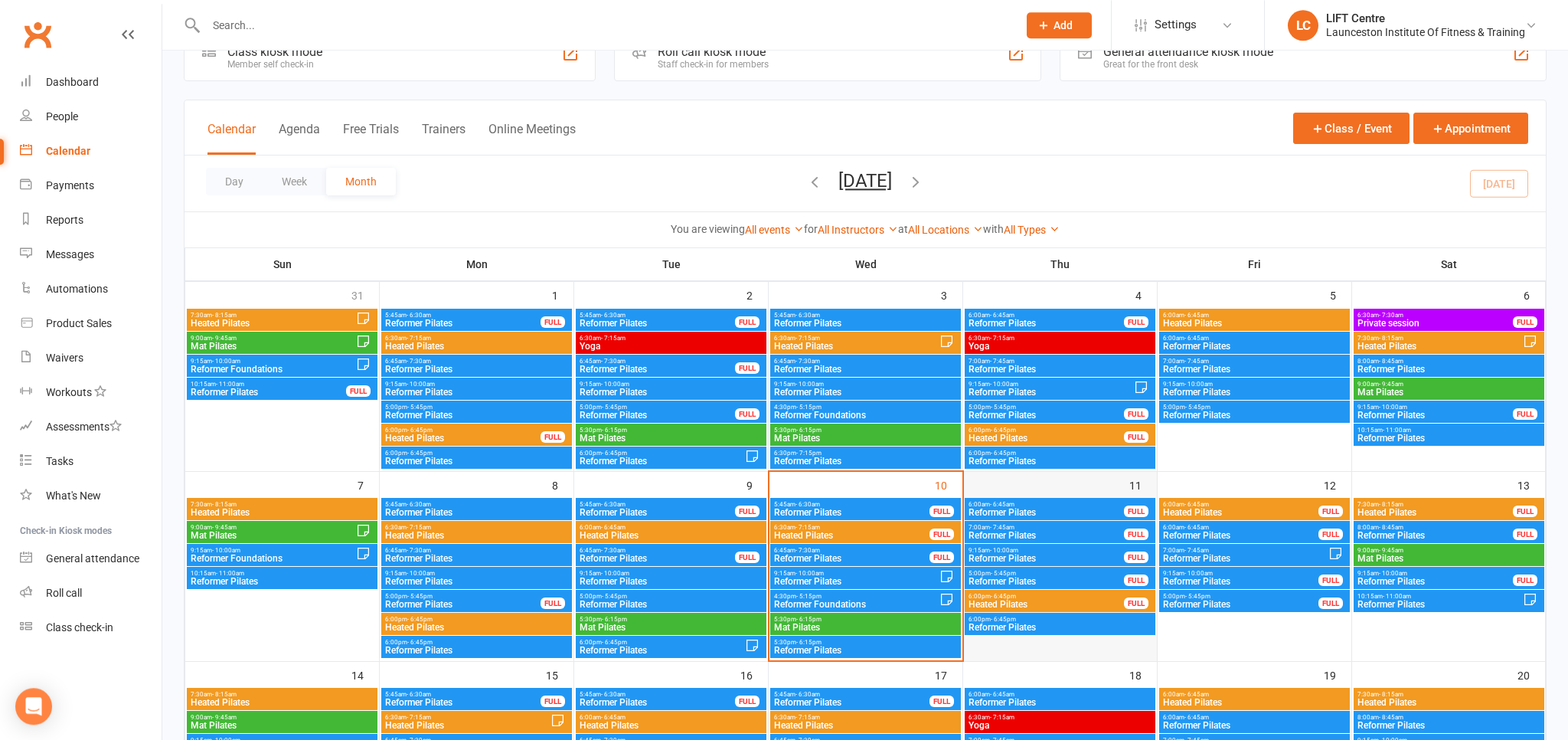
scroll to position [80, 0]
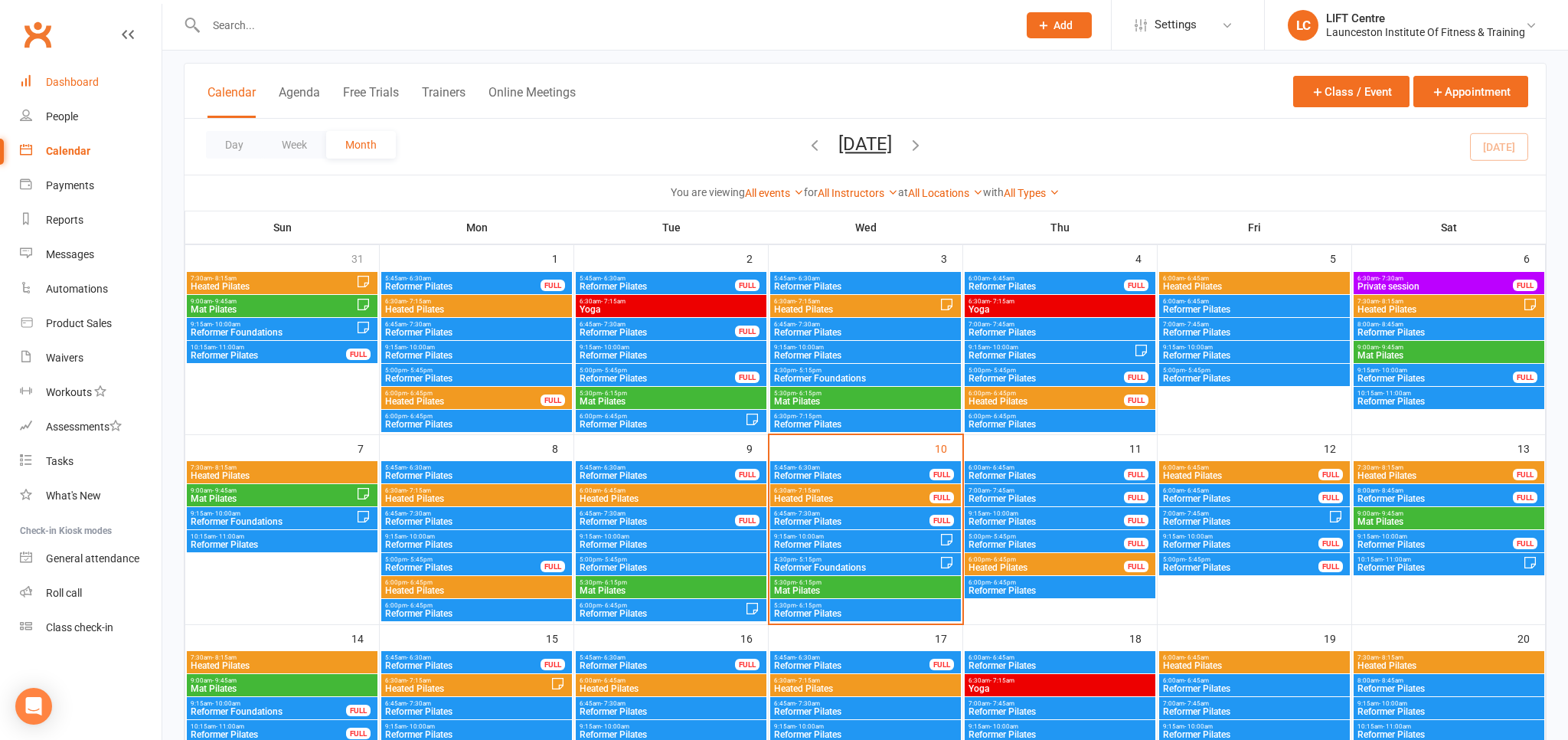
click at [48, 81] on div "Dashboard" at bounding box center [72, 82] width 53 height 12
